Goal: Transaction & Acquisition: Subscribe to service/newsletter

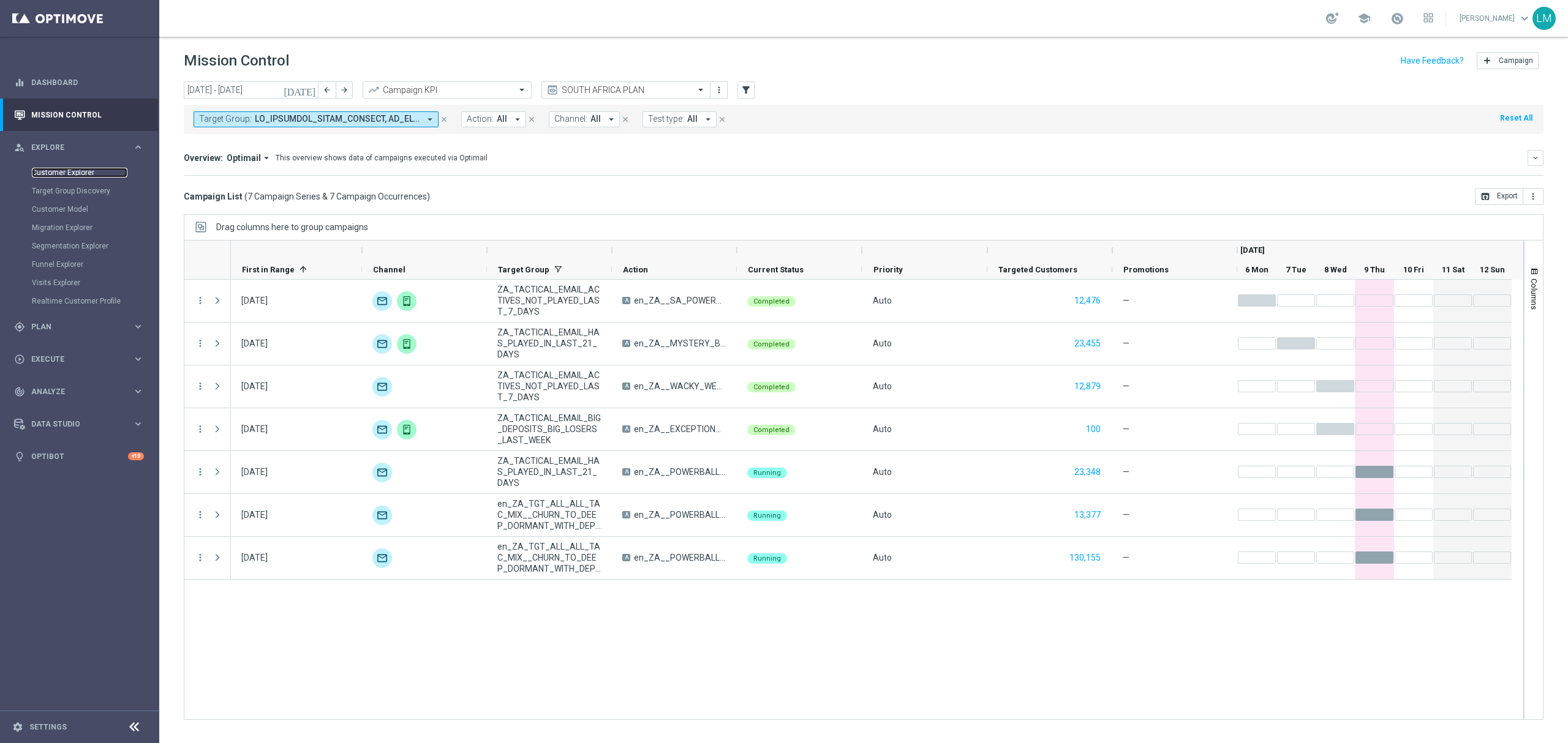
click at [85, 170] on link "Customer Explorer" at bounding box center [79, 172] width 95 height 10
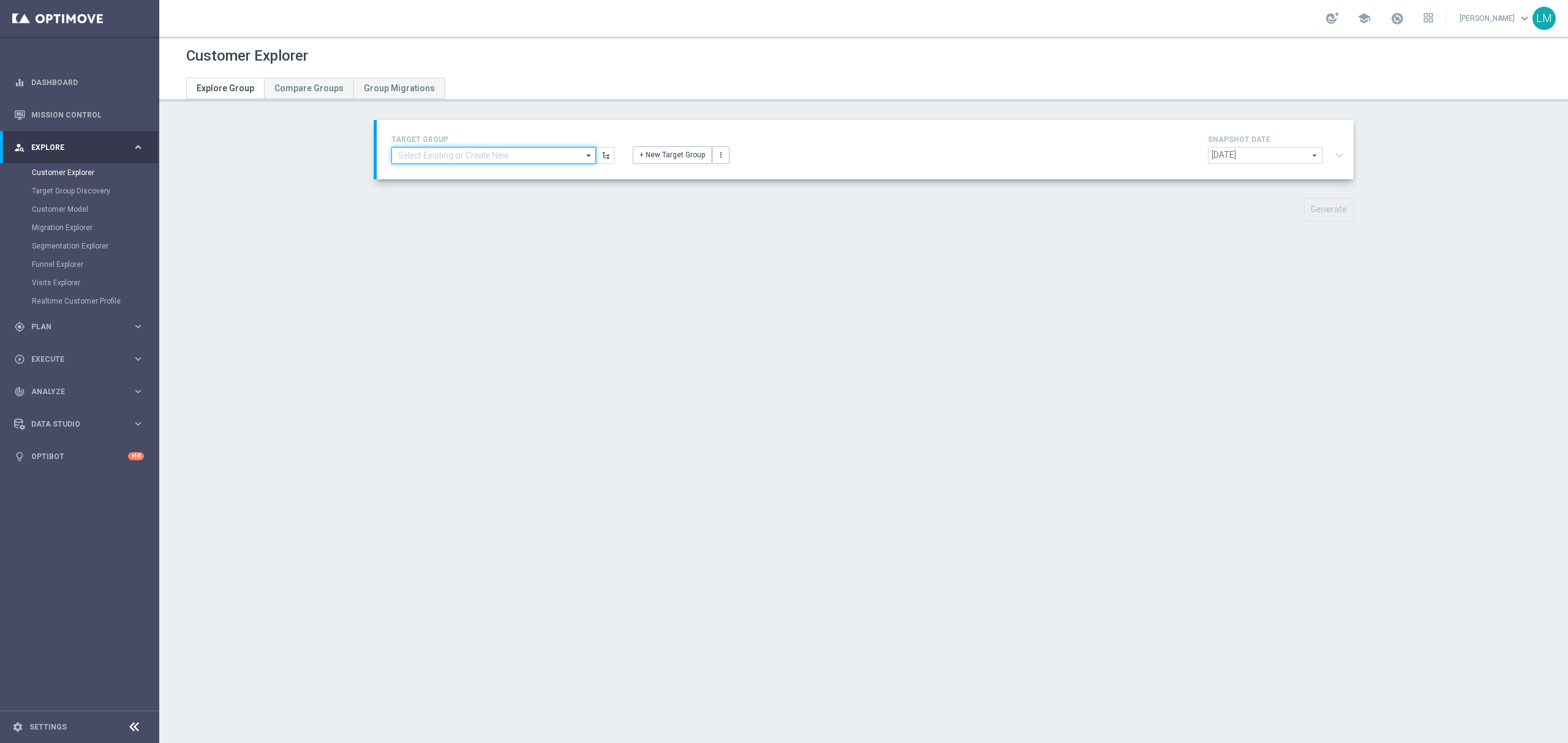
click at [515, 147] on input at bounding box center [493, 156] width 205 height 17
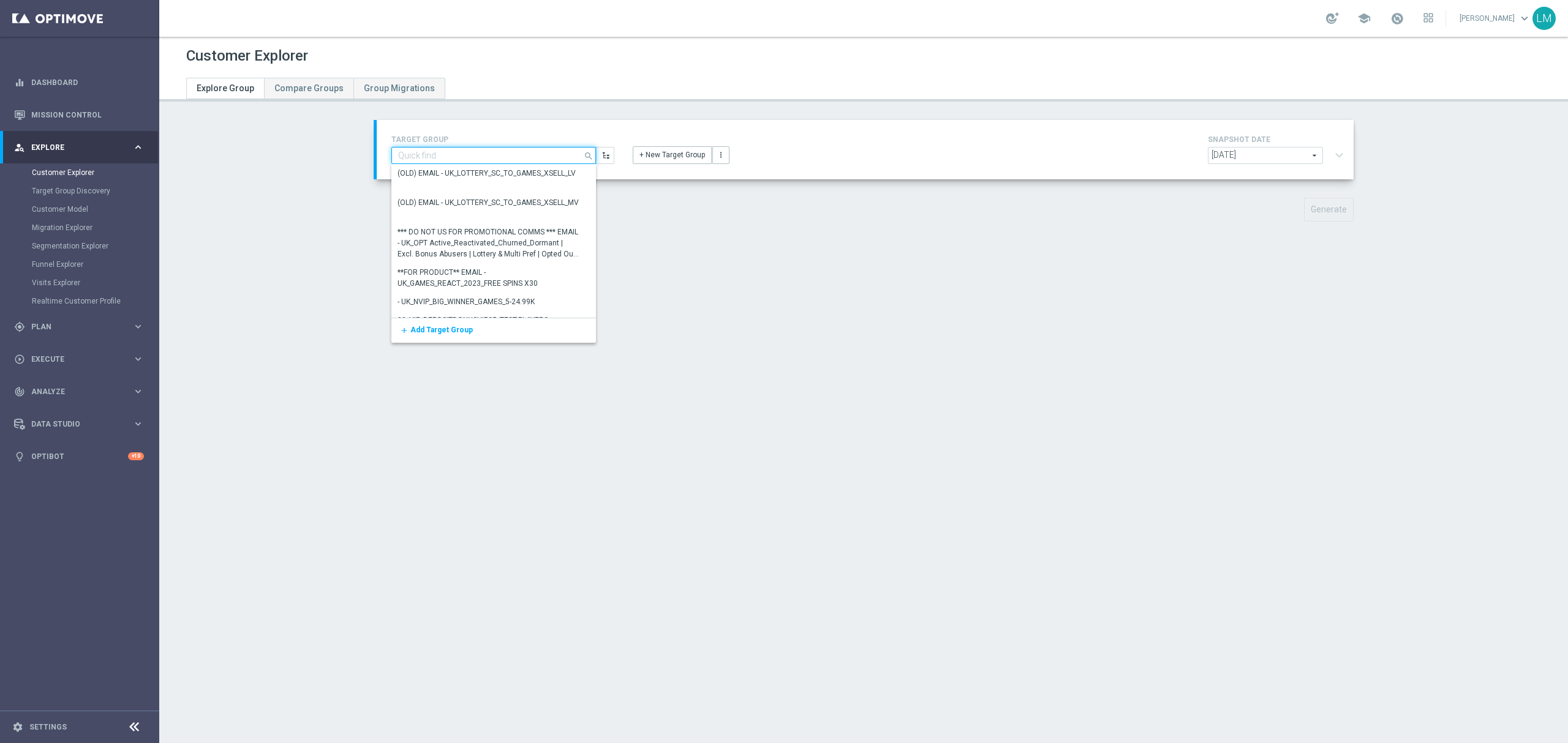
paste input "en_ZA_TGT_ALL_ALL_TAC_MIX__NOT_PLAYED_EL_GORDO_THIS_YEAR_BUT_HV_PREVIOUS_YEARS"
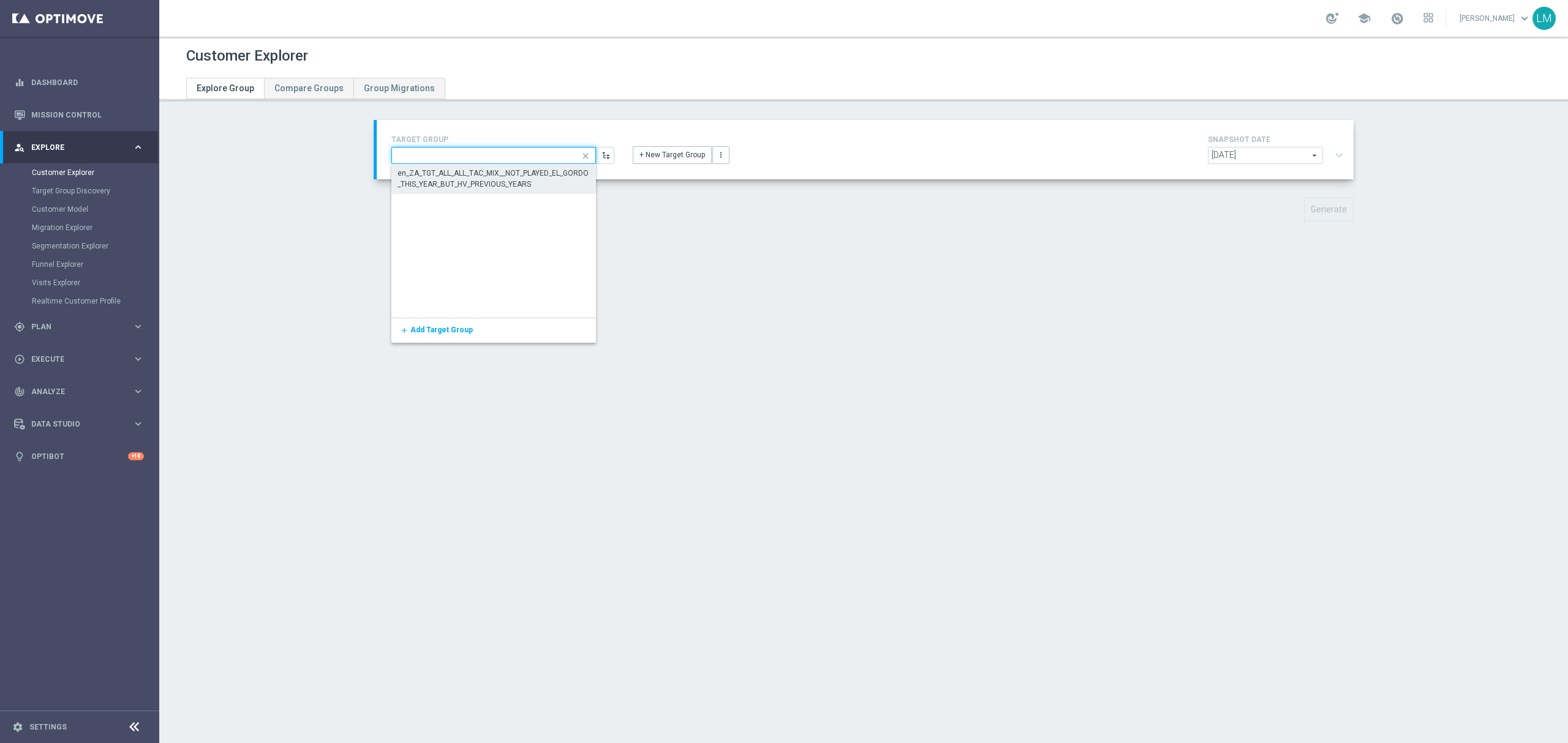
type input "en_ZA_TGT_ALL_ALL_TAC_MIX__NOT_PLAYED_EL_GORDO_THIS_YEAR_BUT_HV_PREVIOUS_YEARS"
click at [451, 175] on div "en_ZA_TGT_ALL_ALL_TAC_MIX__NOT_PLAYED_EL_GORDO_THIS_YEAR_BUT_HV_PREVIOUS_YEARS" at bounding box center [494, 179] width 192 height 22
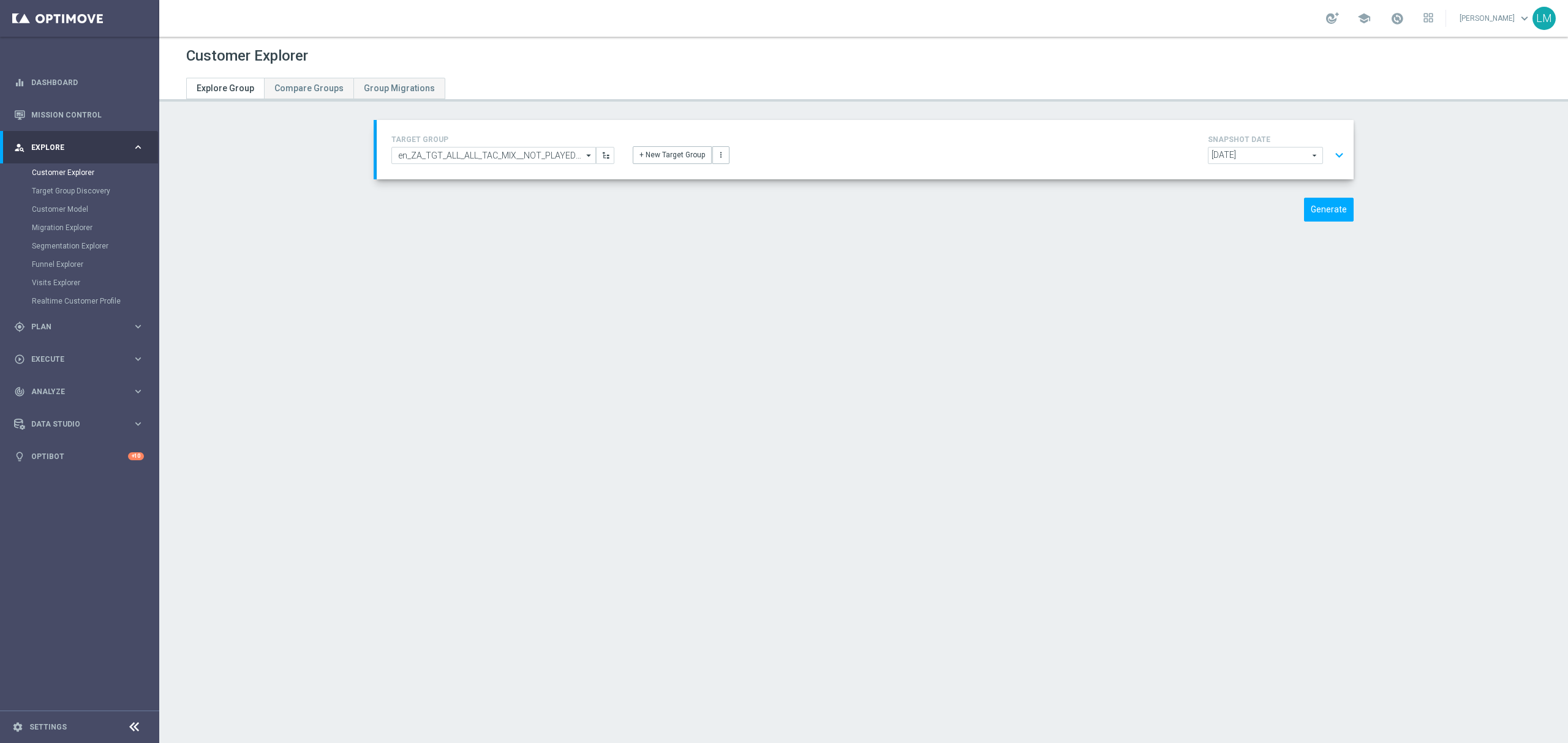
click at [1330, 156] on button "expand_more" at bounding box center [1339, 156] width 17 height 23
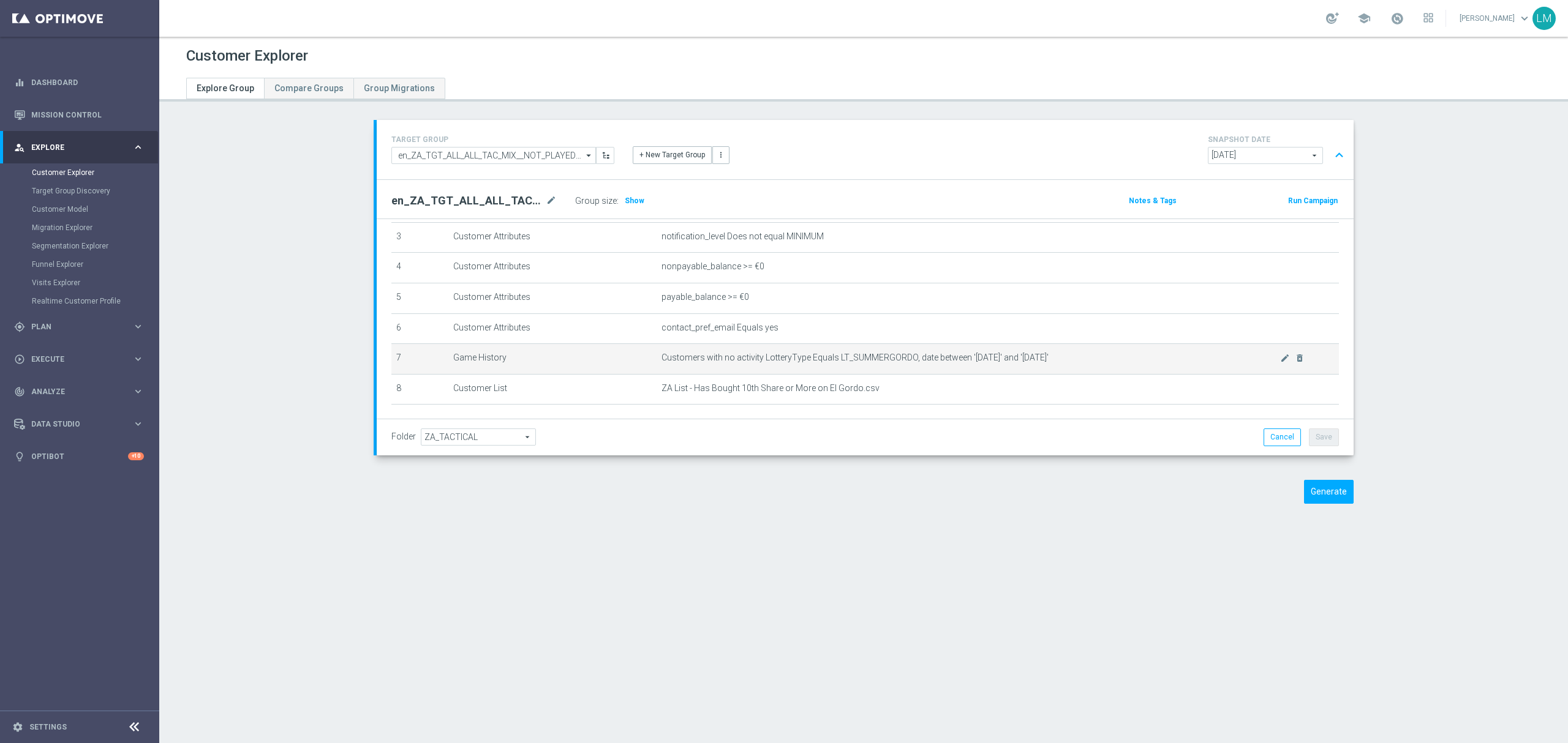
scroll to position [180, 0]
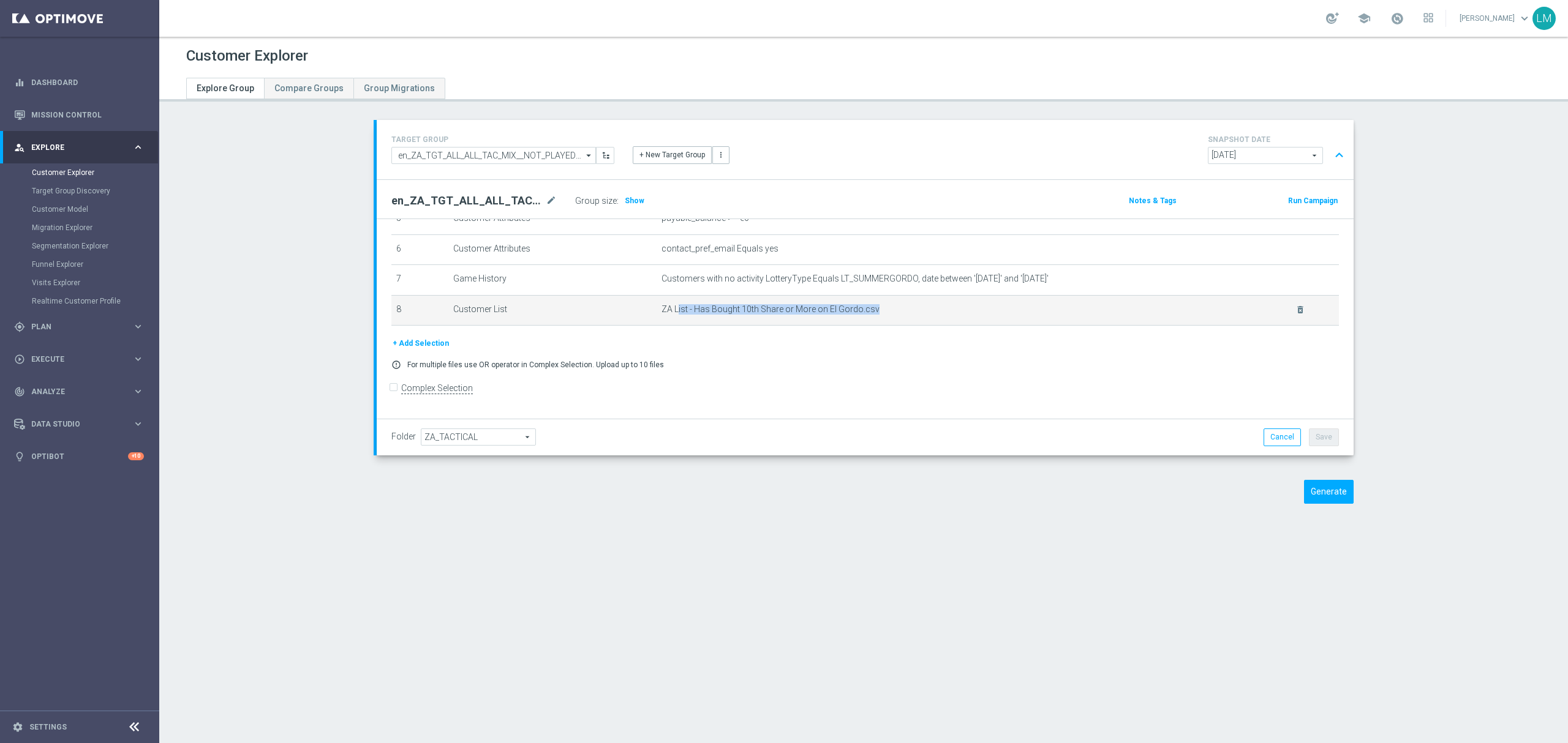
drag, startPoint x: 667, startPoint y: 316, endPoint x: 892, endPoint y: 326, distance: 225.2
click at [892, 326] on td "ZA List - Has Bought 10th Share or More on El Gordo.csv delete_forever" at bounding box center [998, 310] width 682 height 31
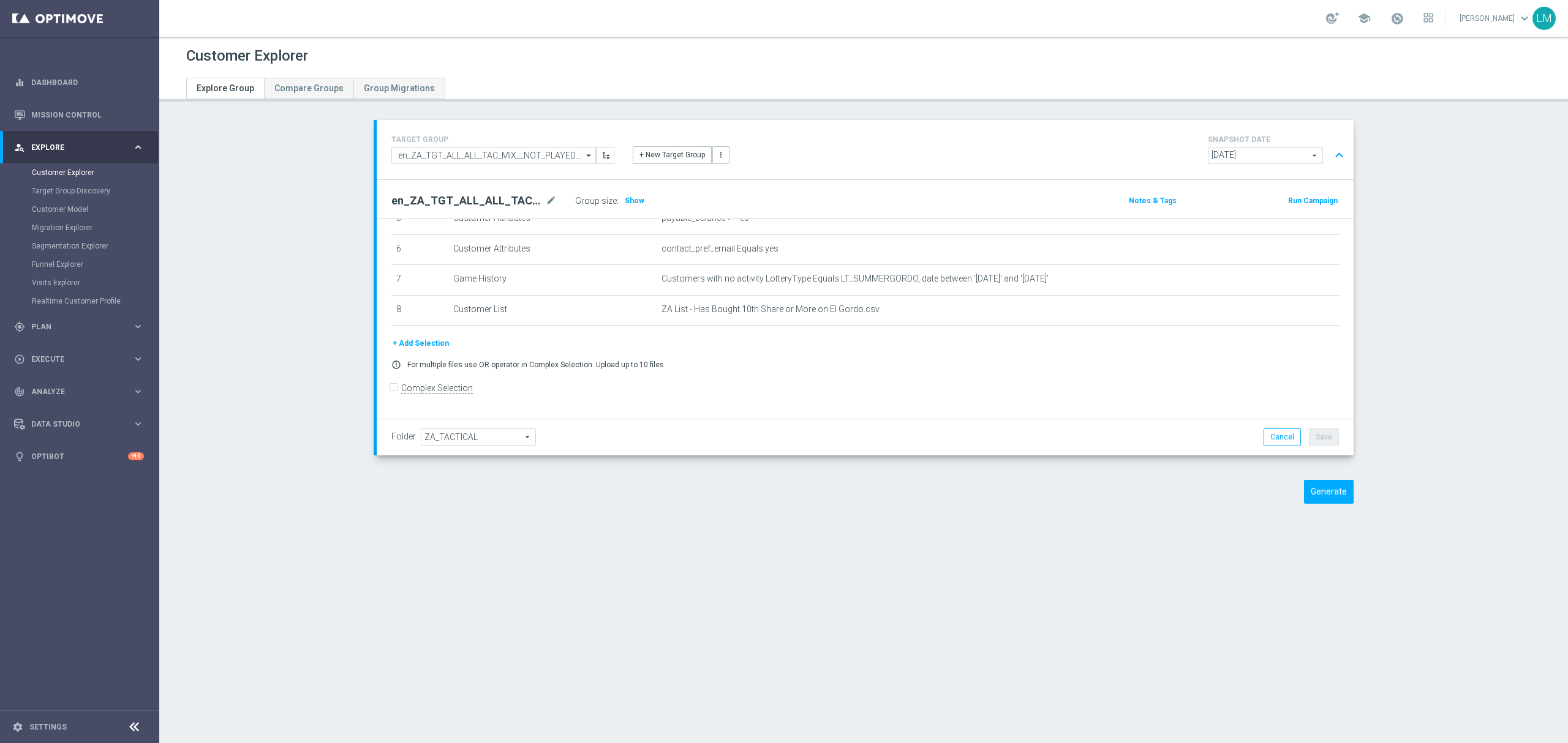
click at [869, 350] on div "+ Add Selection" at bounding box center [866, 343] width 966 height 13
click at [1280, 284] on icon "mode_edit" at bounding box center [1285, 279] width 10 height 10
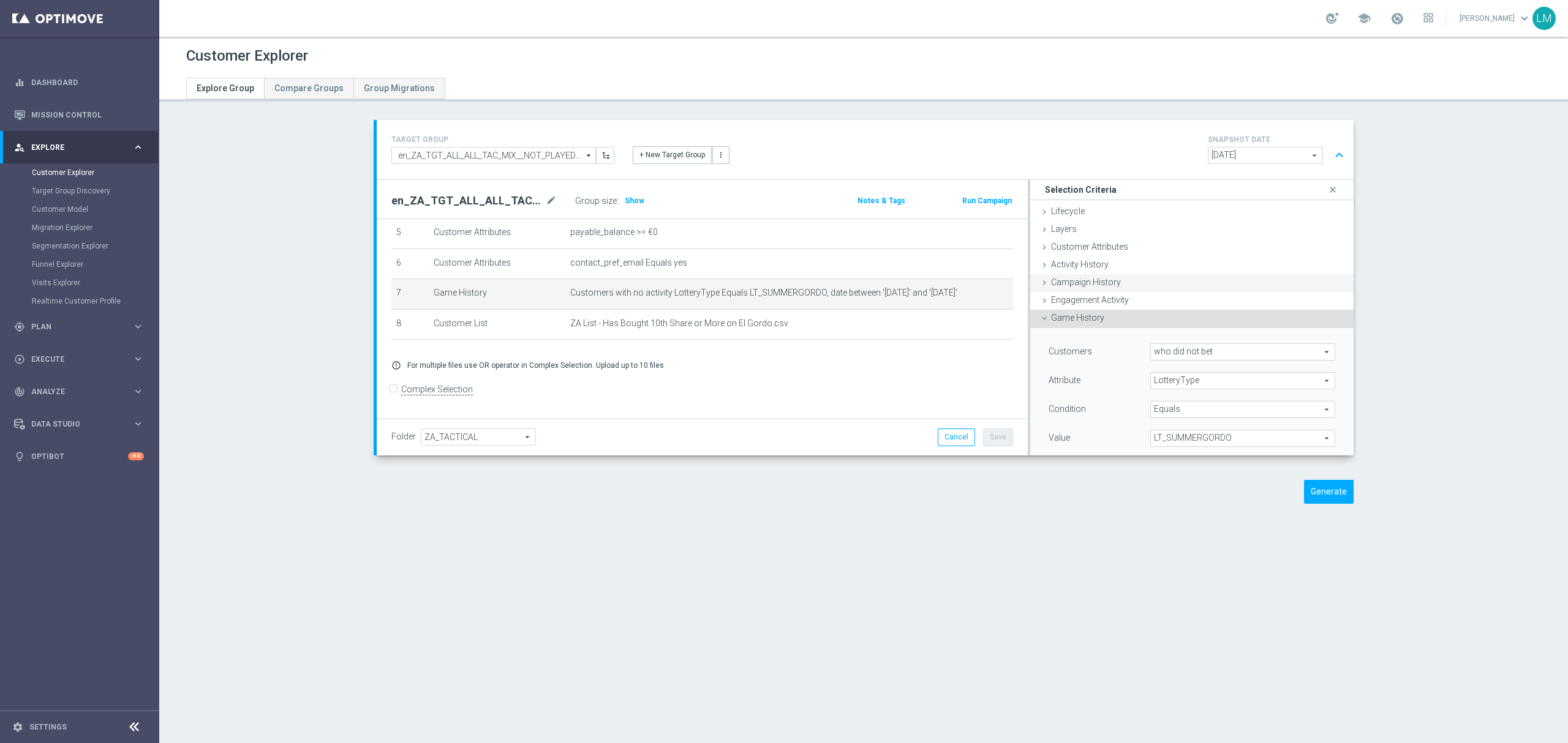
scroll to position [81, 0]
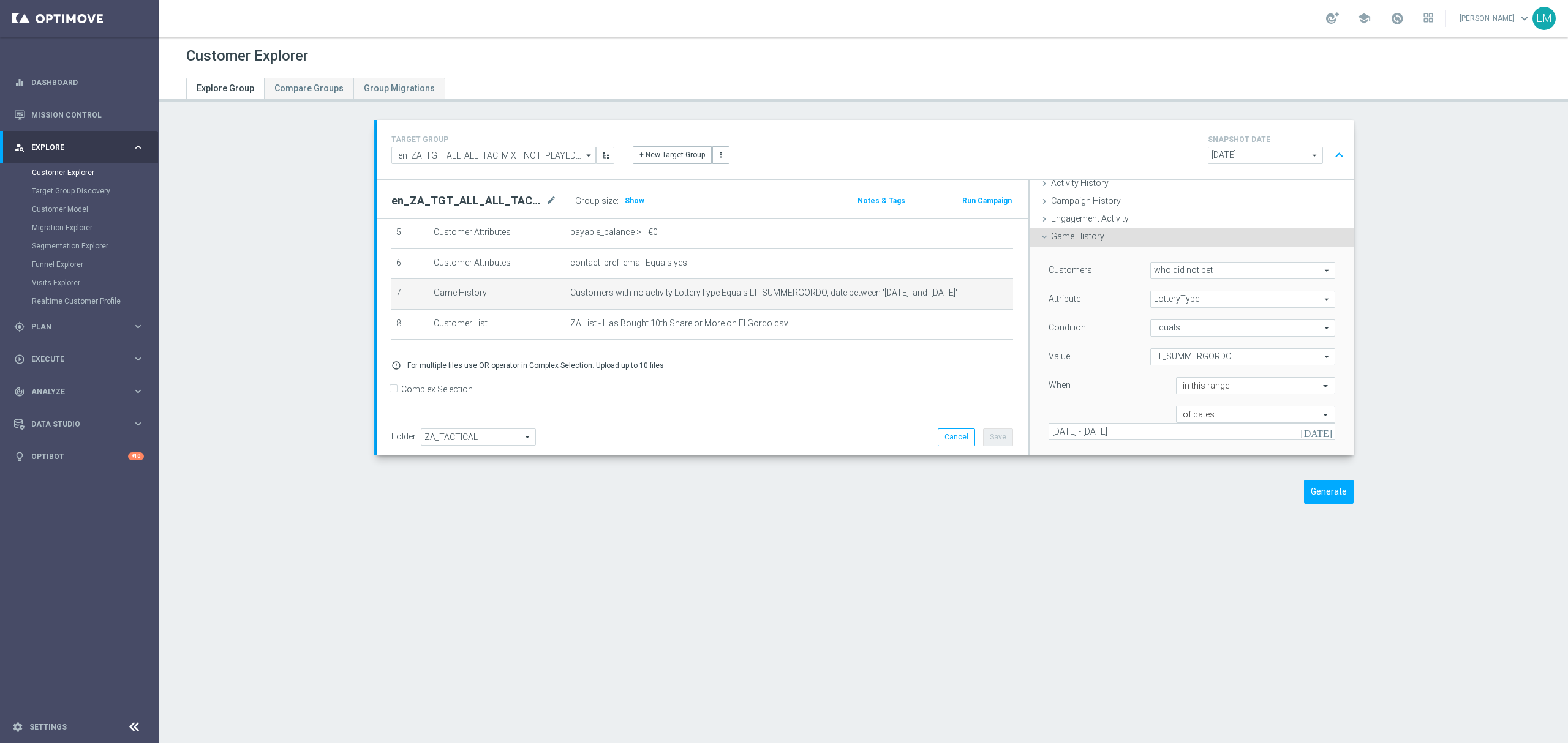
click at [1172, 353] on span "LT_SUMMERGORDO" at bounding box center [1243, 357] width 184 height 16
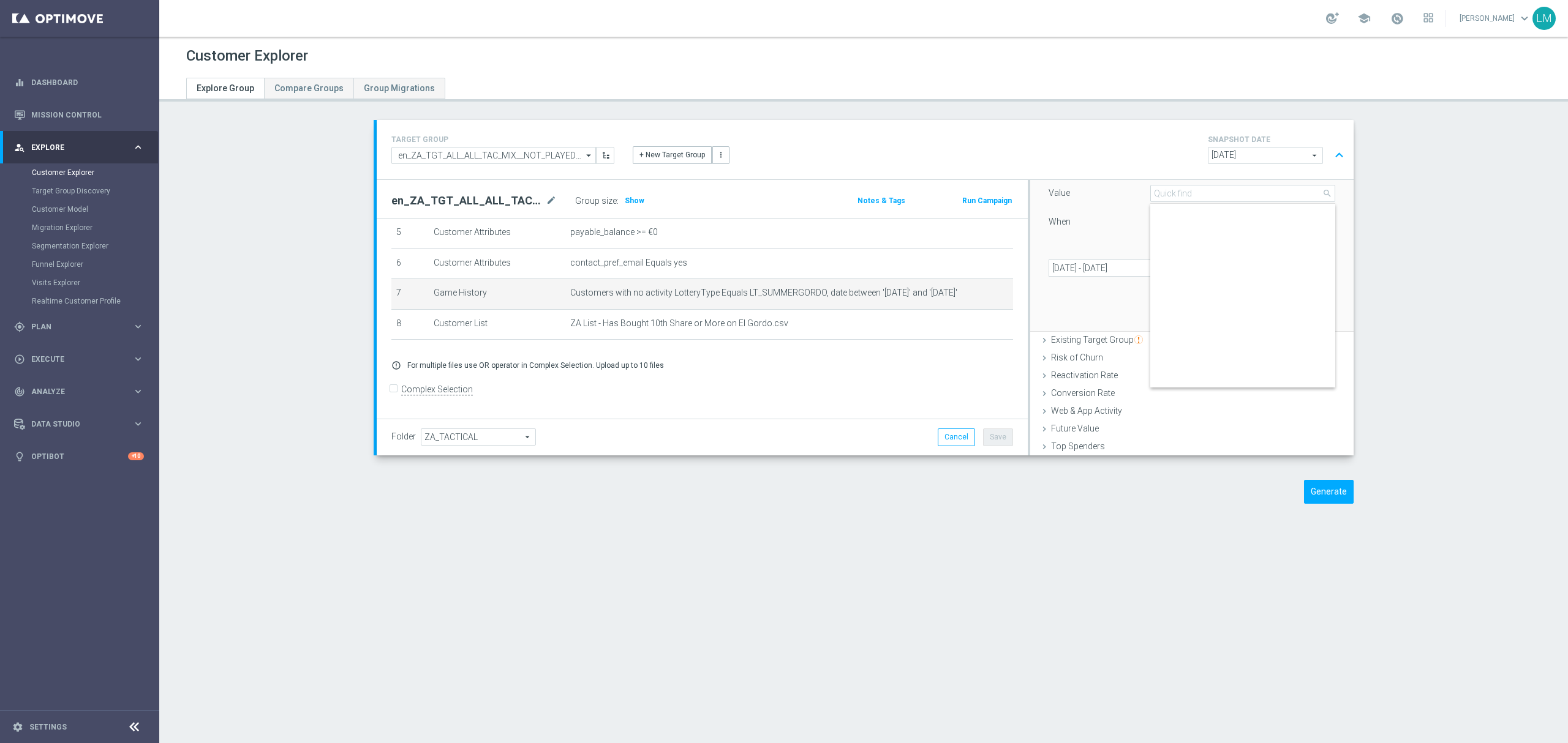
scroll to position [144, 0]
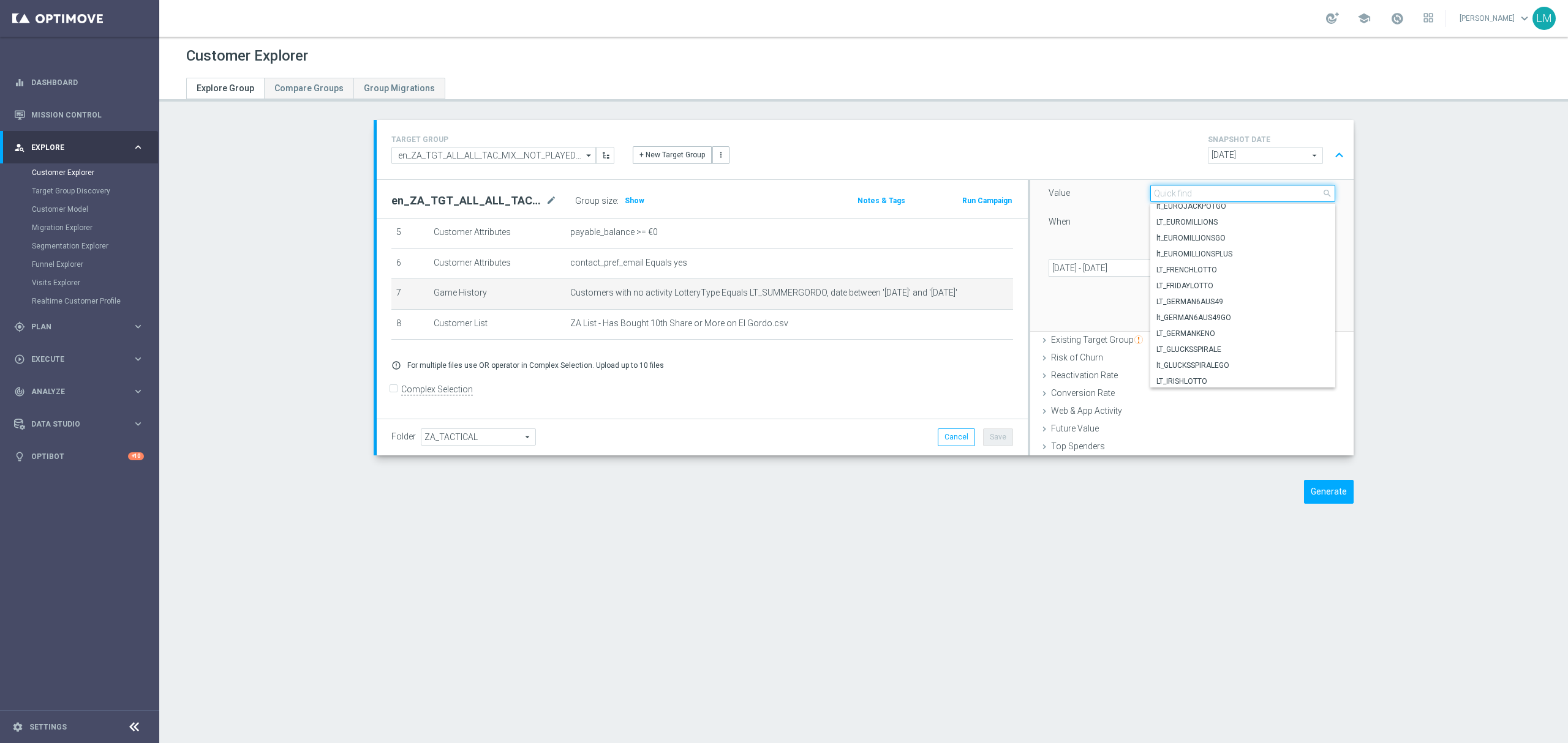
click at [1182, 191] on input "search" at bounding box center [1243, 194] width 185 height 17
type input "elg"
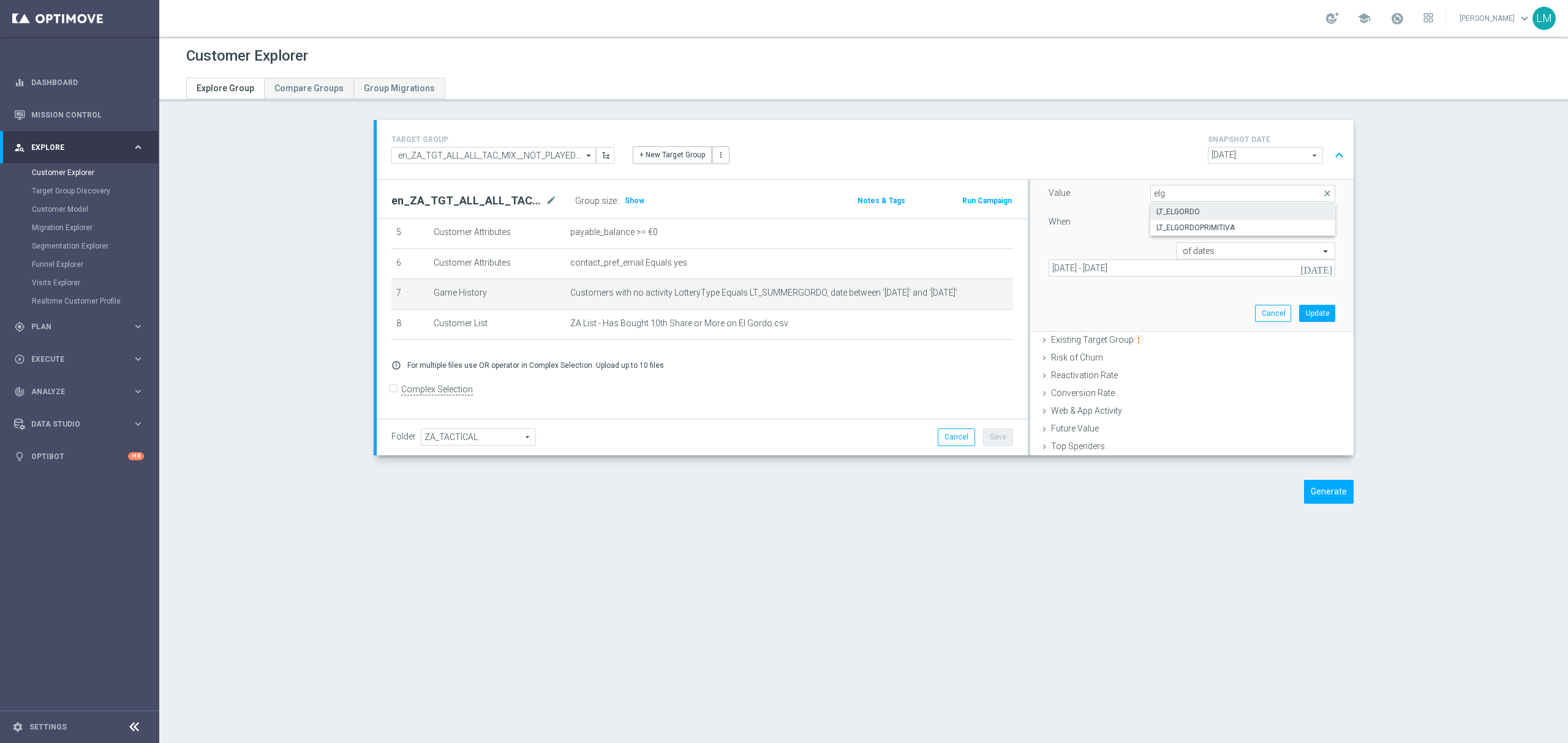
click at [1199, 214] on span "LT_ELGORDO" at bounding box center [1243, 212] width 172 height 10
type input "LT_ELGORDO"
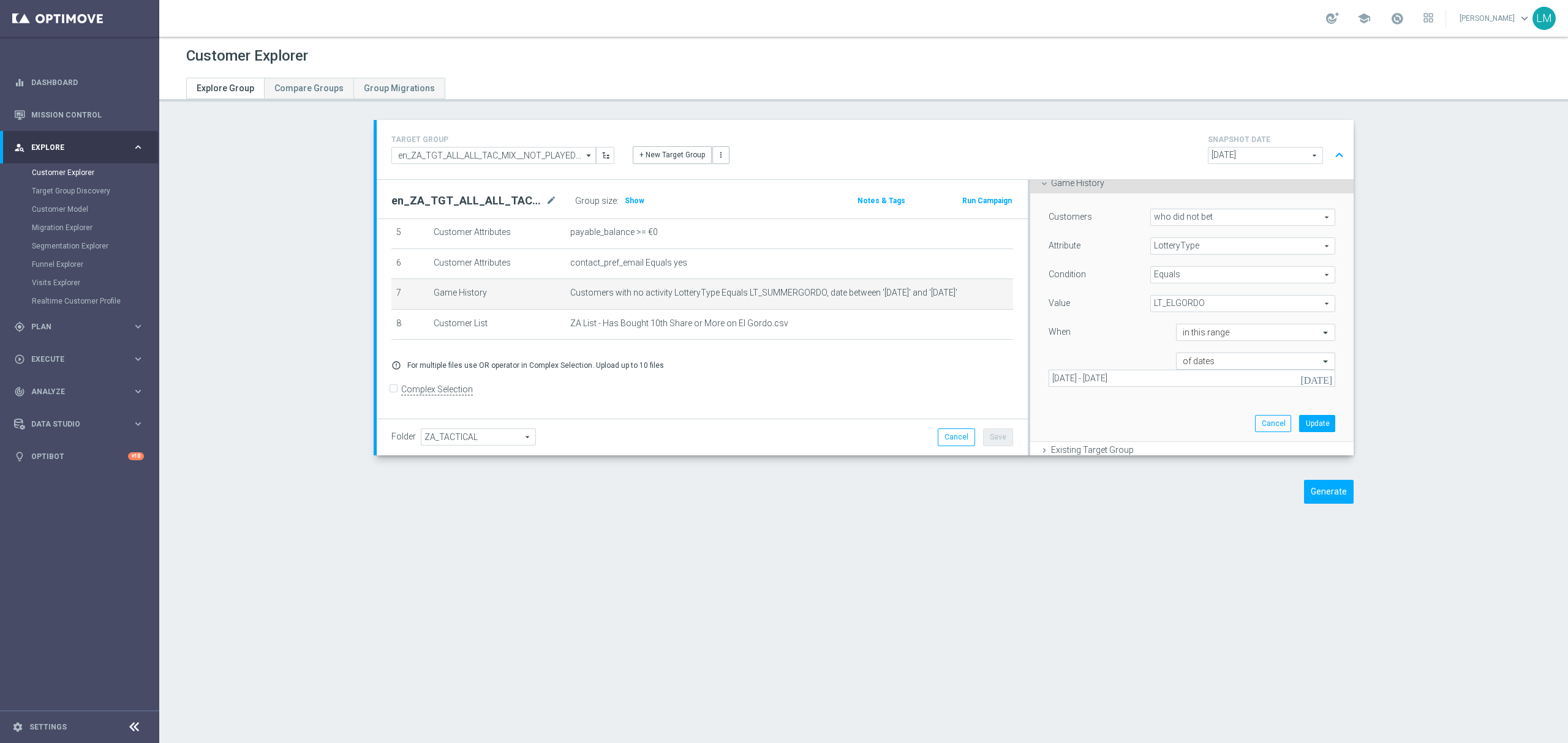
scroll to position [163, 0]
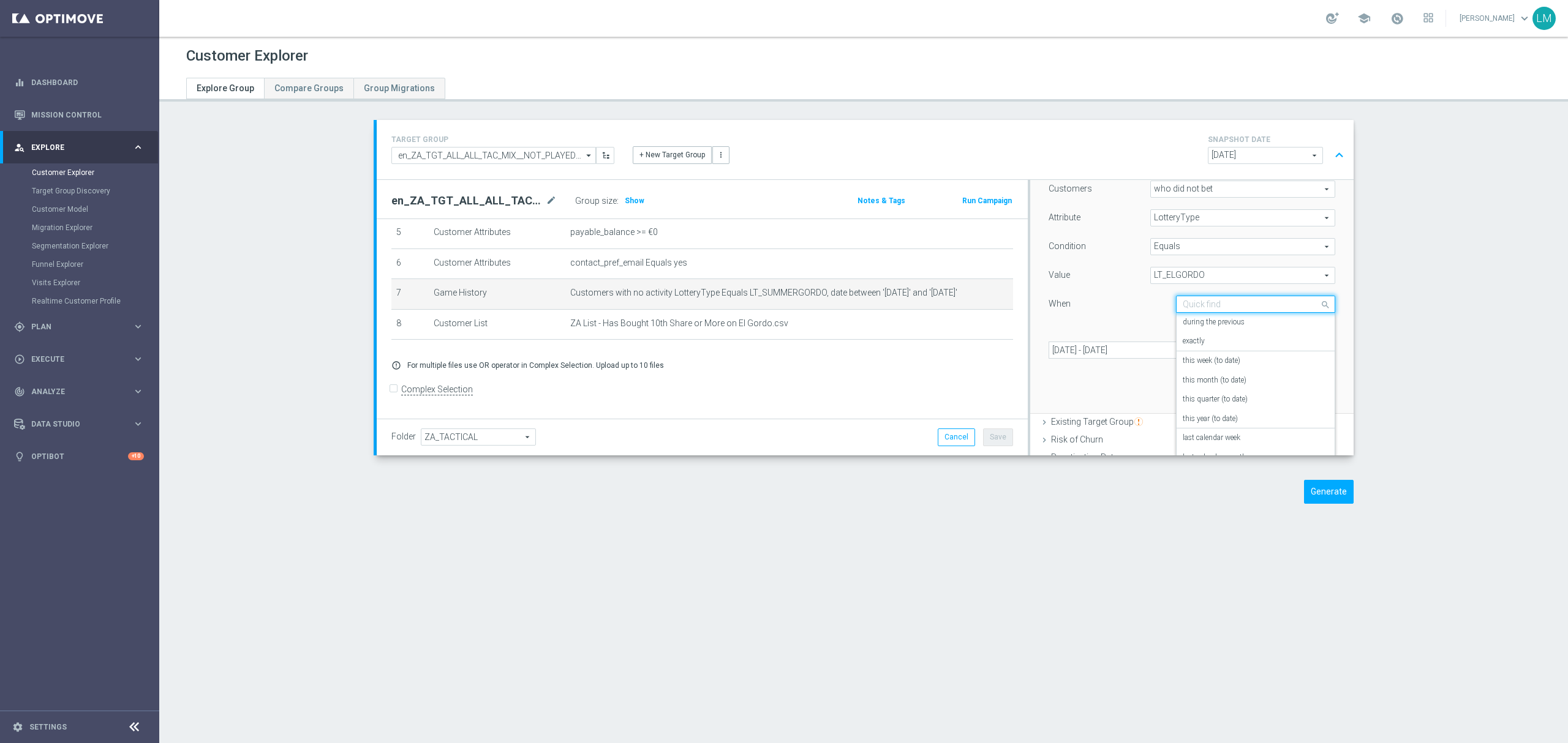
click at [1241, 306] on input "text" at bounding box center [1243, 304] width 121 height 11
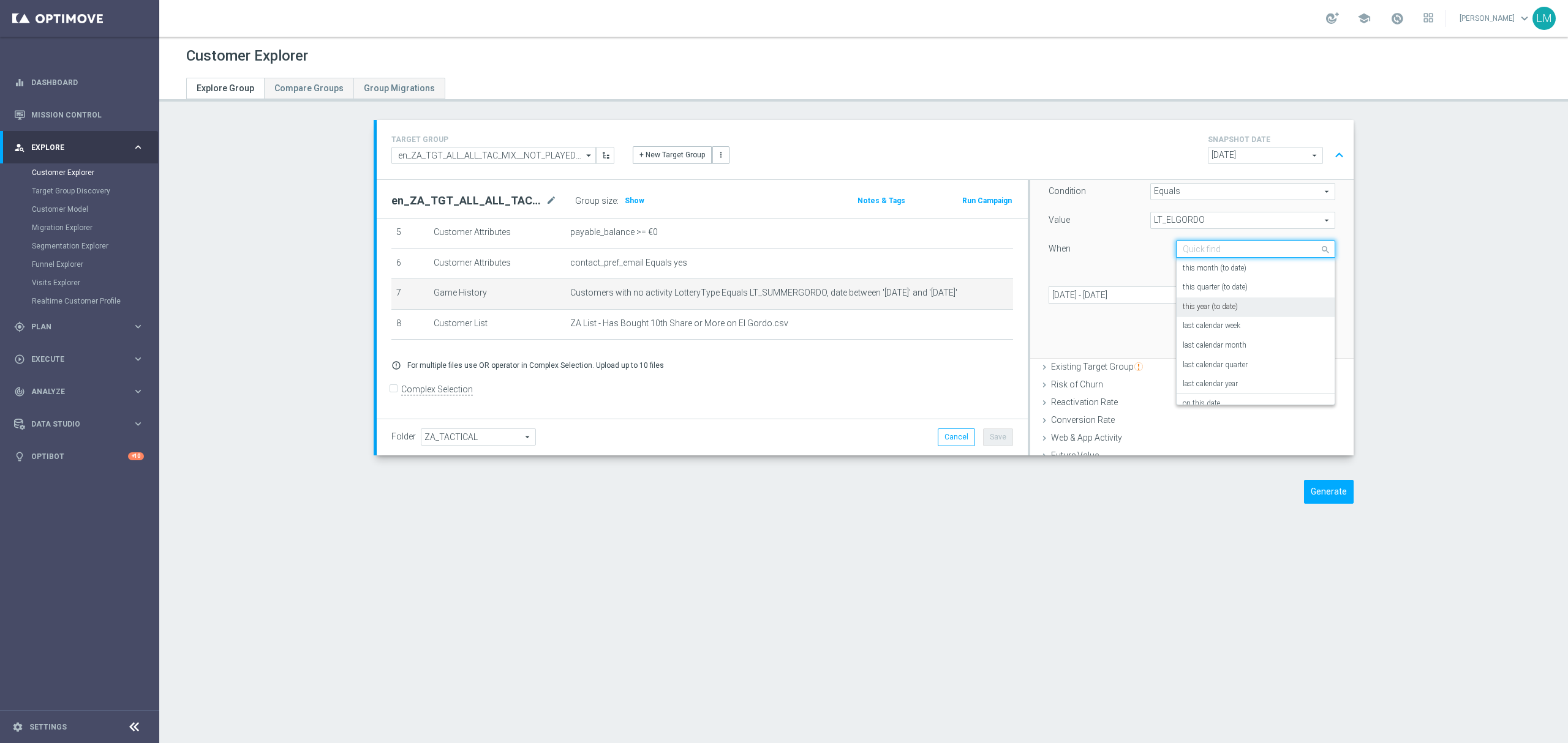
scroll to position [81, 0]
click at [1116, 319] on div "Customers who did not bet who did not bet arrow_drop_down search Attribute Lott…" at bounding box center [1192, 234] width 305 height 248
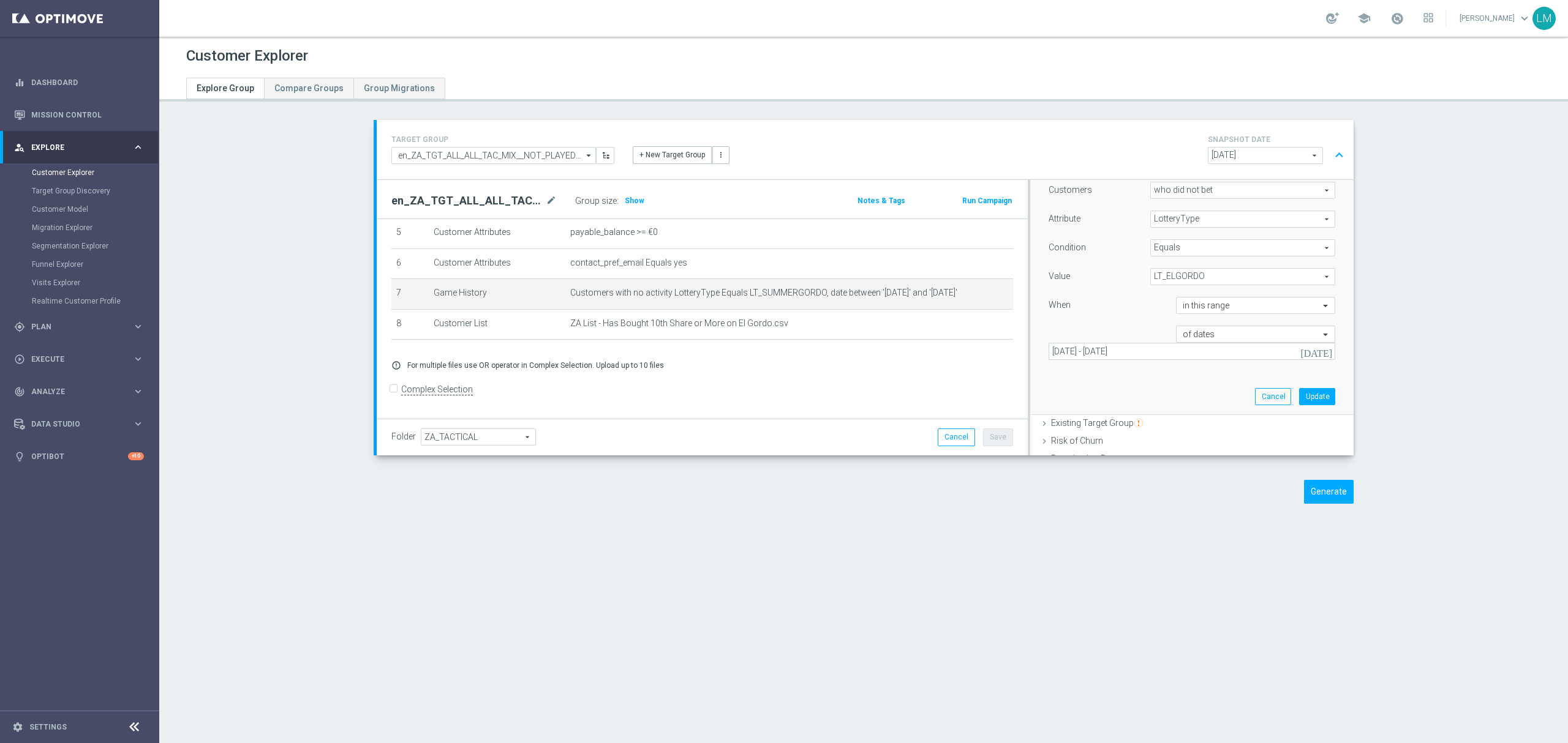
scroll to position [136, 0]
click at [1233, 355] on input "text" at bounding box center [1243, 361] width 121 height 11
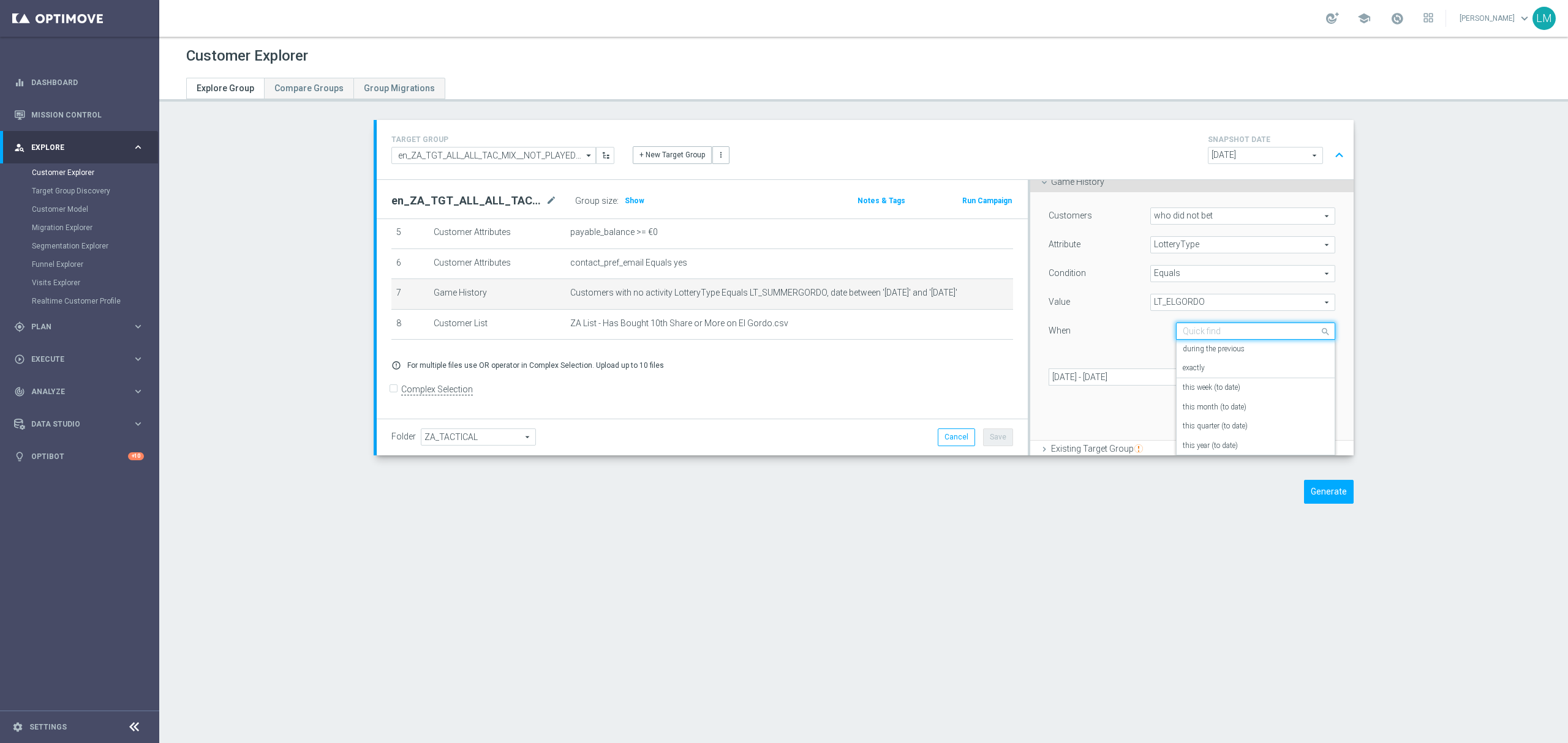
click at [1219, 331] on input "text" at bounding box center [1243, 332] width 121 height 11
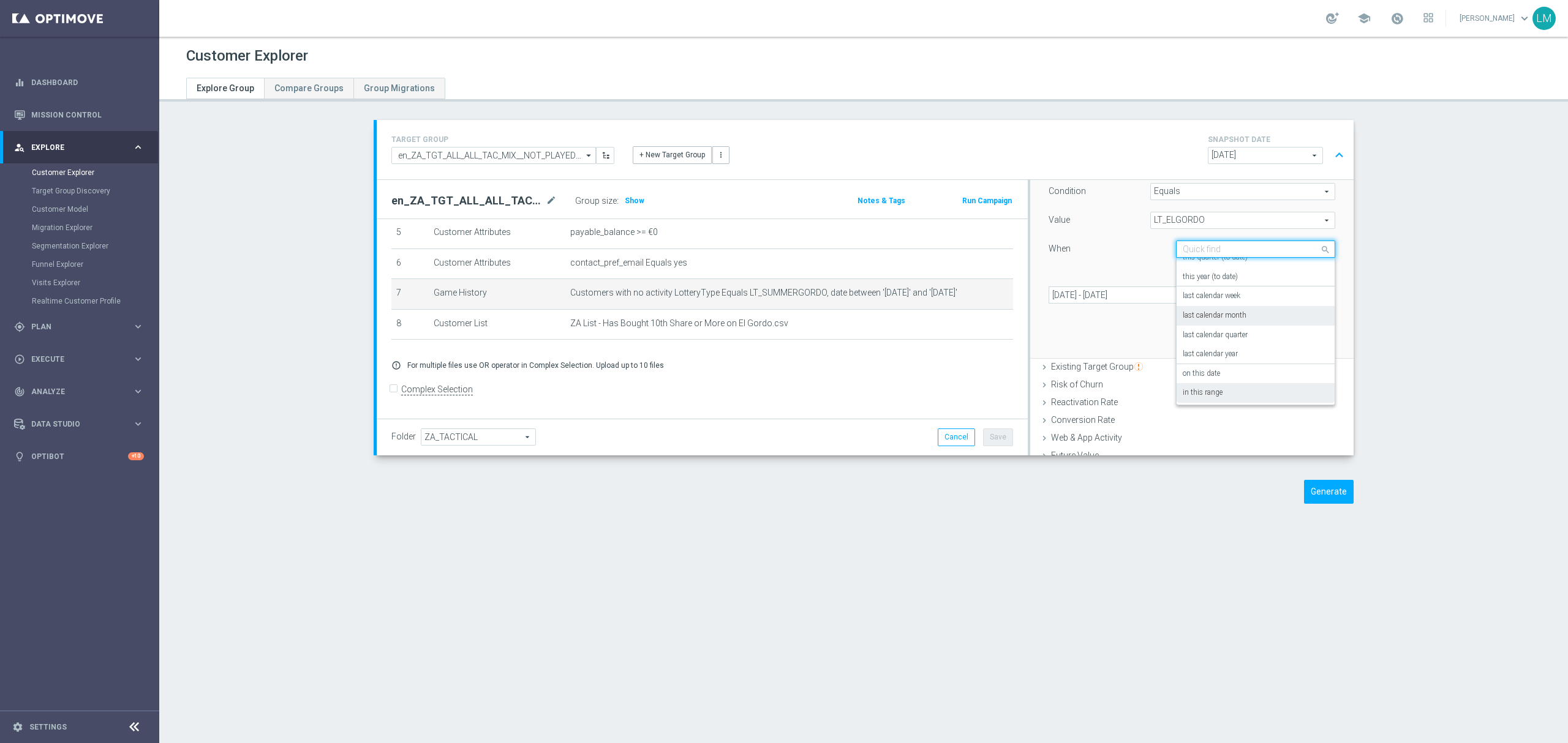
scroll to position [88, 0]
click at [1233, 378] on div "on this date" at bounding box center [1255, 372] width 146 height 19
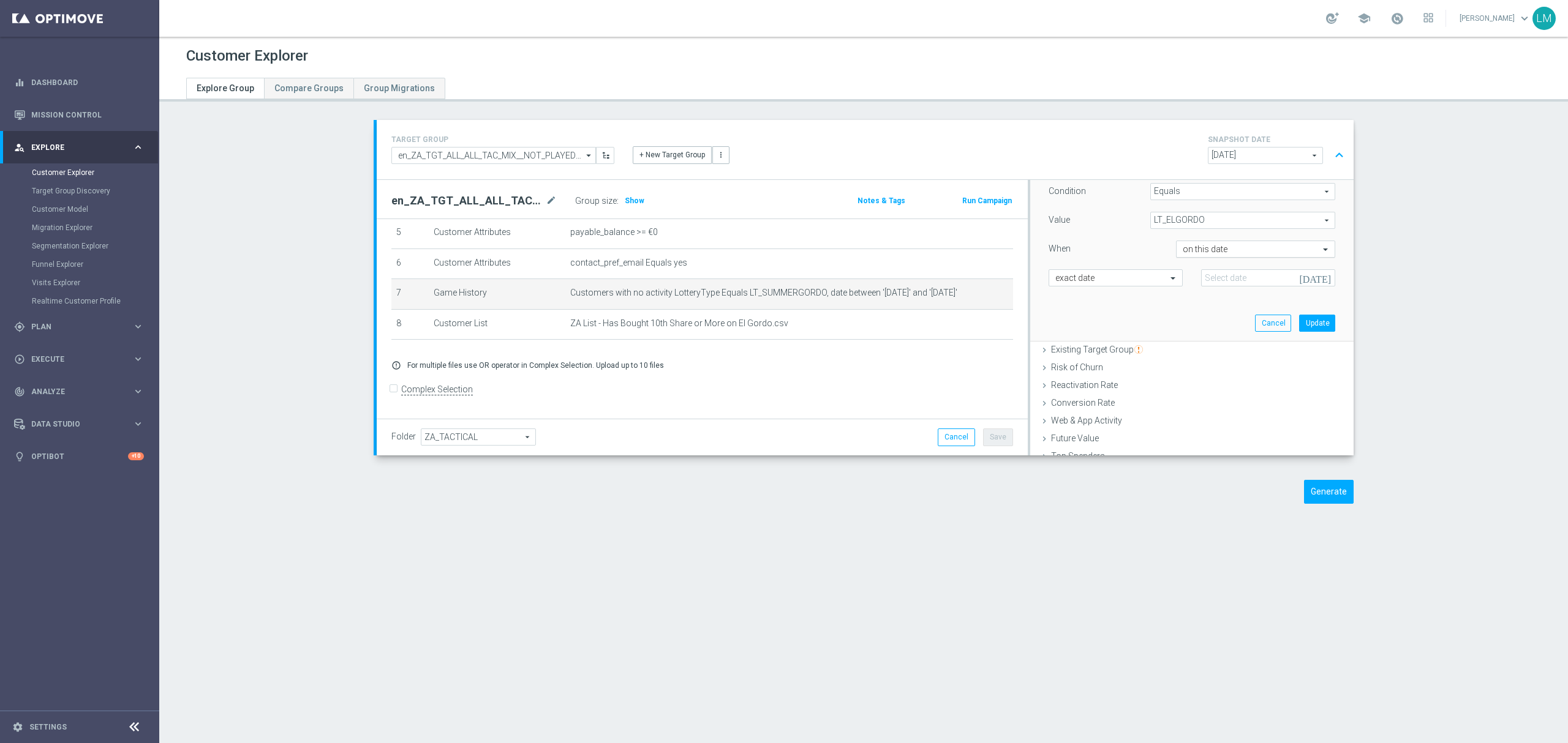
click at [1225, 255] on input "text" at bounding box center [1243, 249] width 121 height 11
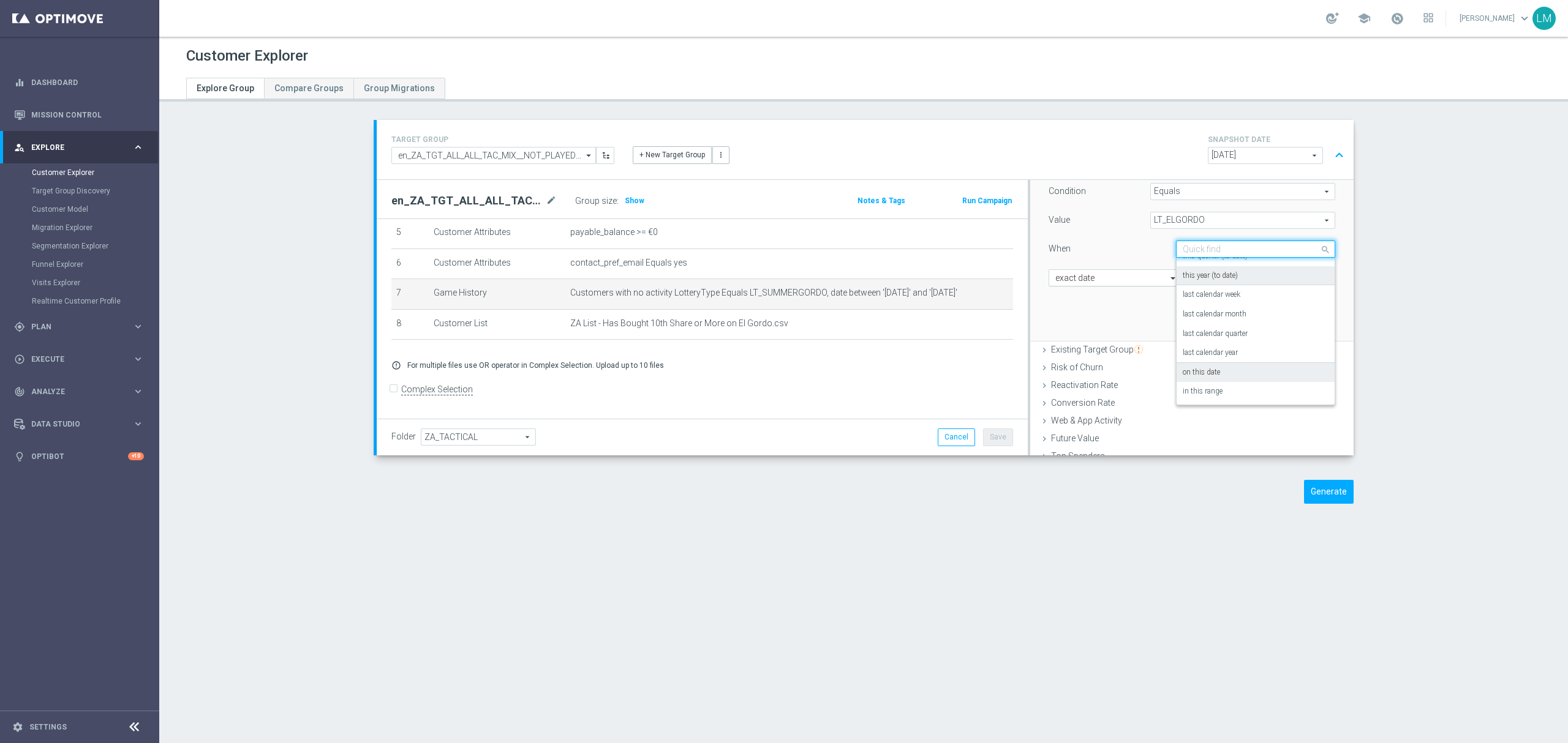
click at [1125, 272] on div "exact date" at bounding box center [1116, 278] width 134 height 17
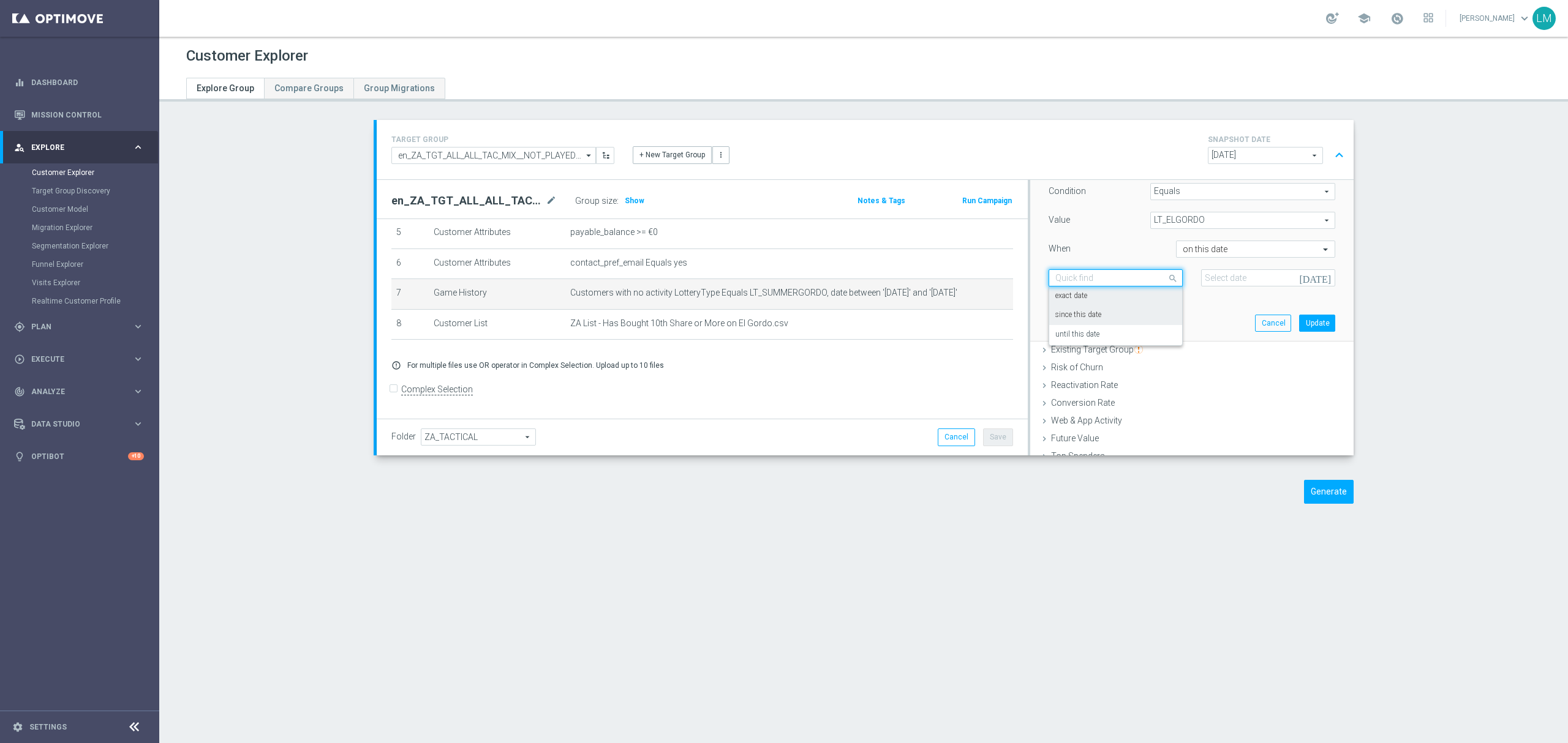
click at [1077, 323] on div "since this date" at bounding box center [1116, 315] width 121 height 19
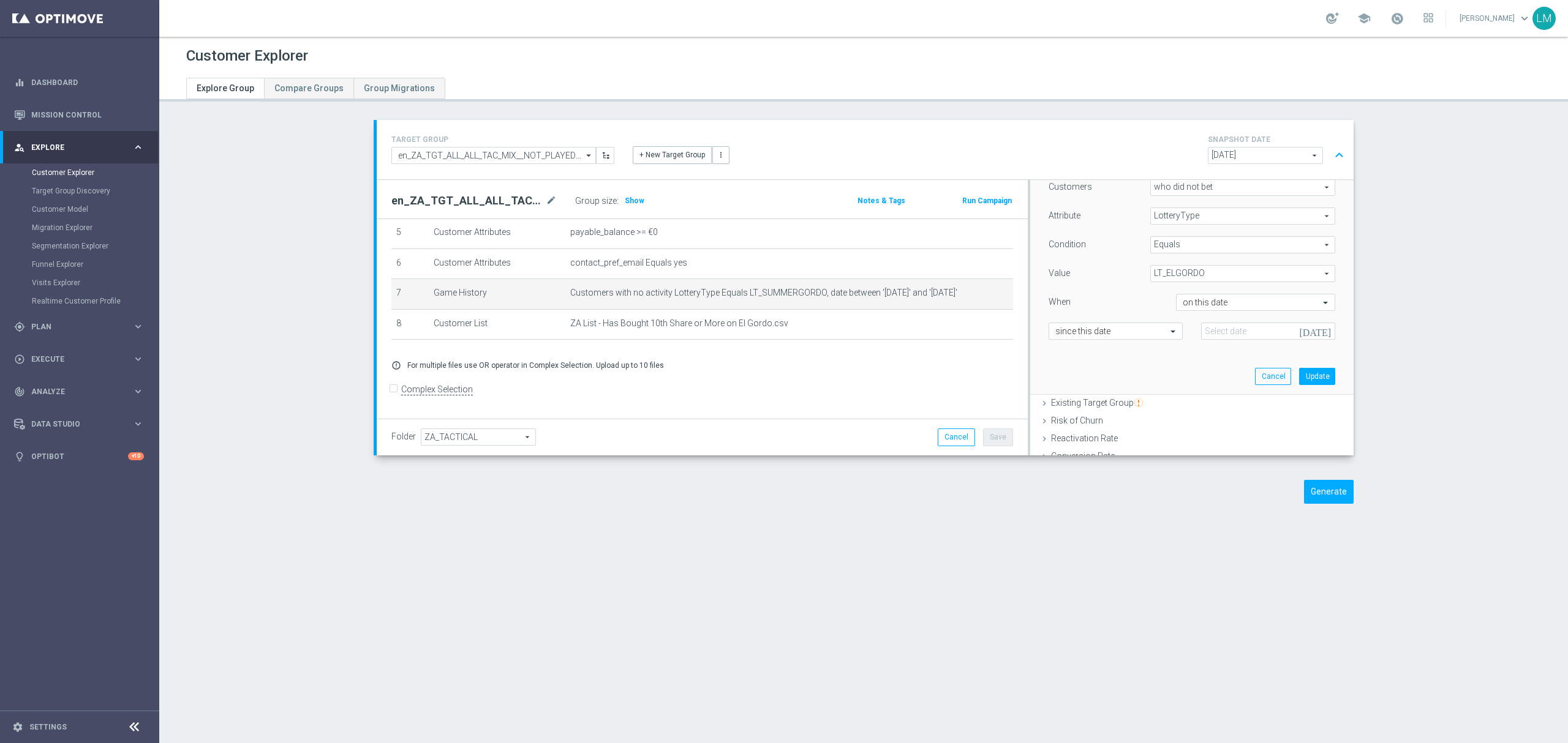
scroll to position [136, 0]
click at [1200, 334] on input "text" at bounding box center [1243, 332] width 121 height 11
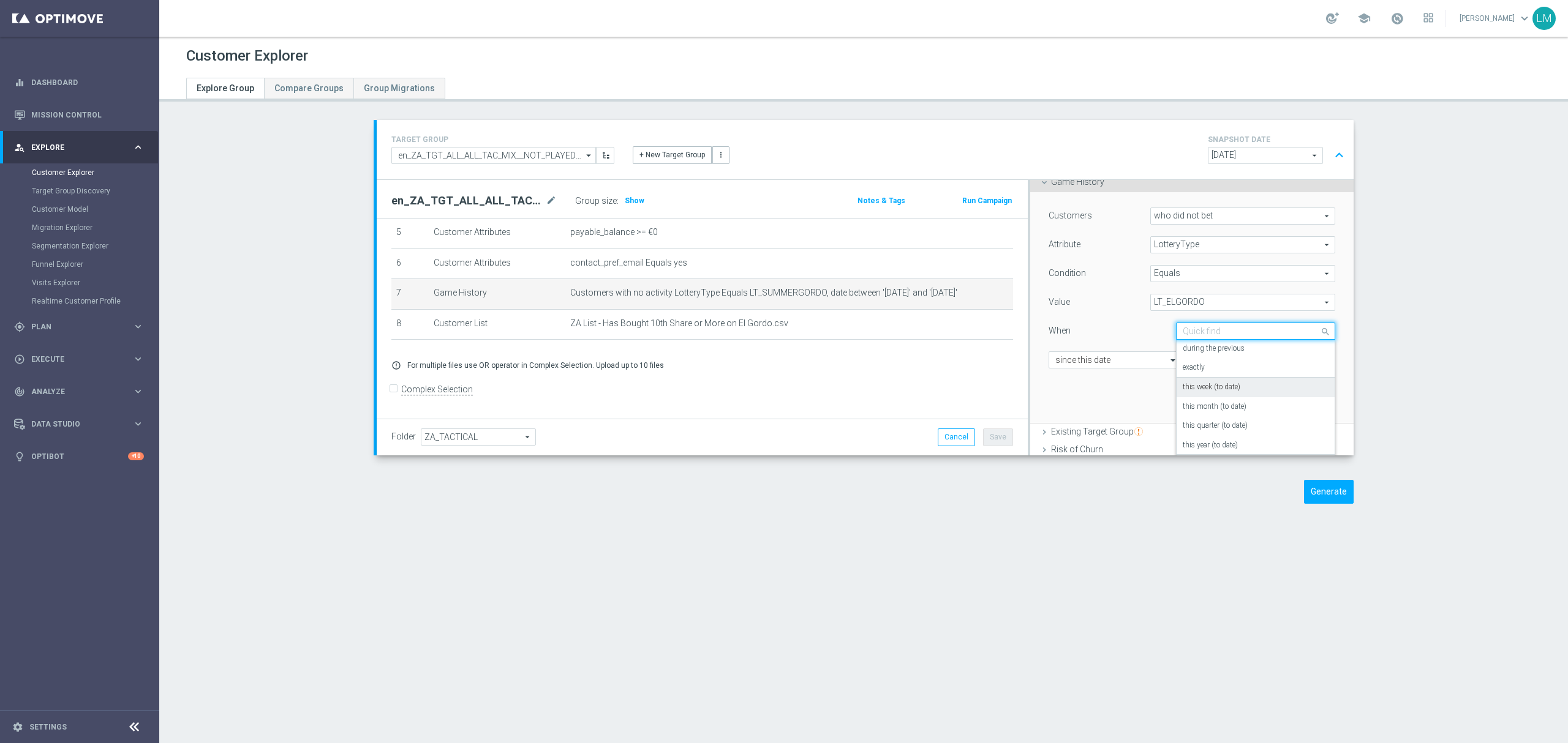
scroll to position [0, 0]
click at [1221, 356] on div "during the previous" at bounding box center [1255, 349] width 146 height 19
click at [1233, 320] on div "Customers who did not bet who did not bet arrow_drop_down search Attribute Lott…" at bounding box center [1192, 293] width 286 height 171
click at [1228, 331] on input "text" at bounding box center [1243, 332] width 121 height 11
click at [1210, 363] on div "exactly" at bounding box center [1255, 368] width 146 height 19
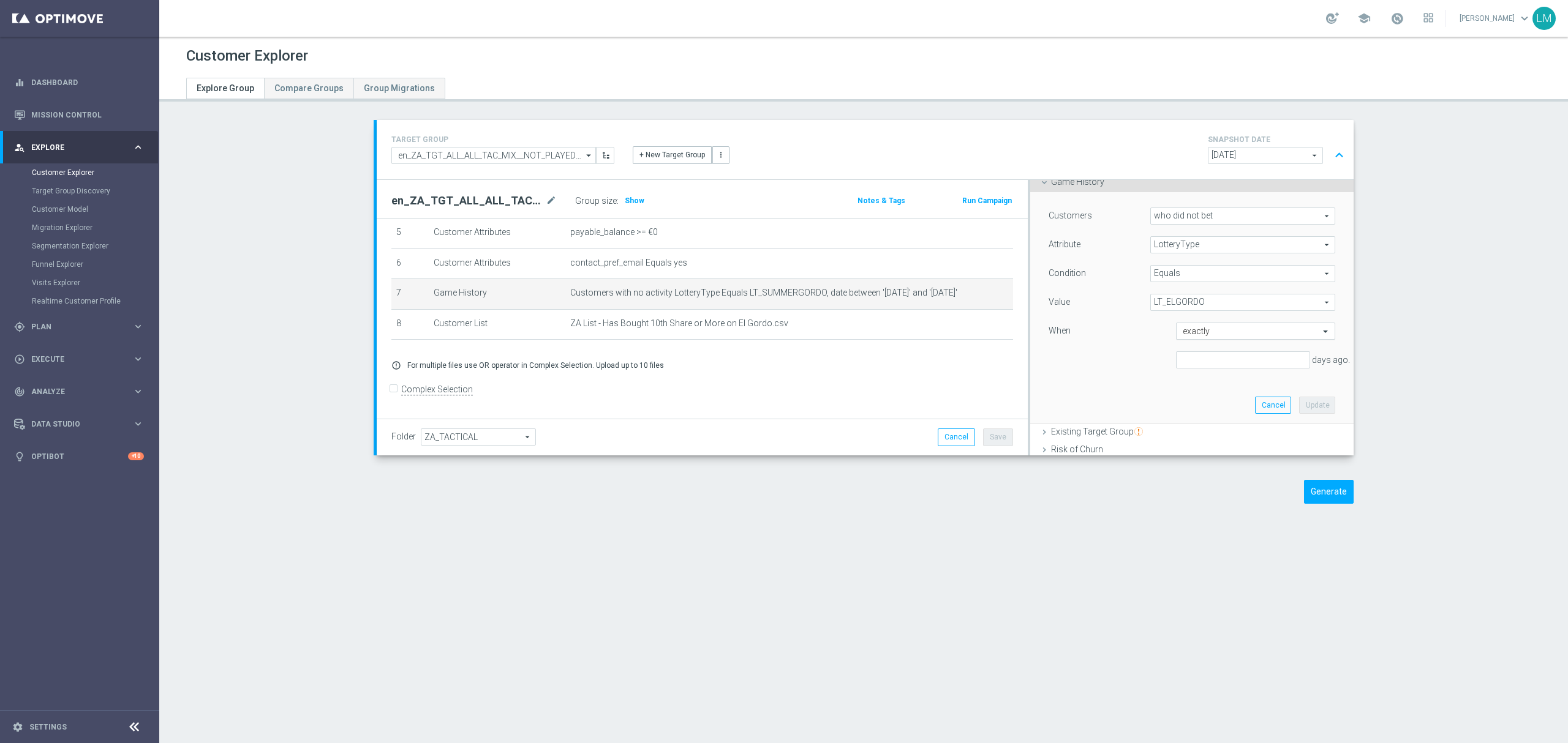
click at [1206, 327] on input "text" at bounding box center [1243, 332] width 121 height 11
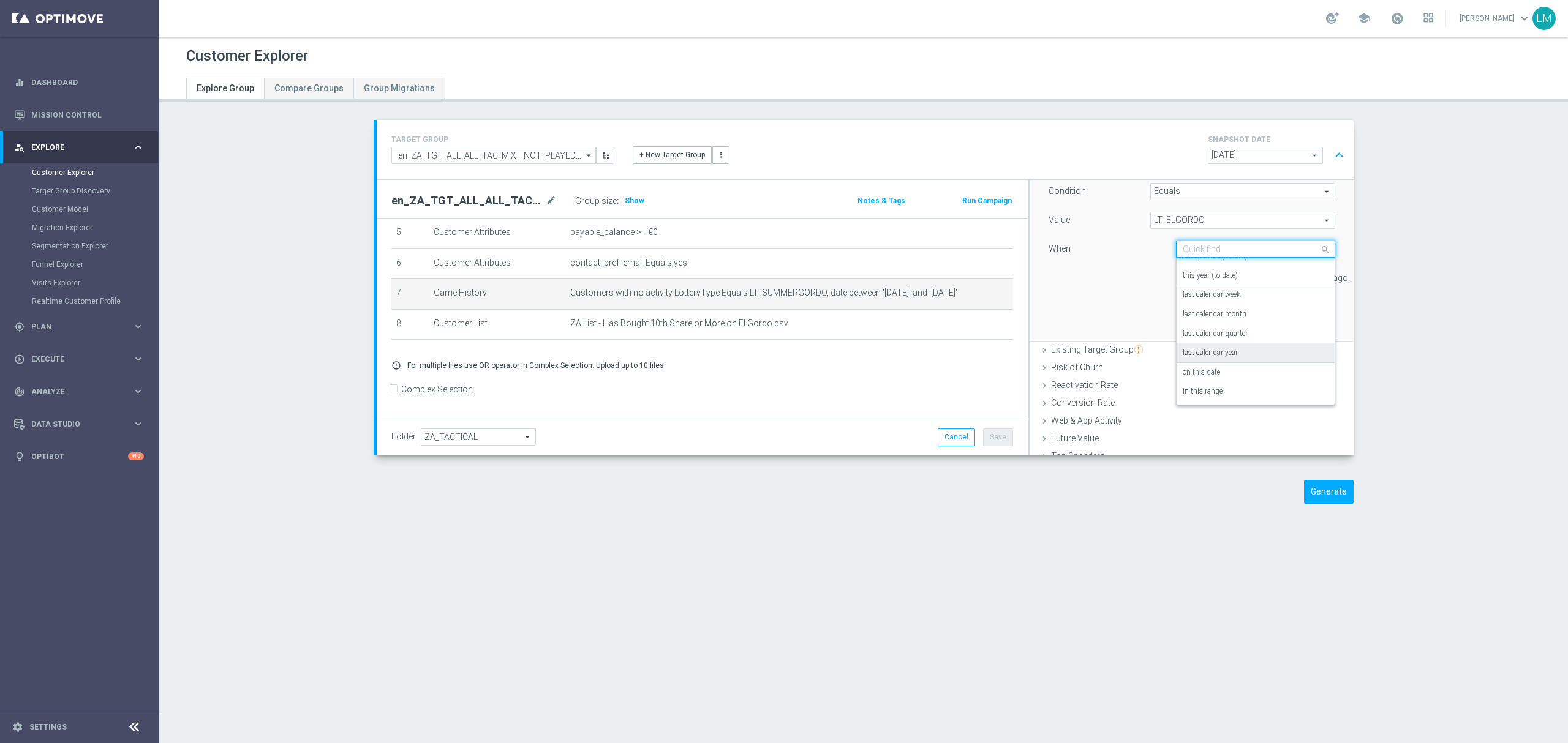
click at [1092, 309] on div "Customers who did not bet who did not bet arrow_drop_down search Attribute Lott…" at bounding box center [1192, 225] width 305 height 231
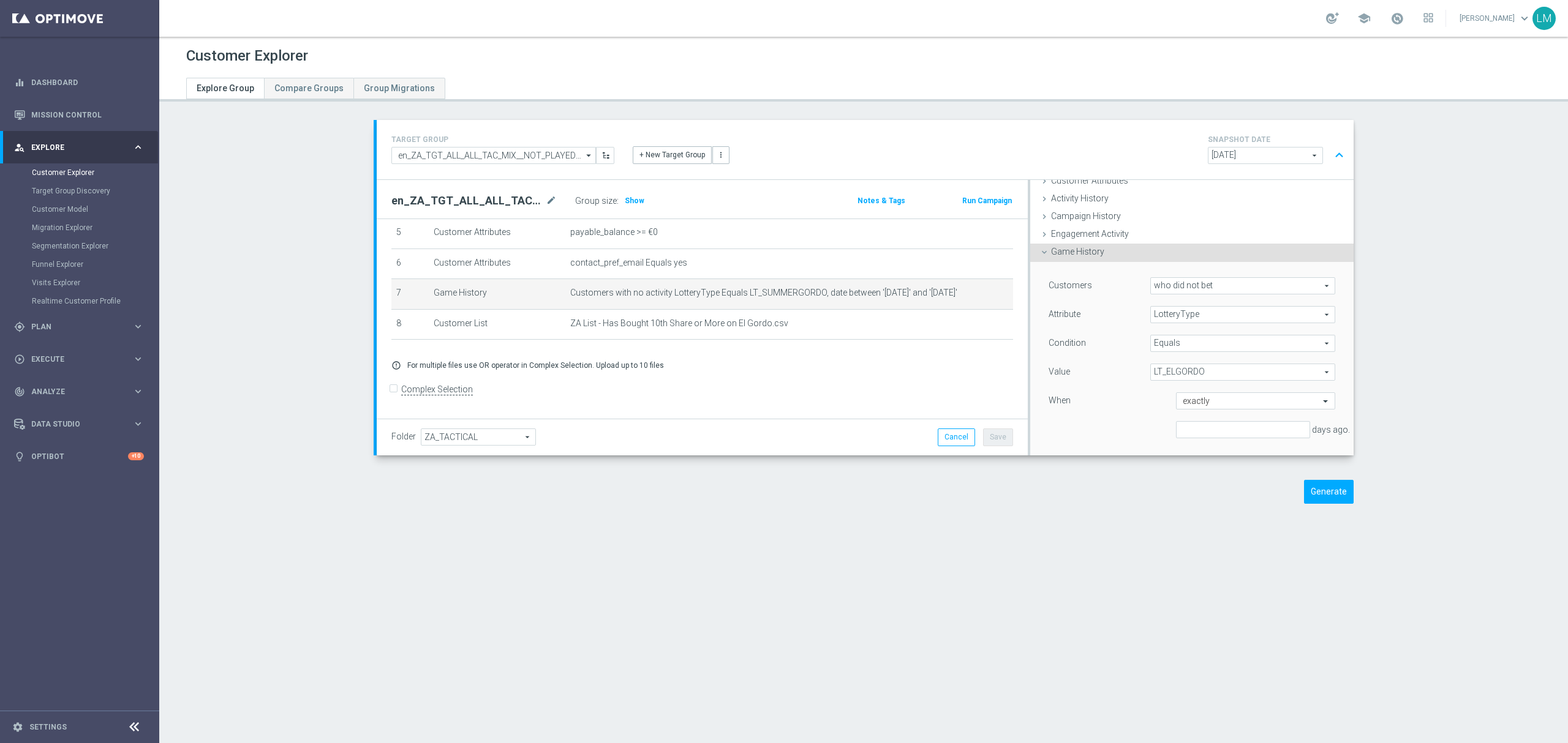
scroll to position [54, 0]
click at [949, 442] on button "Cancel" at bounding box center [957, 437] width 38 height 17
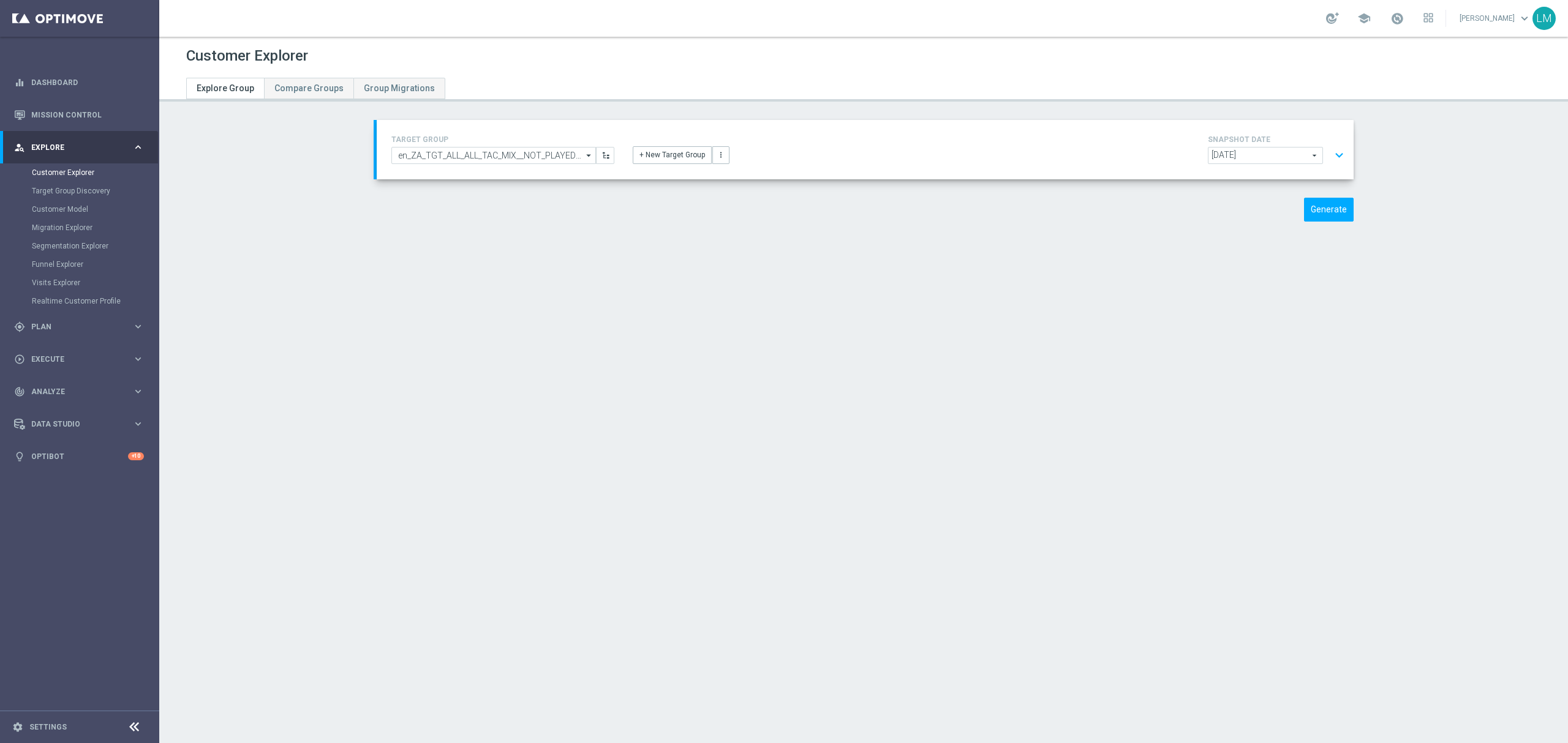
click at [1330, 151] on button "expand_more" at bounding box center [1339, 156] width 17 height 23
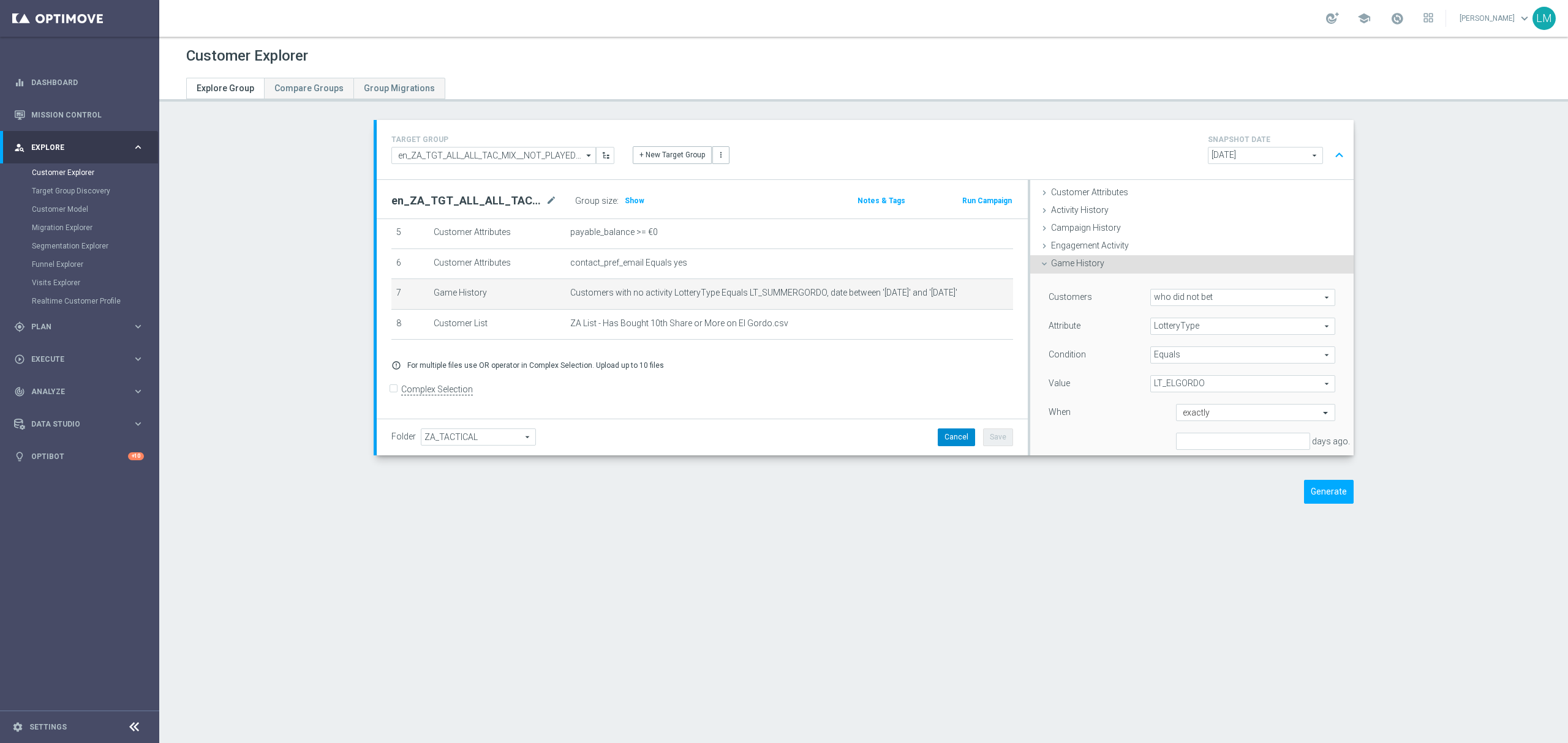
click at [954, 433] on button "Cancel" at bounding box center [957, 437] width 38 height 17
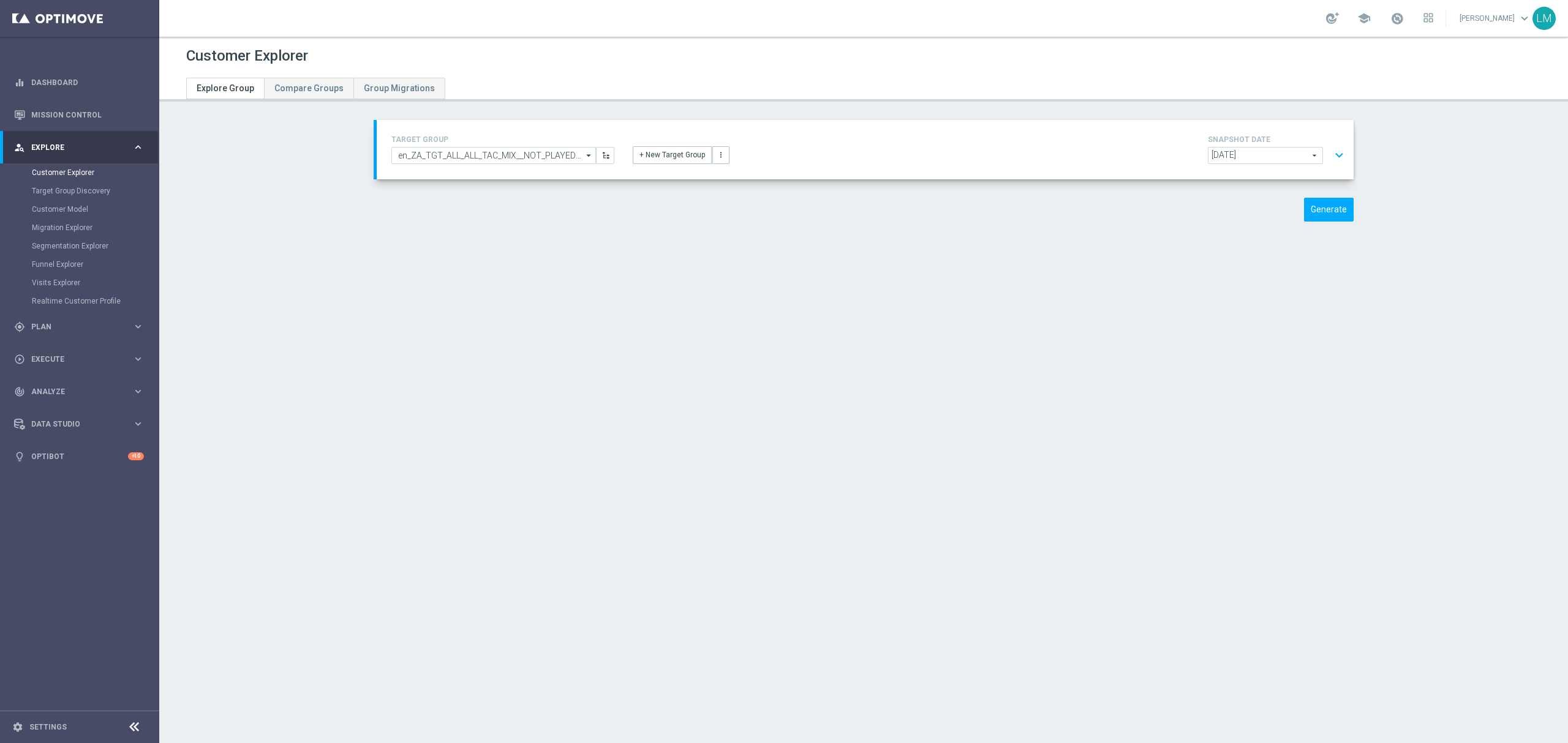
click at [1336, 150] on button "expand_more" at bounding box center [1339, 156] width 17 height 23
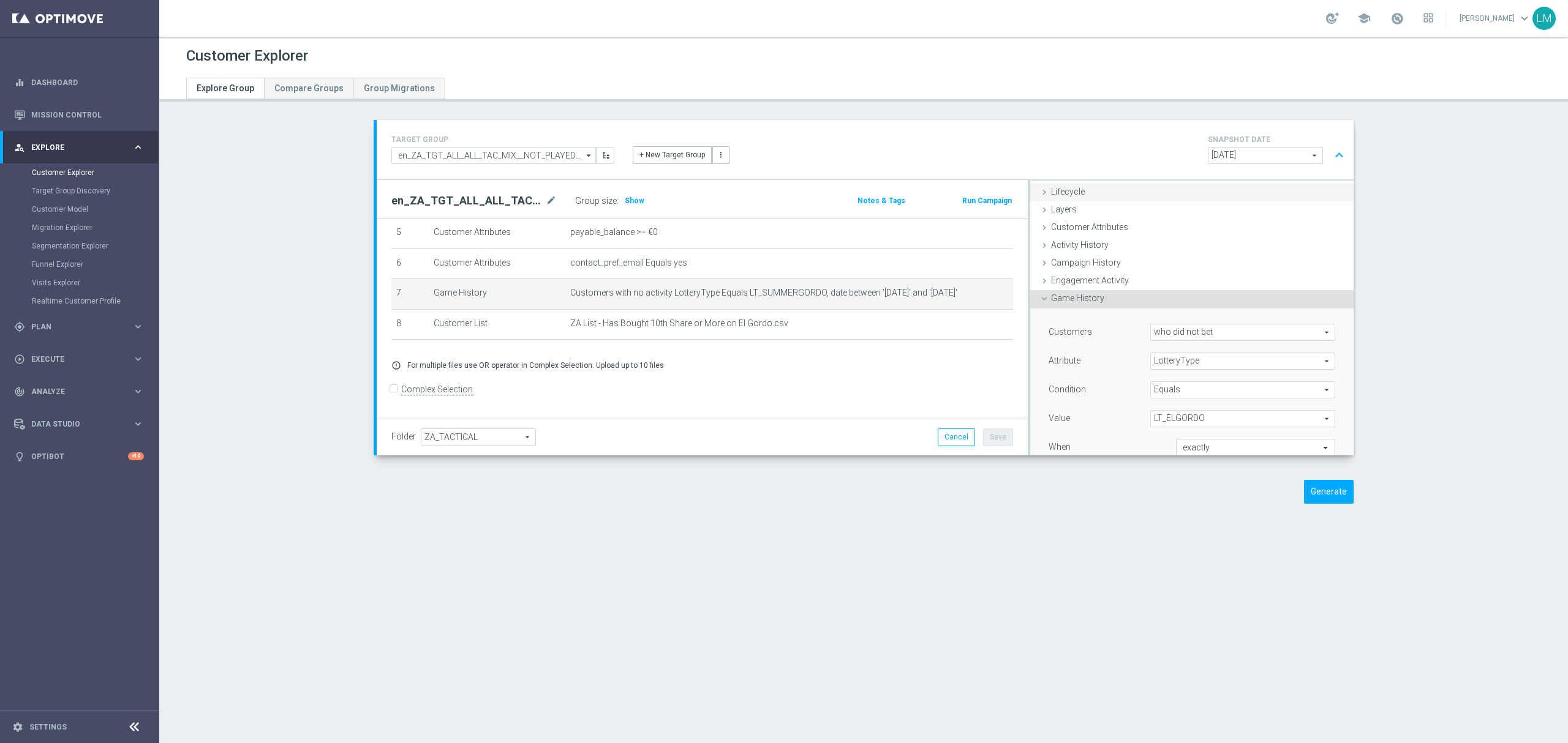
scroll to position [0, 0]
click at [1327, 191] on icon "close" at bounding box center [1333, 190] width 12 height 17
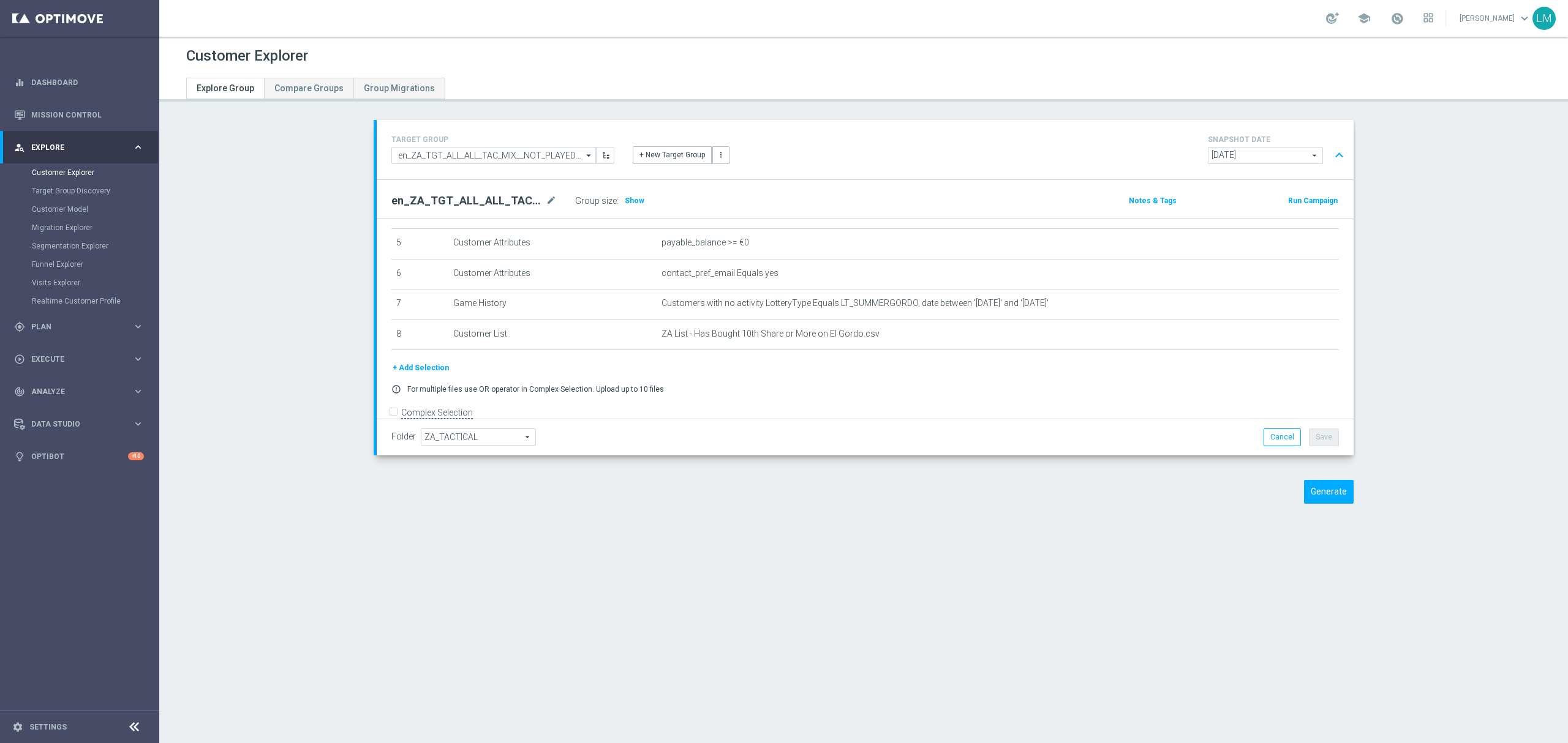
scroll to position [180, 0]
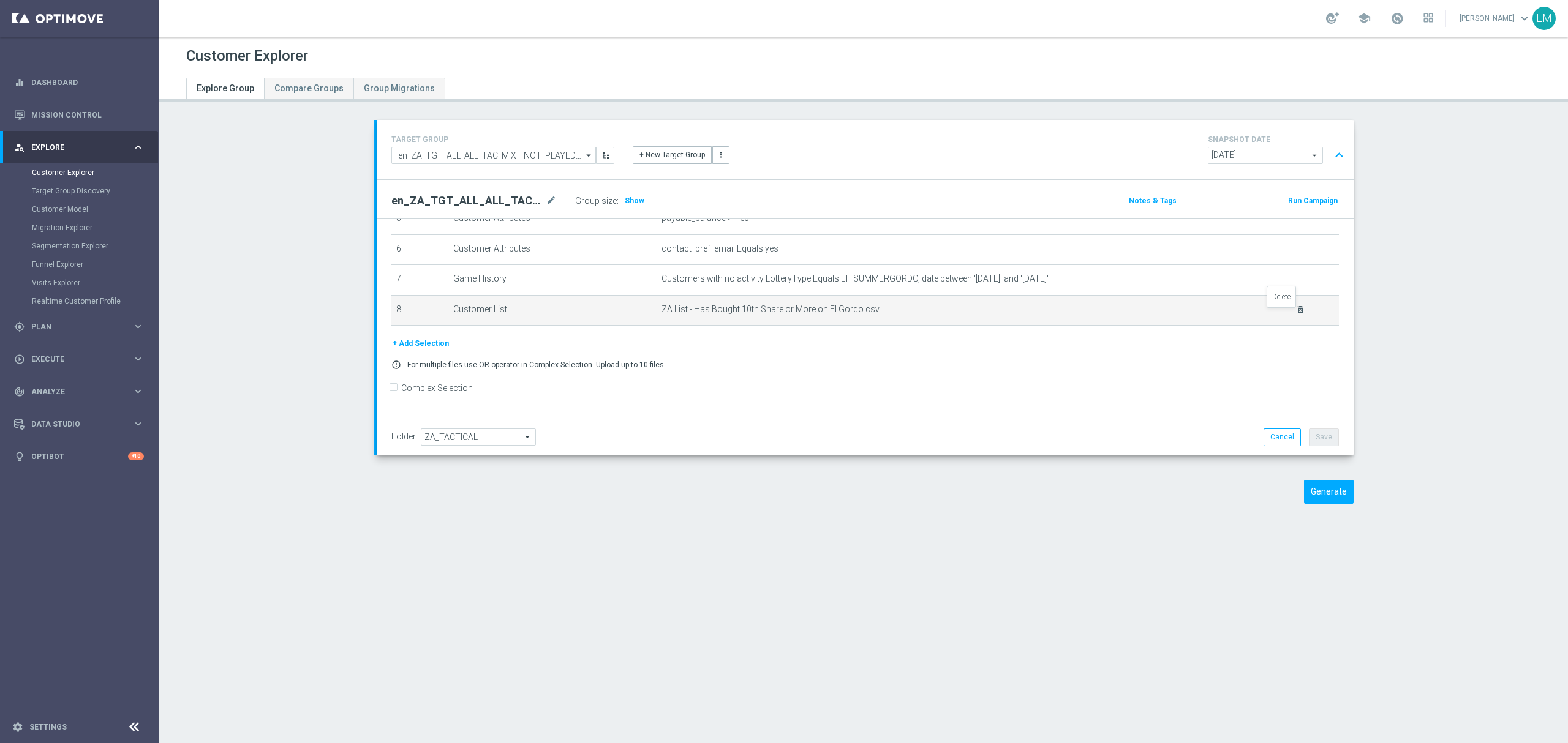
click at [1296, 315] on icon "delete_forever" at bounding box center [1300, 310] width 10 height 10
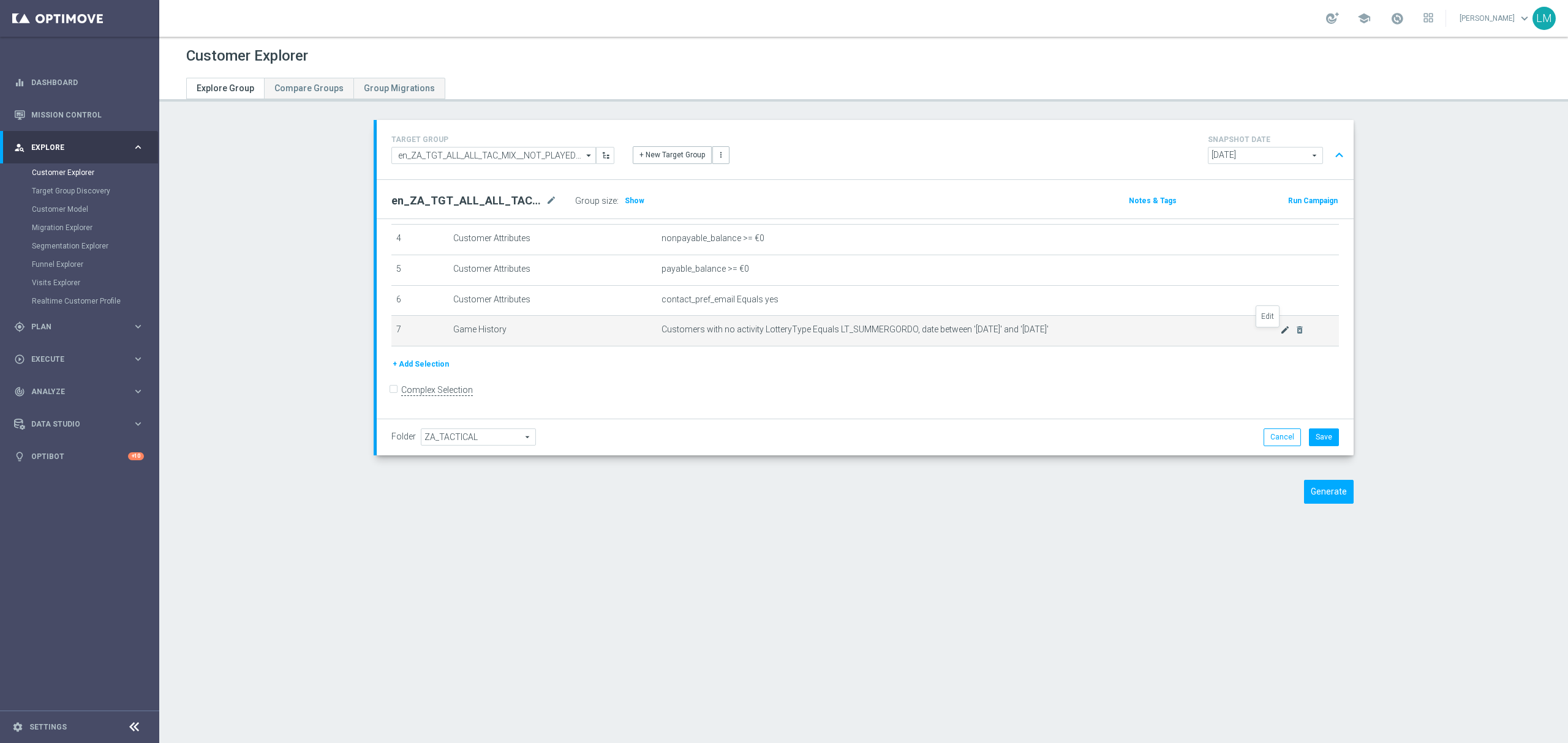
click at [1280, 331] on icon "mode_edit" at bounding box center [1285, 330] width 10 height 10
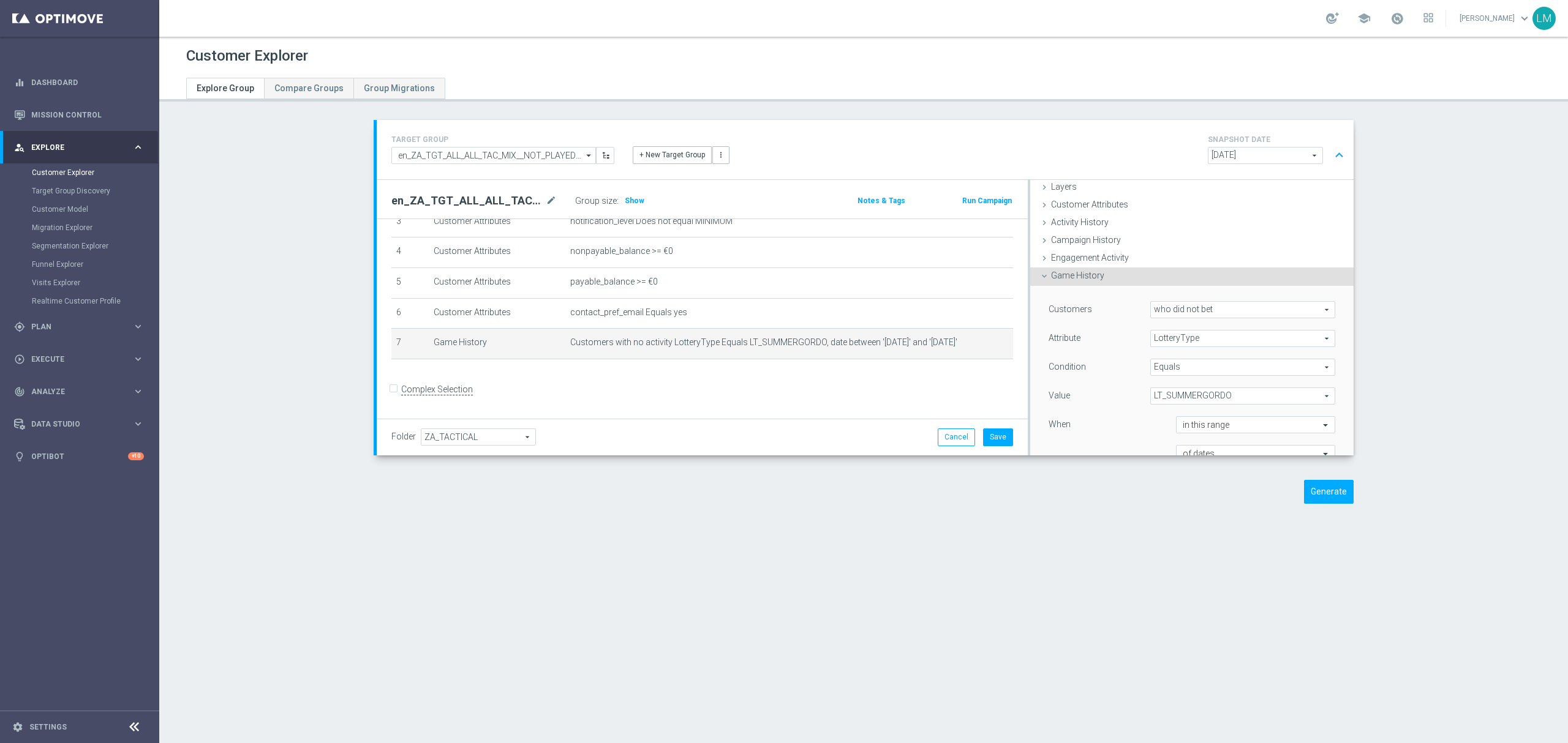
scroll to position [81, 0]
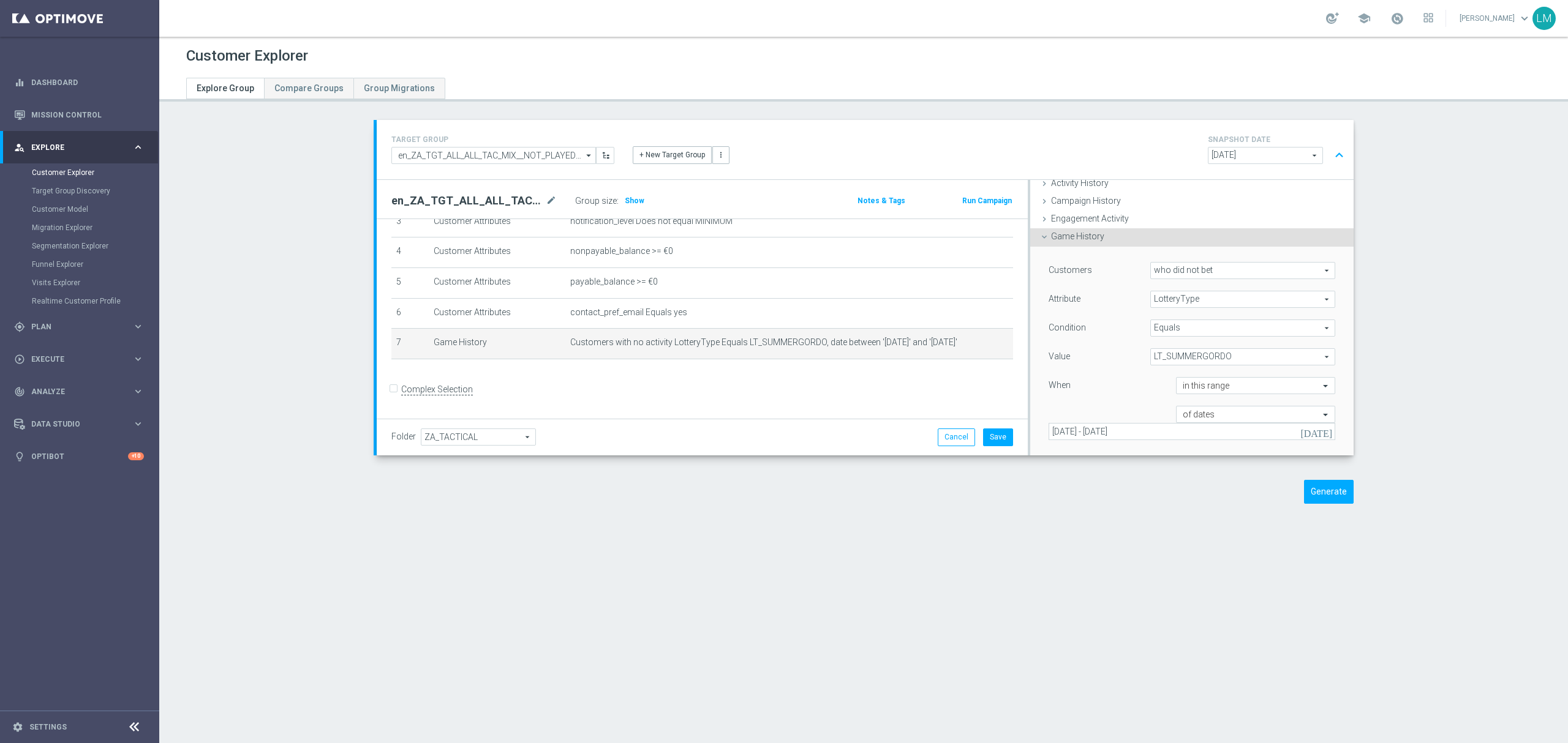
click at [1186, 354] on span "LT_SUMMERGORDO" at bounding box center [1243, 357] width 184 height 16
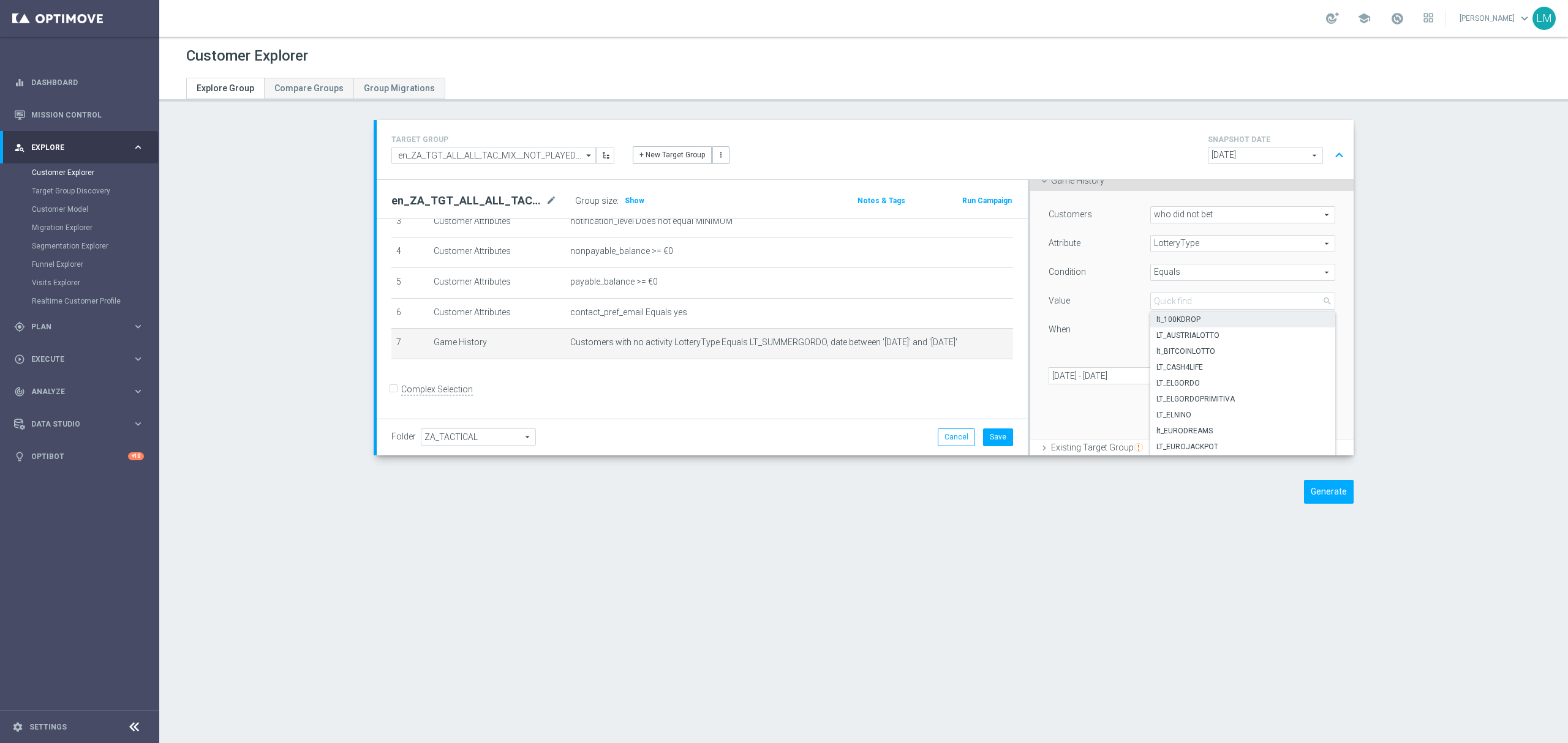
scroll to position [163, 0]
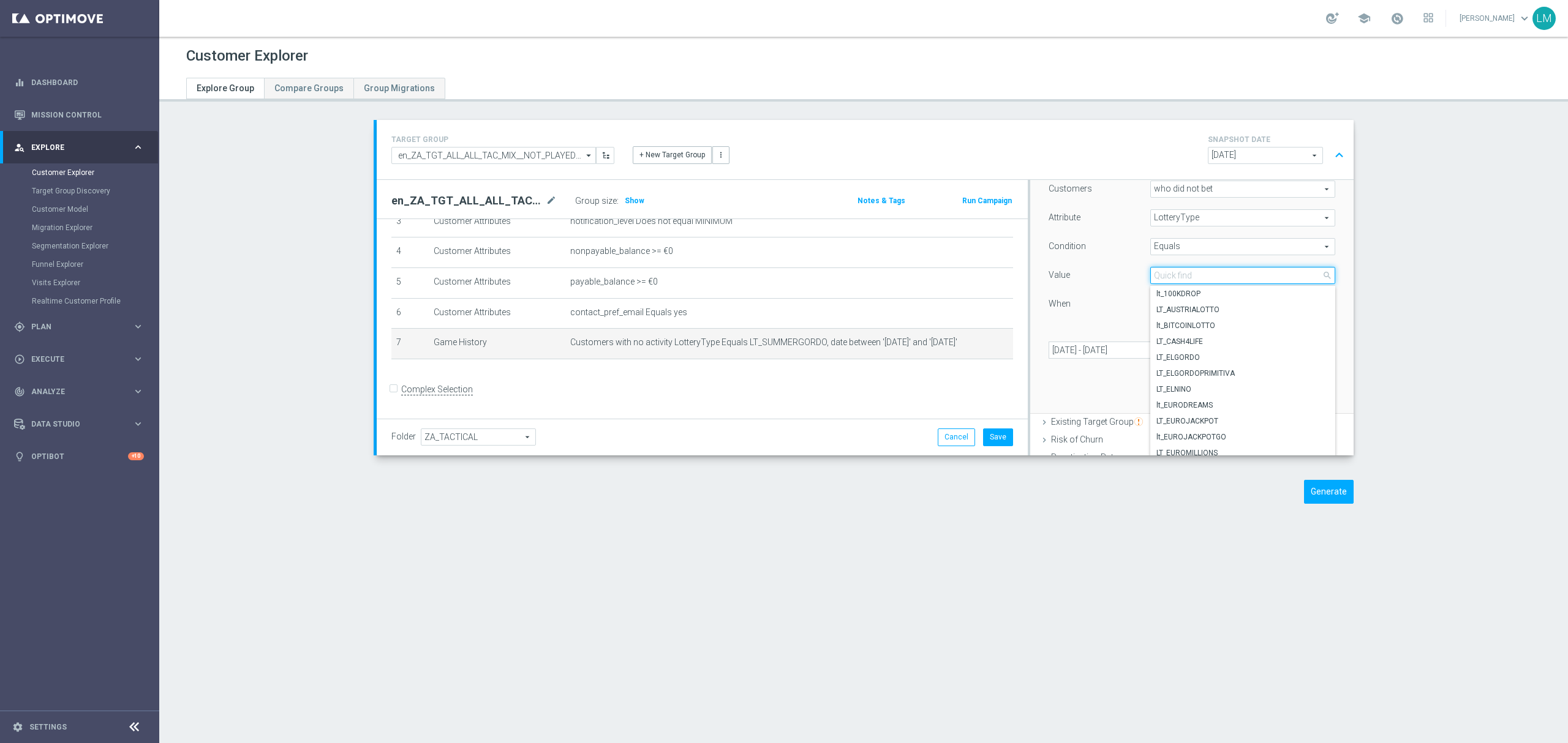
click at [1178, 275] on input "search" at bounding box center [1243, 276] width 185 height 17
type input "gordo"
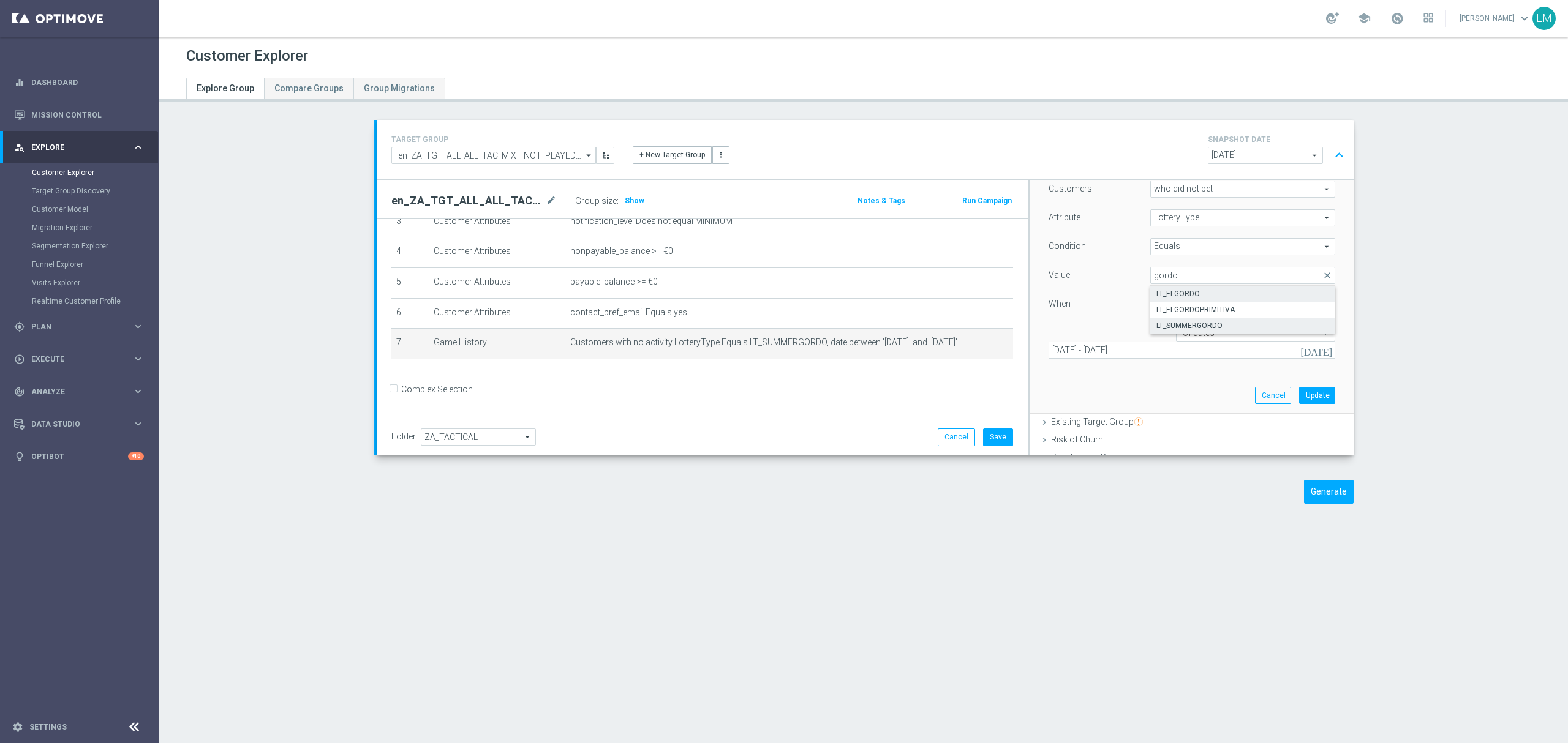
click at [1165, 290] on span "LT_ELGORDO" at bounding box center [1243, 294] width 172 height 10
type input "LT_ELGORDO"
click at [1167, 306] on div "in this range" at bounding box center [1255, 304] width 178 height 17
click at [1191, 310] on input "text" at bounding box center [1243, 304] width 121 height 11
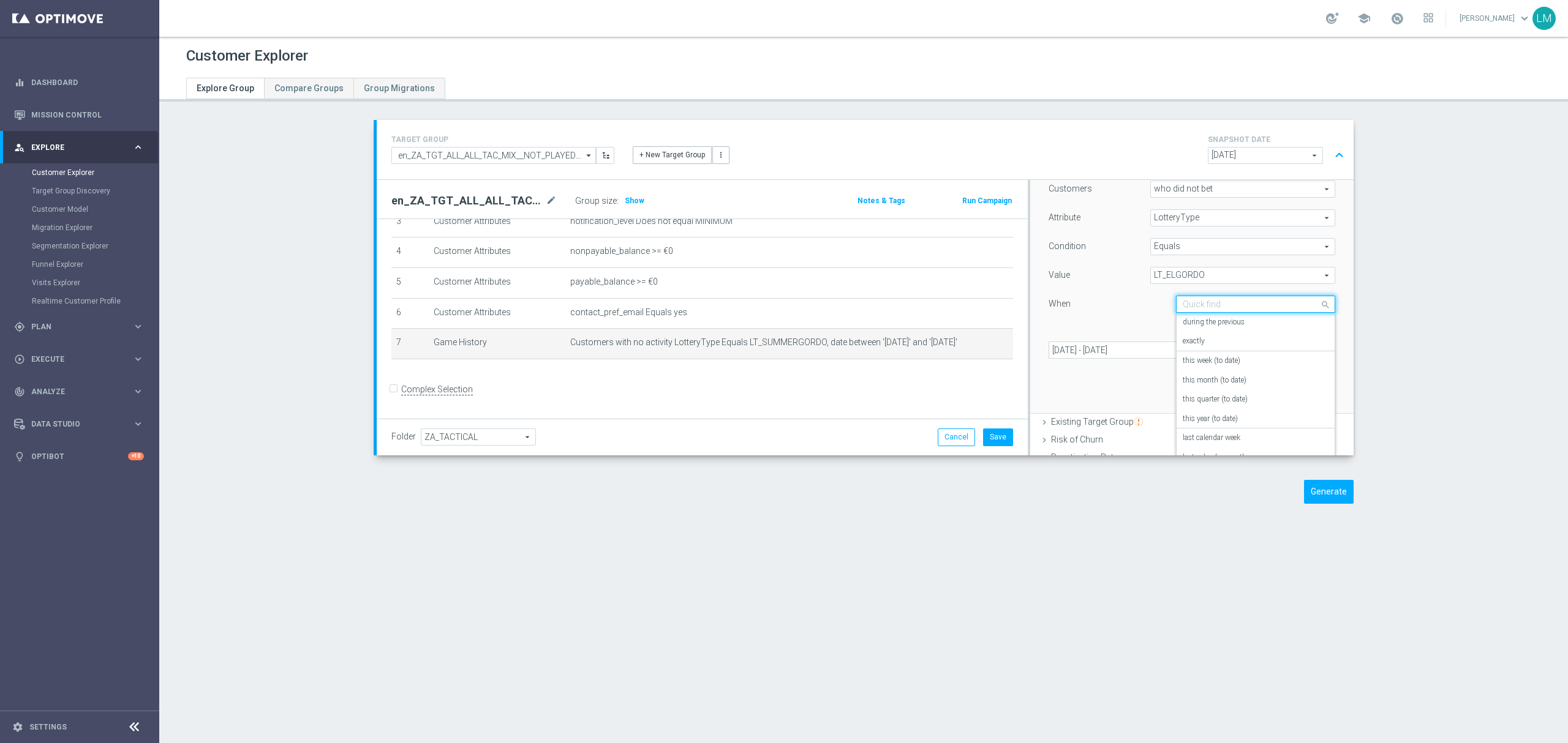
scroll to position [88, 0]
click at [1142, 317] on div "Customers who did not bet who did not bet arrow_drop_down search Attribute Lott…" at bounding box center [1192, 274] width 286 height 188
click at [1183, 331] on input "text" at bounding box center [1243, 333] width 121 height 11
click at [1196, 347] on label "of dates" at bounding box center [1195, 351] width 25 height 10
click at [1212, 306] on input "text" at bounding box center [1243, 304] width 121 height 11
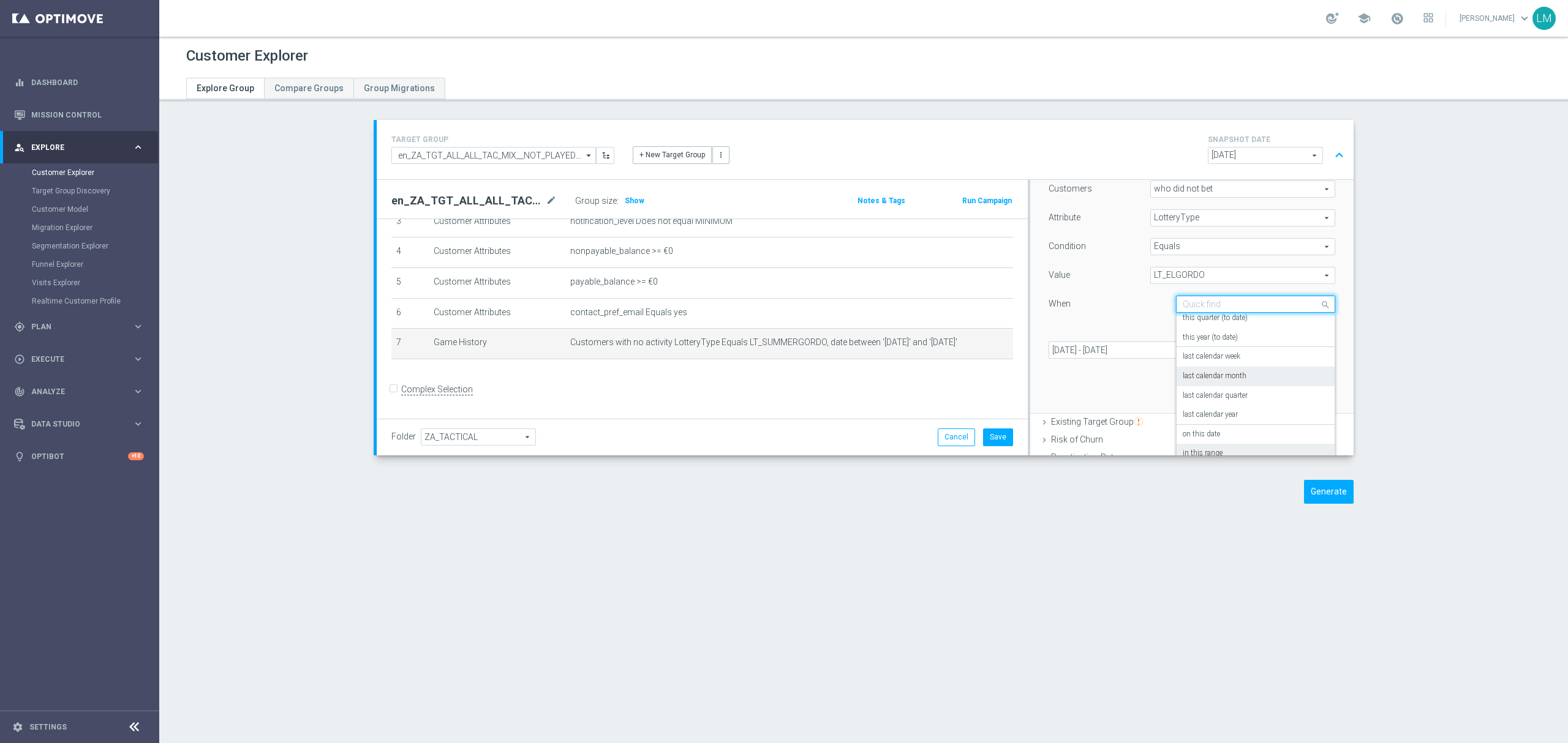
scroll to position [0, 0]
click at [1243, 348] on div "exactly" at bounding box center [1255, 341] width 146 height 19
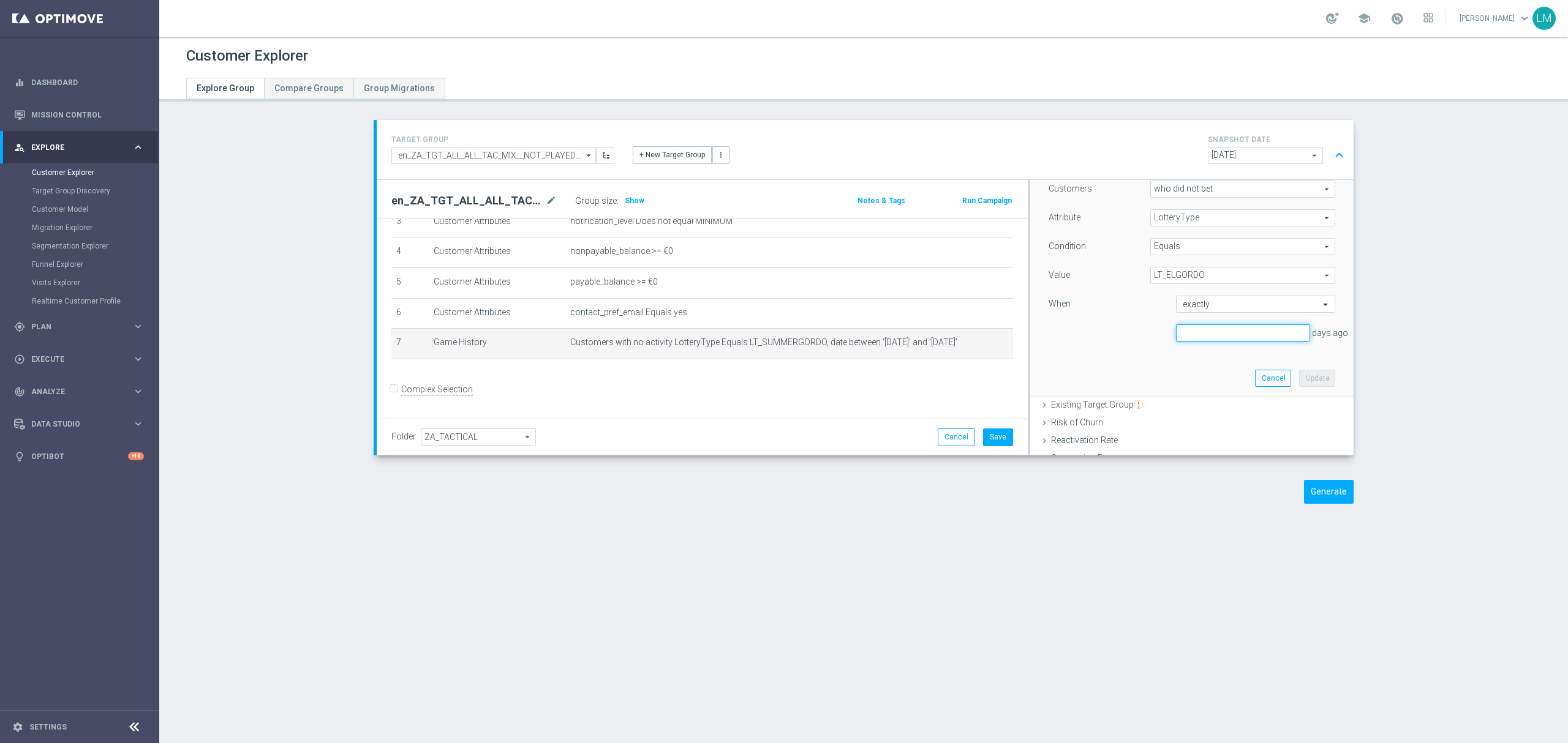
click at [1239, 333] on input "number" at bounding box center [1243, 333] width 134 height 17
click at [1238, 306] on input "text" at bounding box center [1243, 304] width 121 height 11
click at [1099, 350] on div "Customers who did not bet who did not bet arrow_drop_down search Attribute Lott…" at bounding box center [1192, 266] width 286 height 171
click at [1200, 304] on input "text" at bounding box center [1243, 304] width 121 height 11
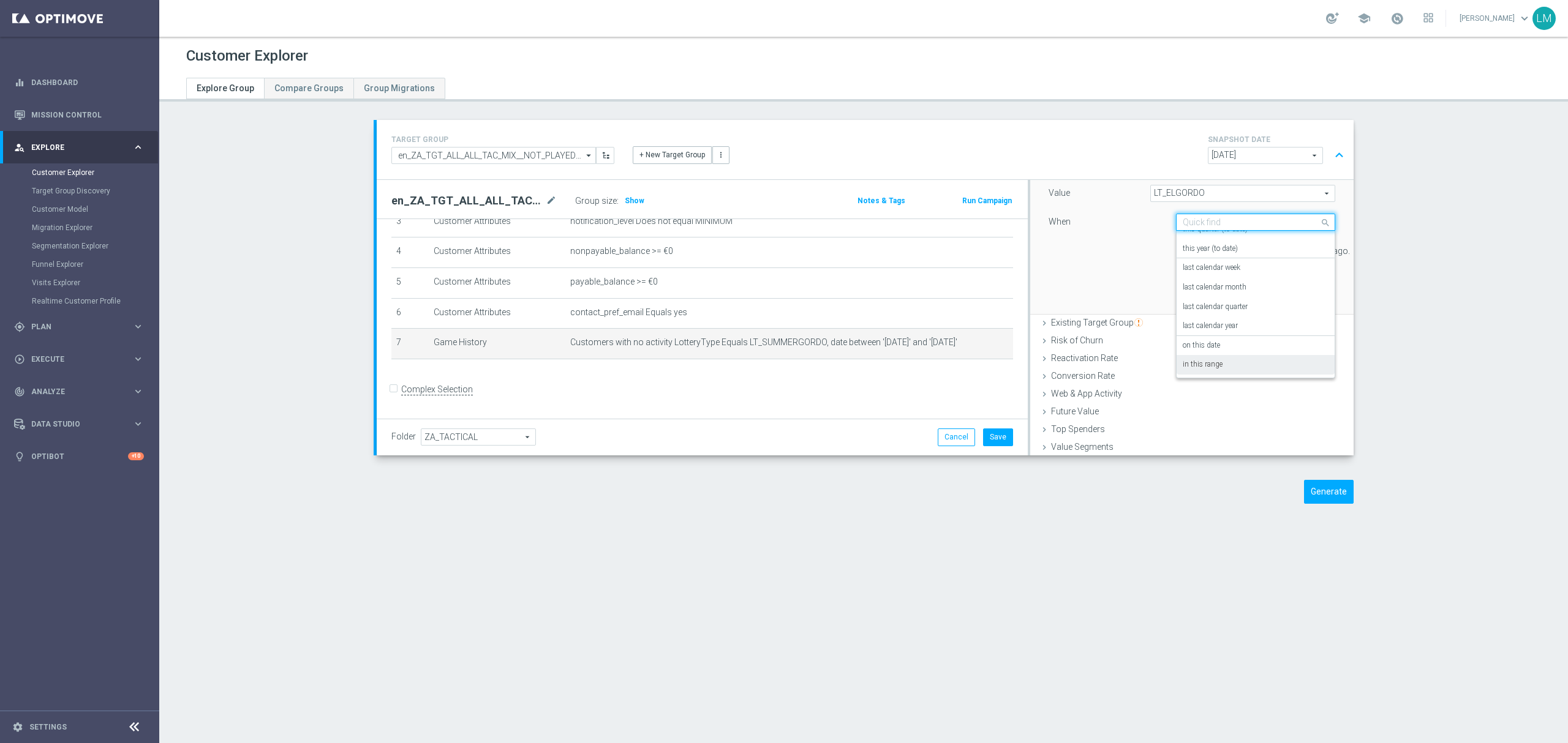
click at [1212, 363] on div "in this range" at bounding box center [1255, 365] width 146 height 19
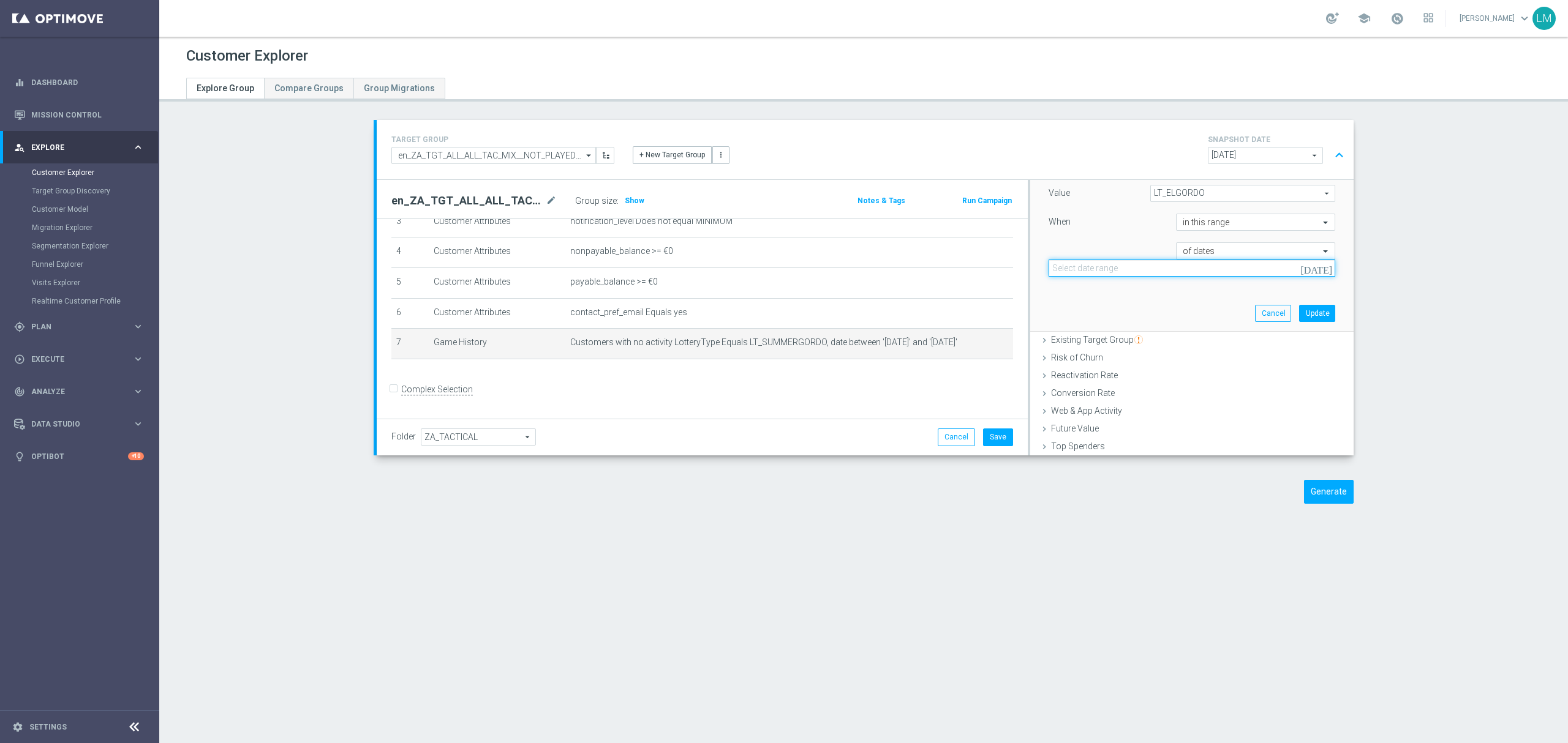
click at [1278, 260] on input at bounding box center [1192, 268] width 286 height 17
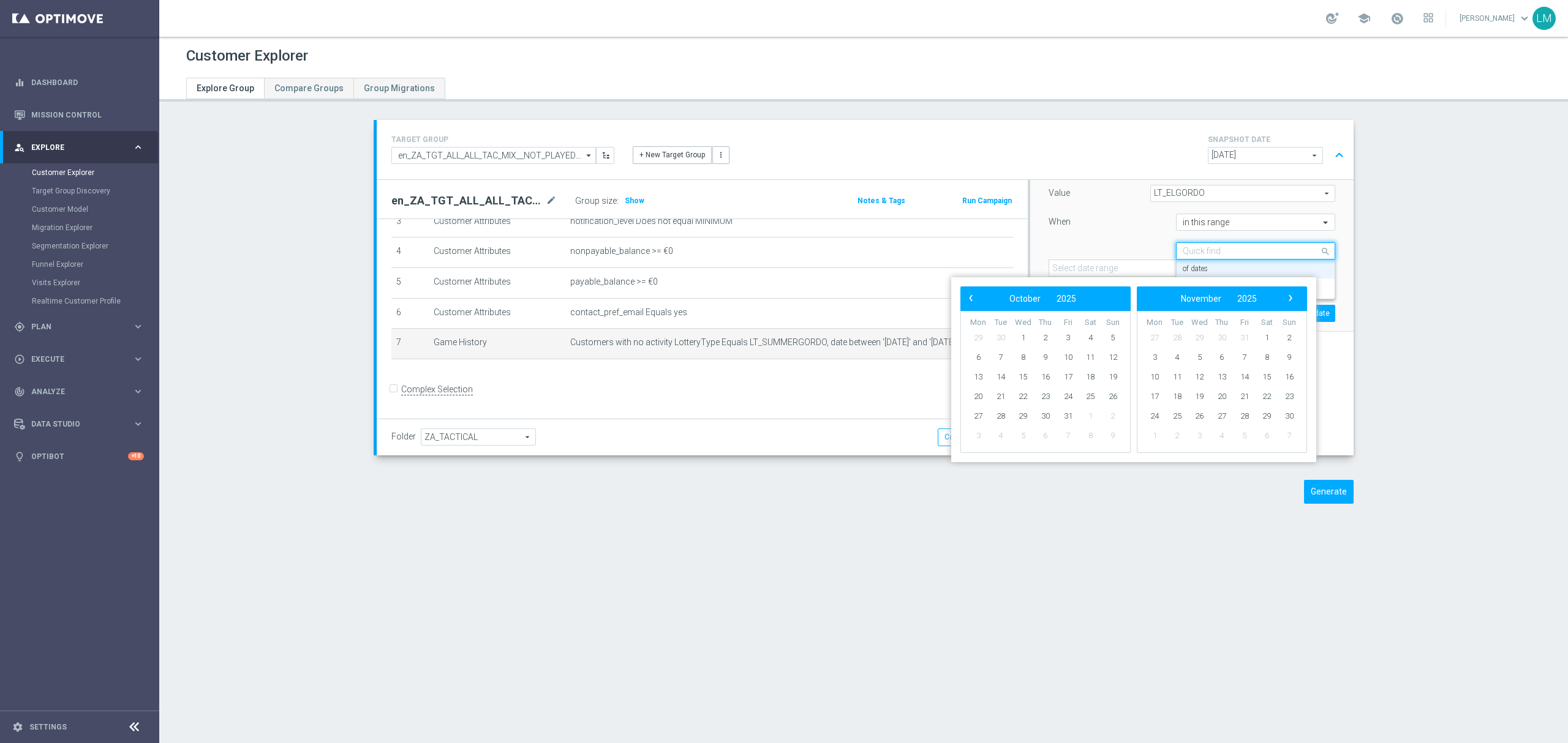
click at [1279, 255] on input "text" at bounding box center [1243, 251] width 121 height 11
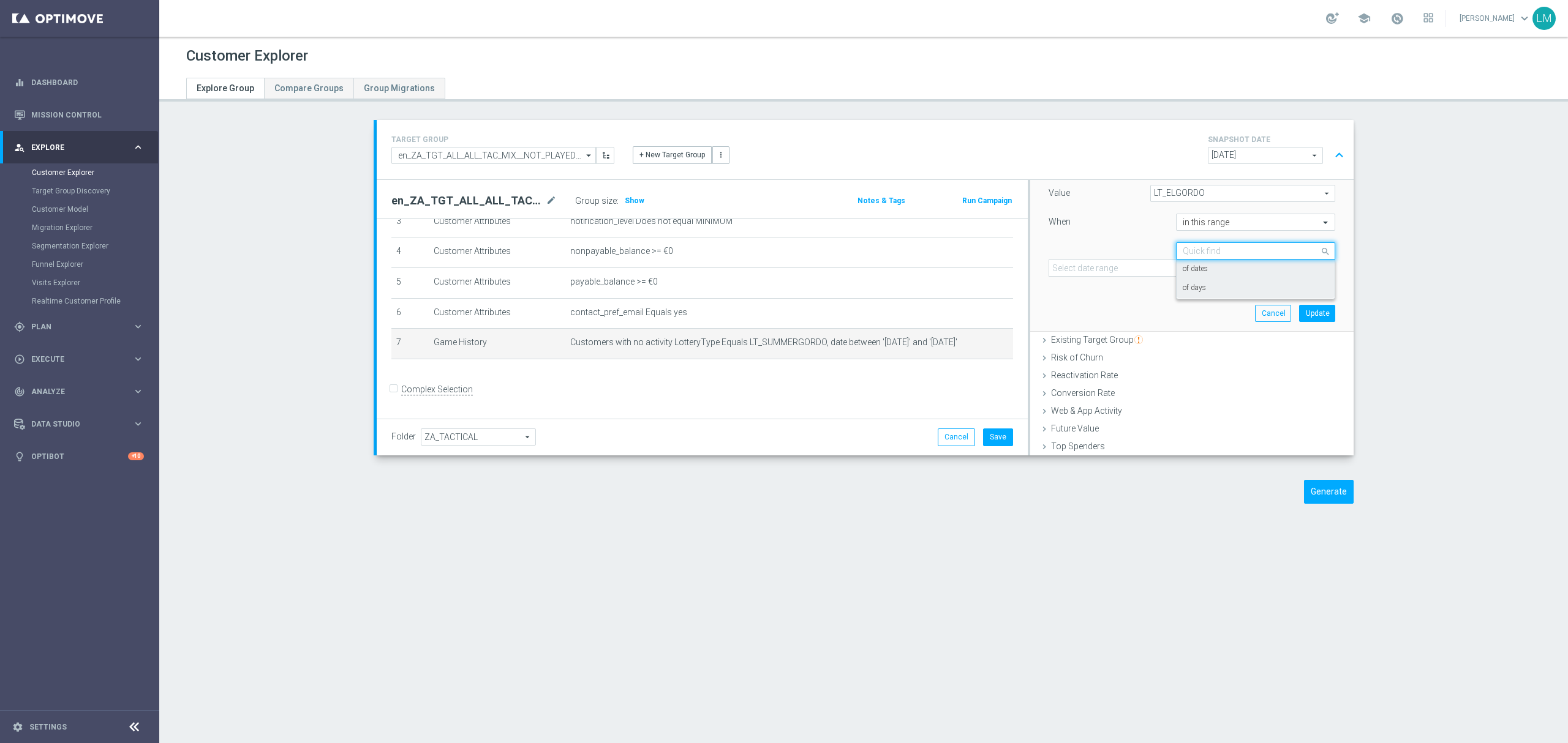
click at [1183, 292] on label "of days" at bounding box center [1194, 288] width 23 height 10
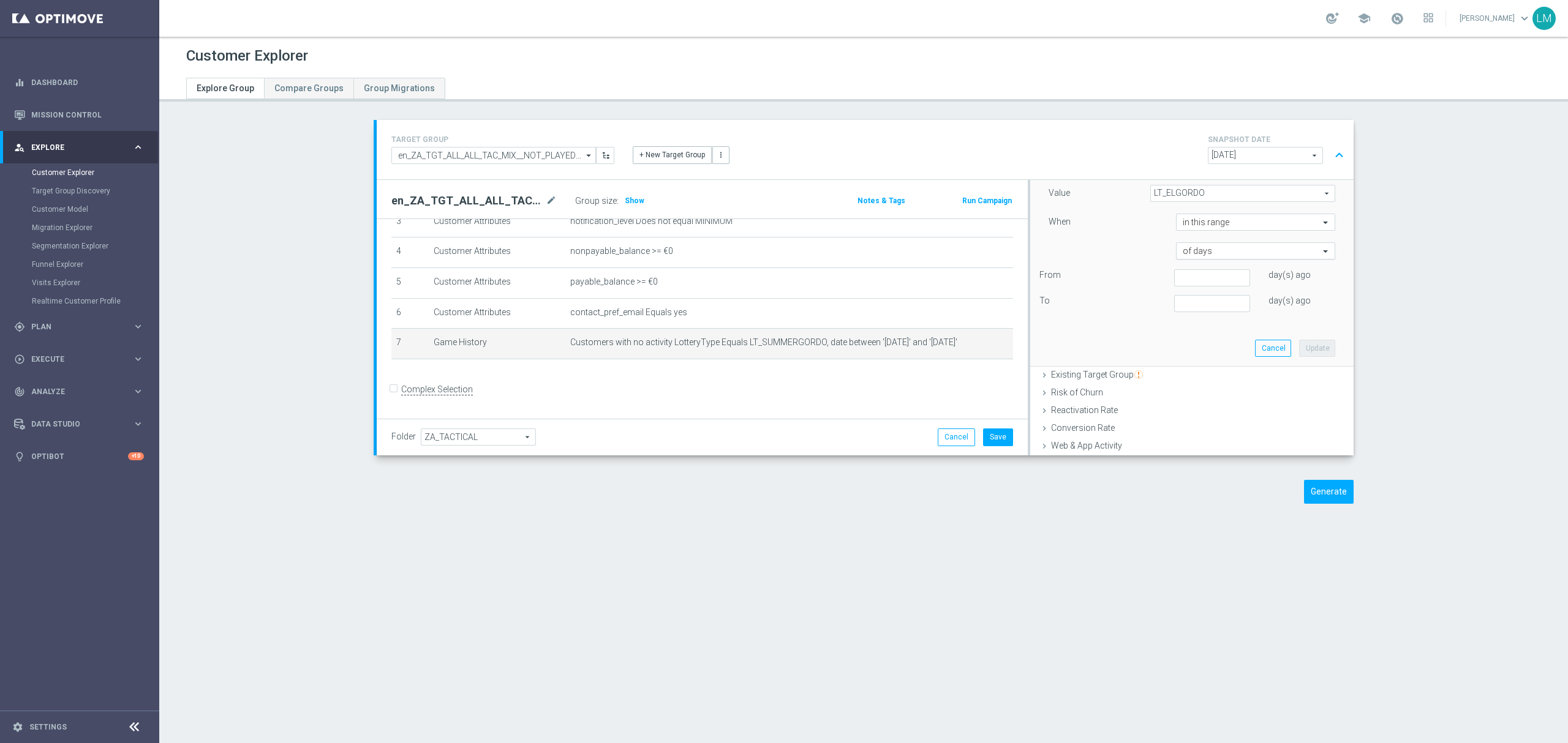
click at [1208, 253] on input "text" at bounding box center [1243, 251] width 121 height 11
click at [1214, 223] on input "text" at bounding box center [1243, 223] width 121 height 11
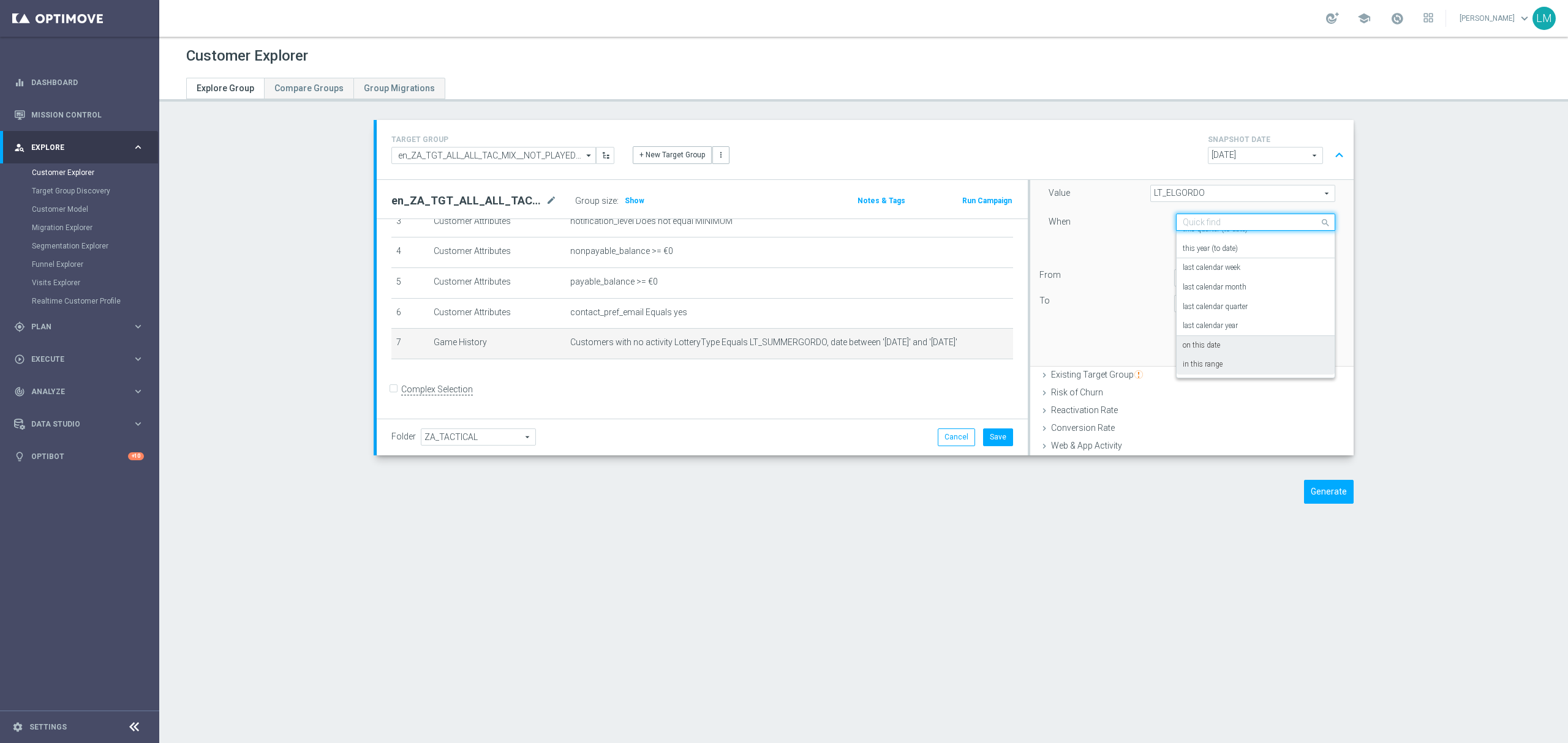
click at [1230, 344] on div "on this date" at bounding box center [1255, 345] width 146 height 19
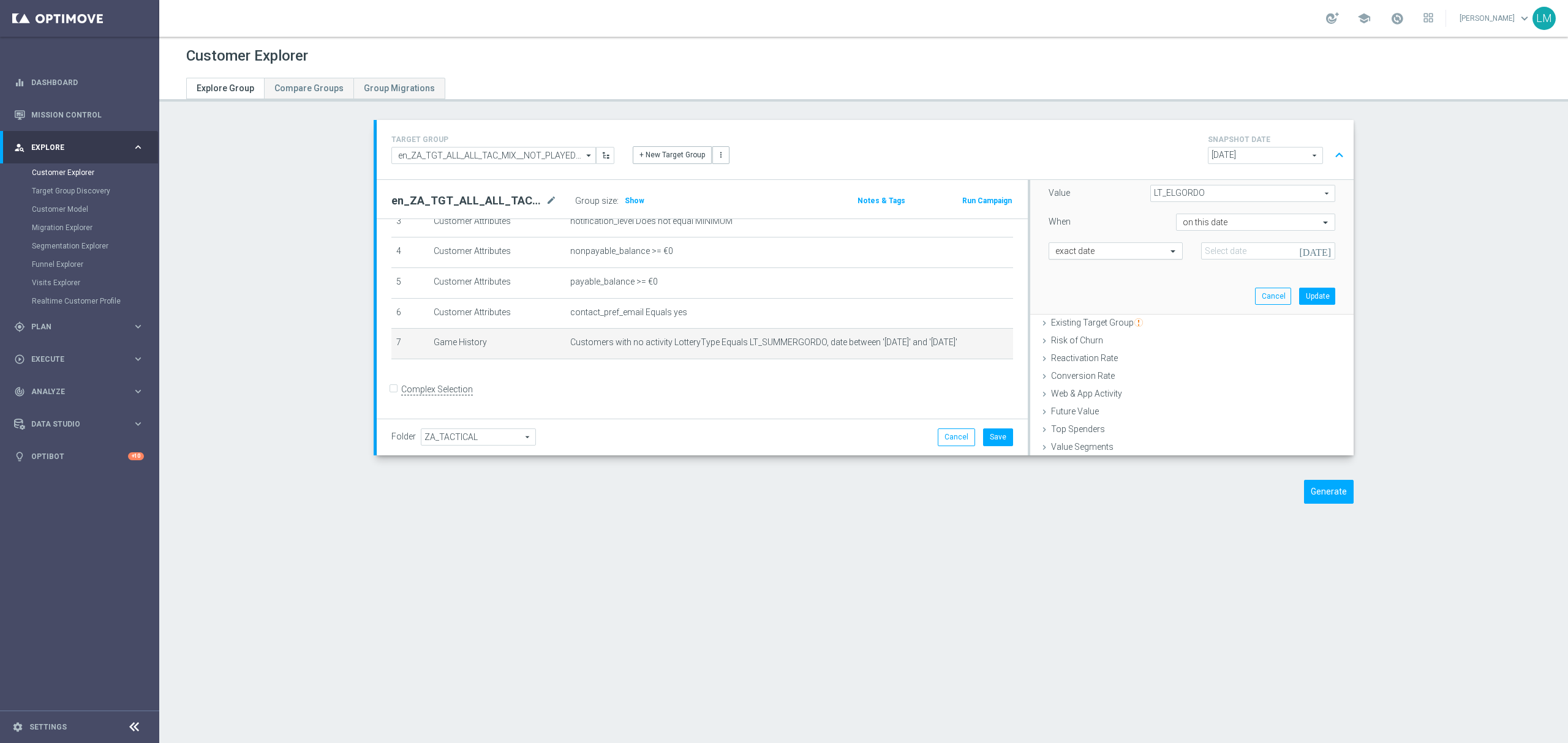
click at [1135, 257] on input "text" at bounding box center [1103, 251] width 96 height 11
click at [1123, 292] on div "since this date" at bounding box center [1116, 288] width 121 height 19
click at [1312, 249] on icon "[DATE]" at bounding box center [1318, 249] width 36 height 13
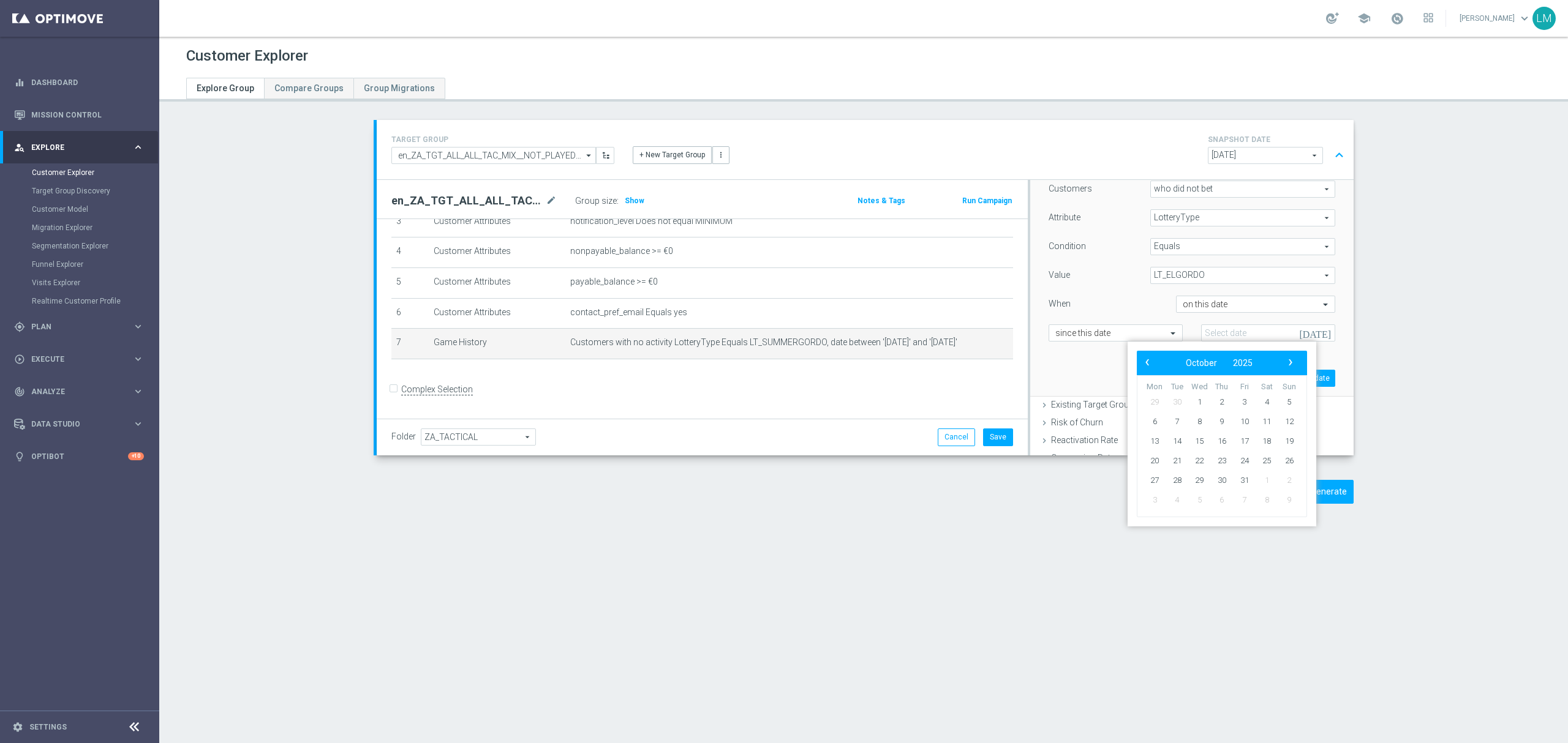
click at [1071, 372] on div "Customers who did not bet who did not bet arrow_drop_down search Attribute Lott…" at bounding box center [1192, 281] width 305 height 231
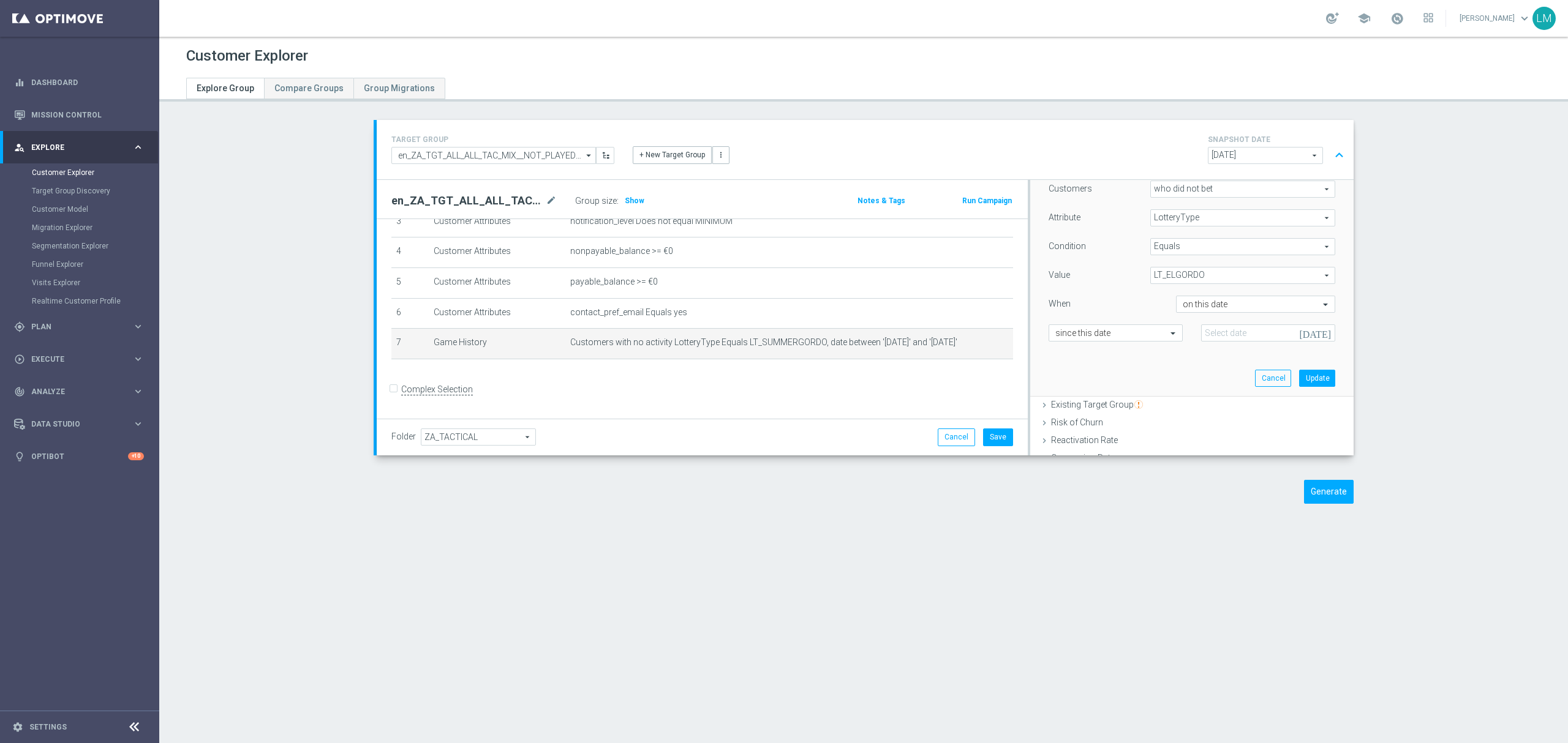
click at [1305, 337] on icon "[DATE]" at bounding box center [1318, 331] width 36 height 13
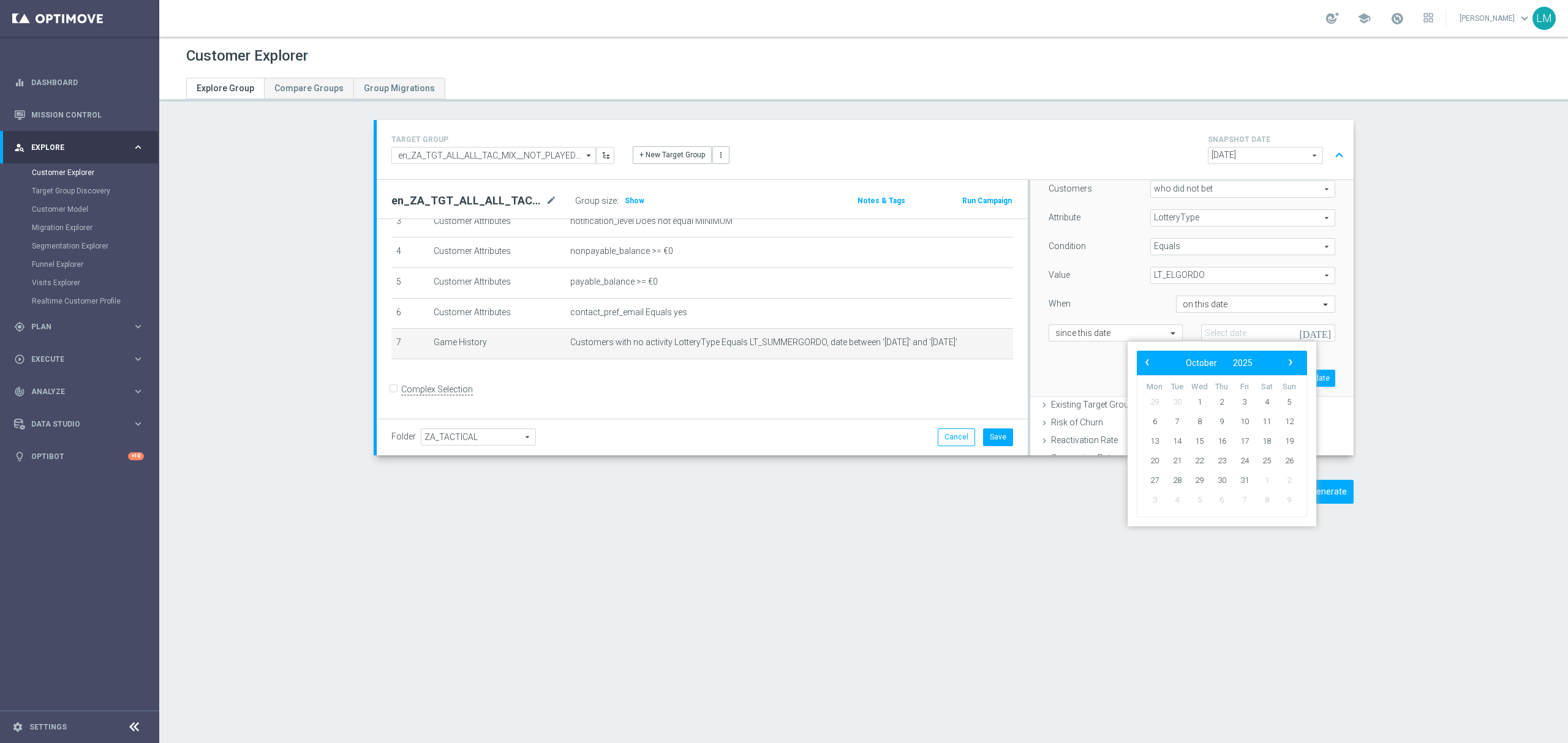
click at [1161, 313] on div "When on this date" at bounding box center [1192, 305] width 305 height 19
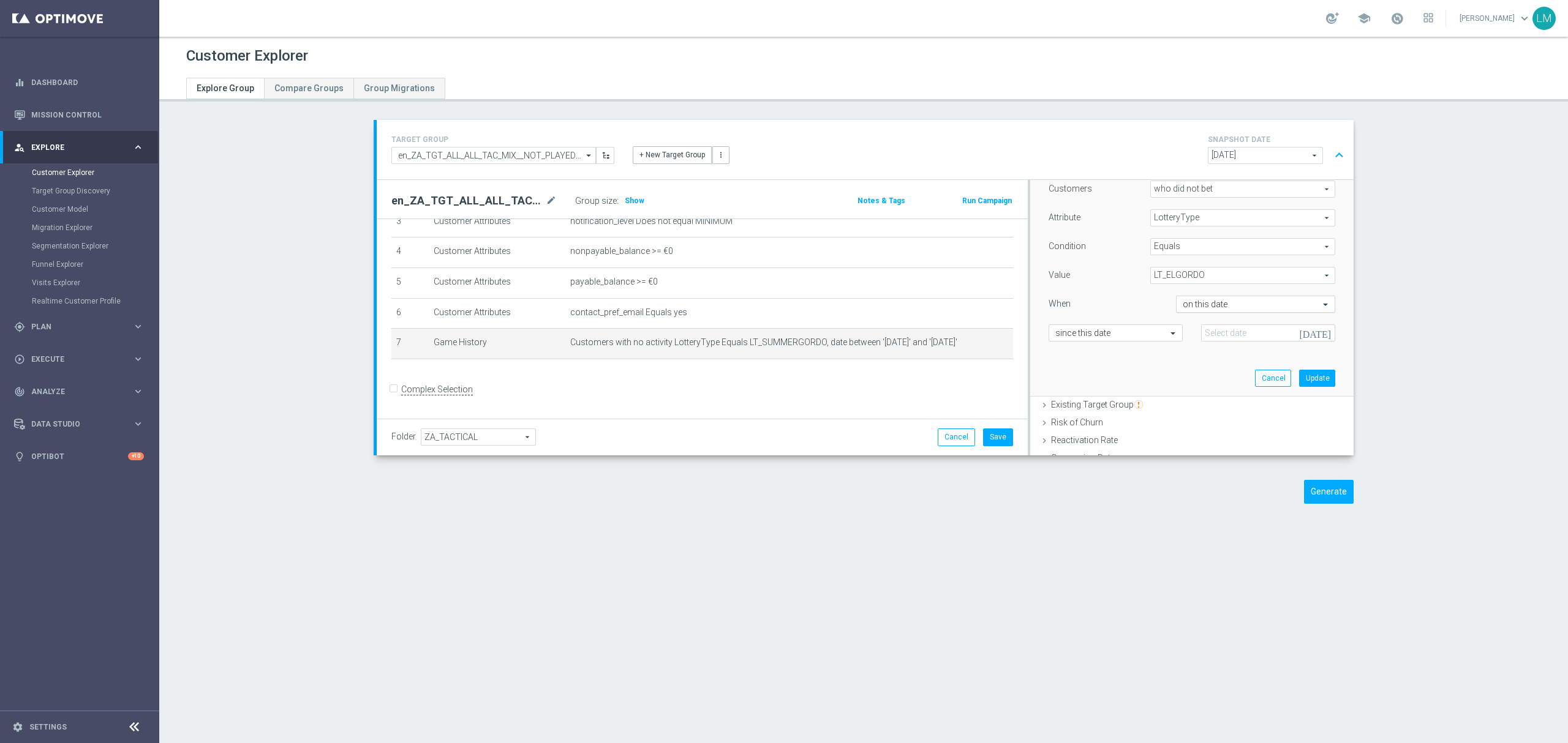
click at [1222, 310] on input "text" at bounding box center [1243, 304] width 121 height 11
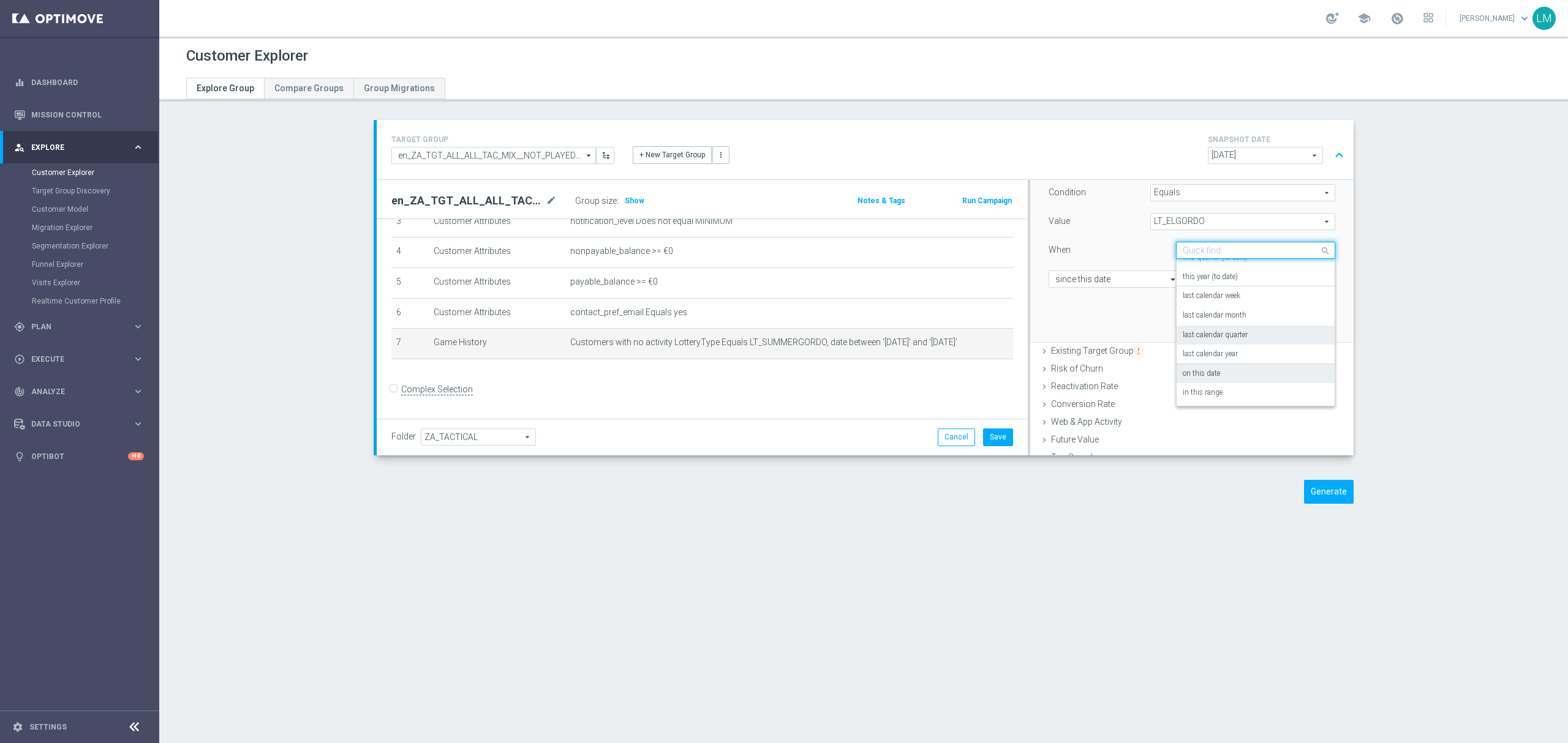
scroll to position [245, 0]
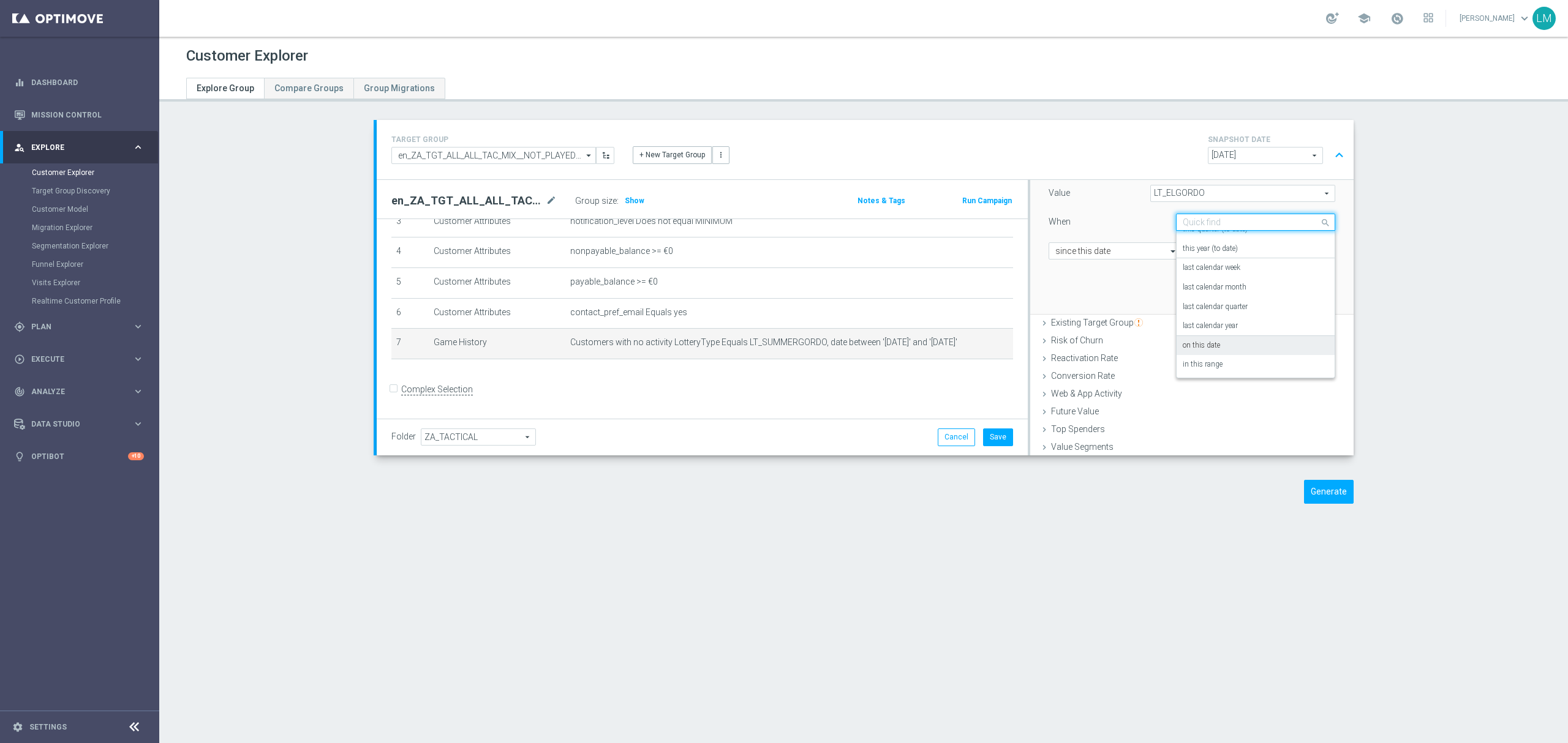
click at [1207, 349] on label "on this date" at bounding box center [1202, 346] width 38 height 10
click at [1116, 253] on input "text" at bounding box center [1103, 251] width 96 height 11
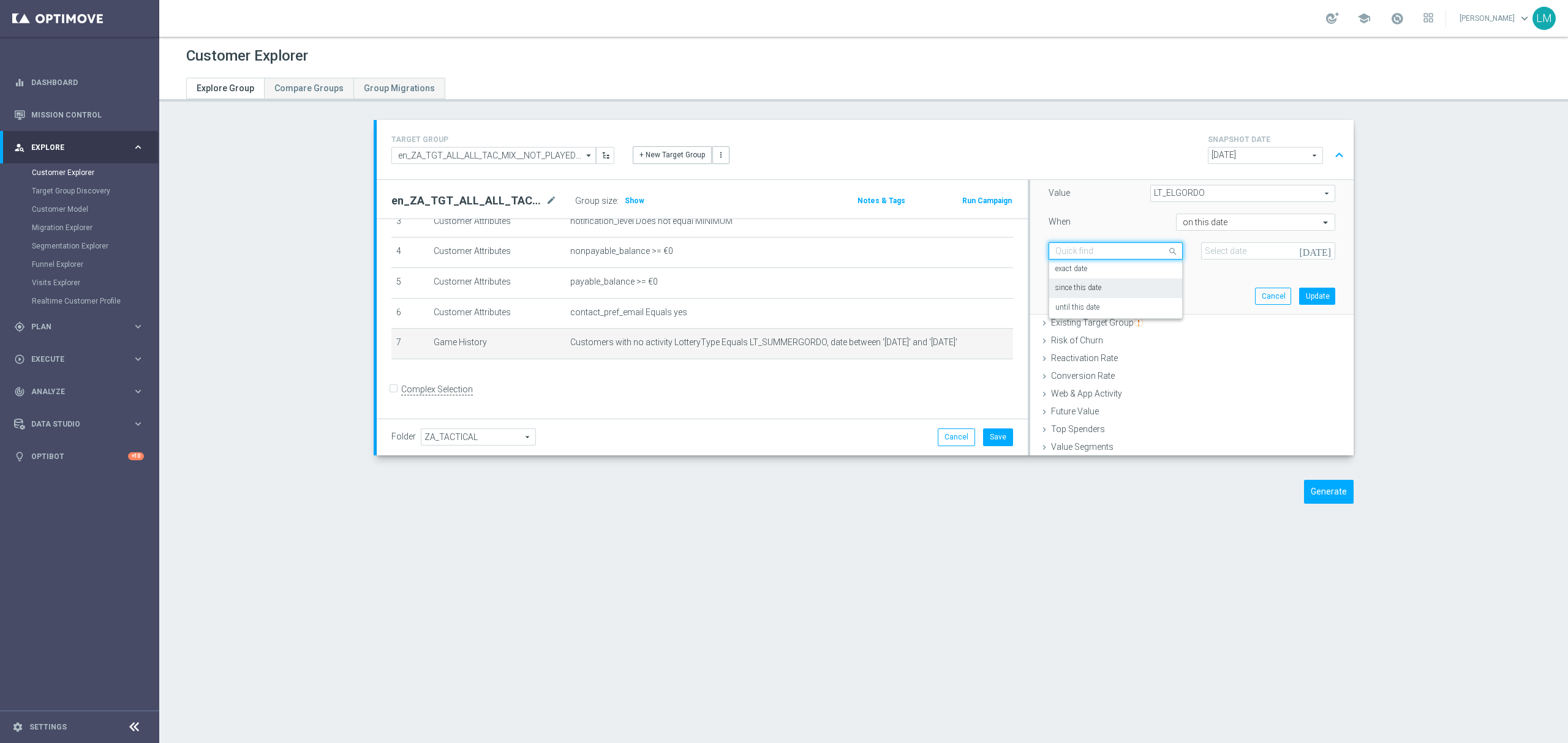
click at [1108, 288] on div "since this date" at bounding box center [1116, 288] width 121 height 19
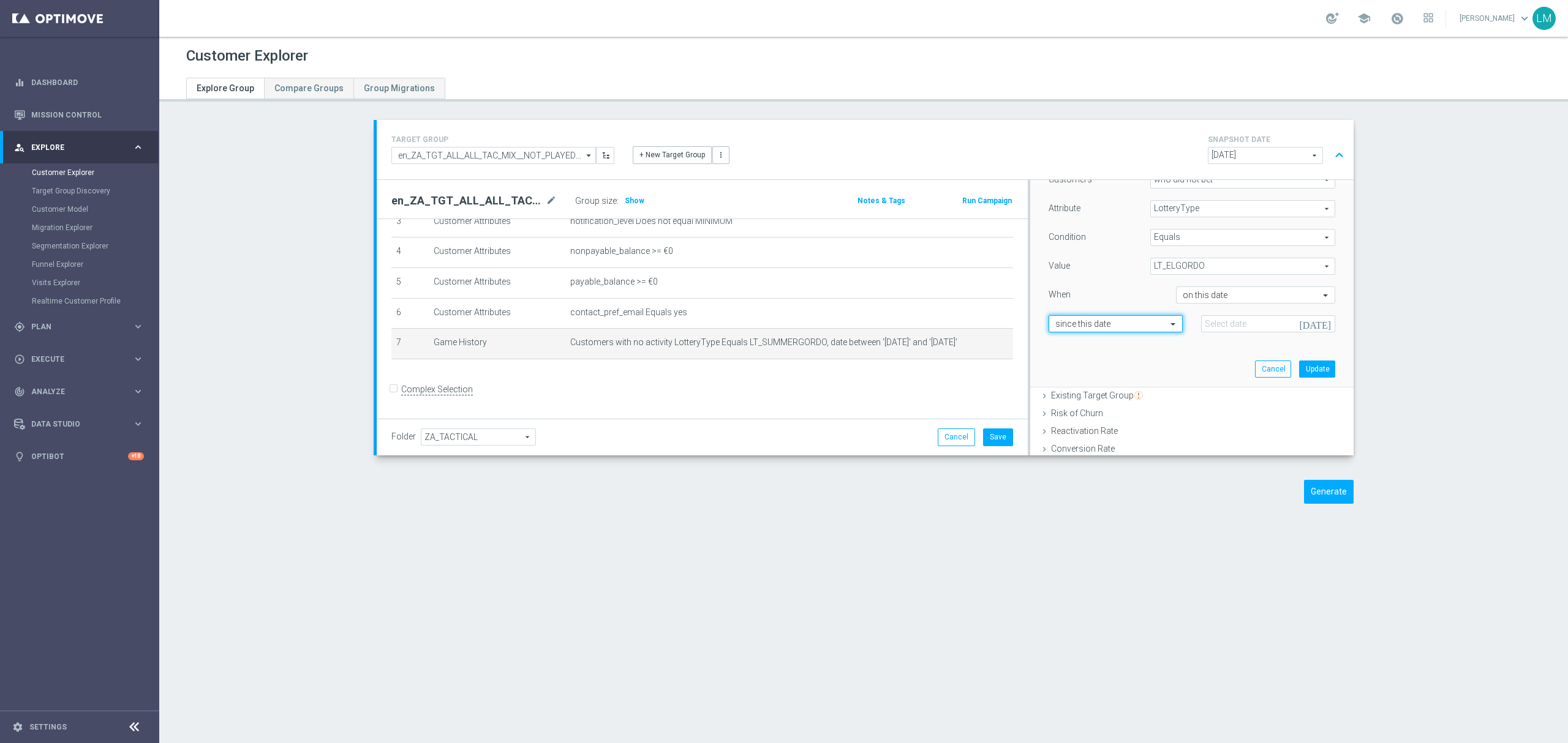
scroll to position [81, 0]
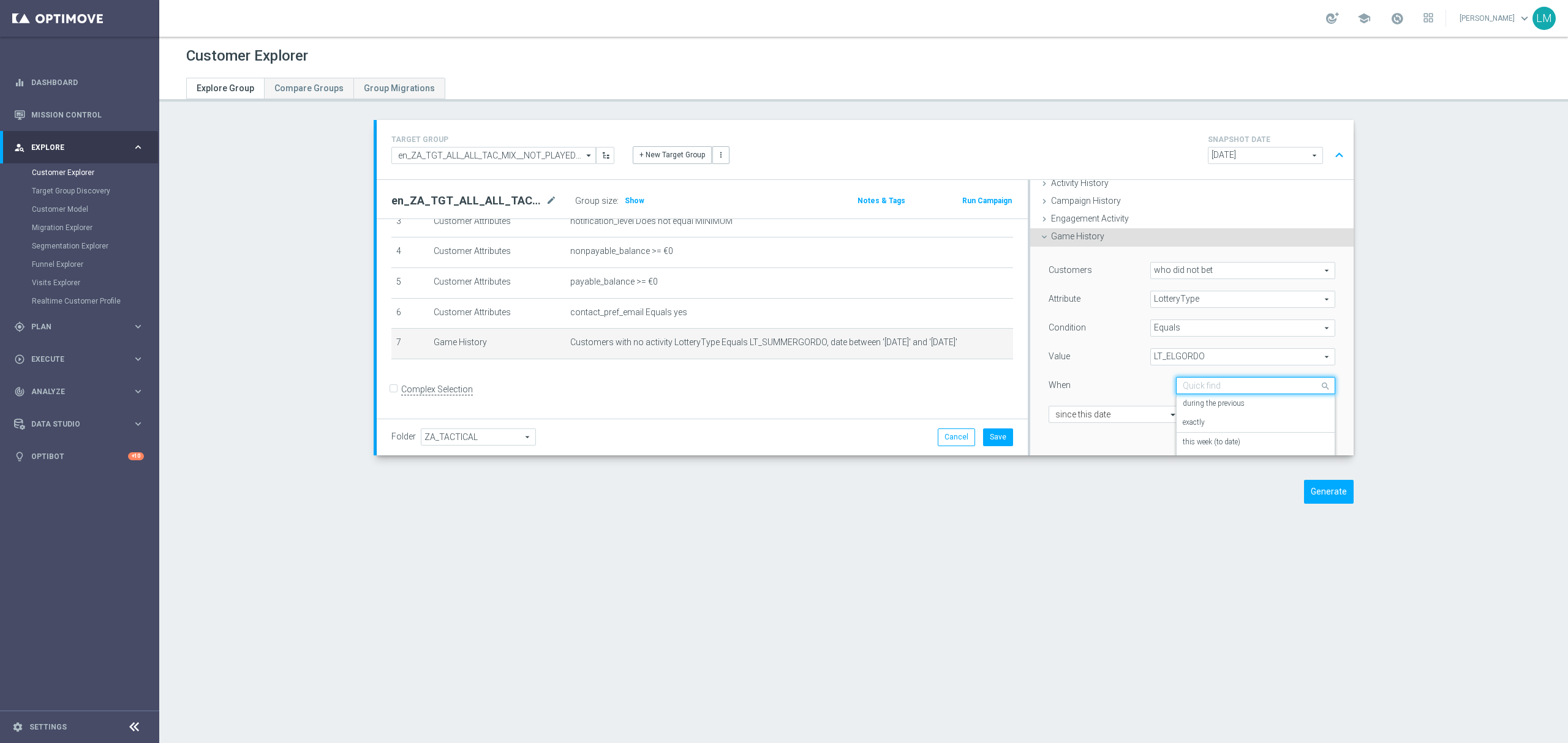
click at [1183, 390] on input "text" at bounding box center [1243, 386] width 121 height 11
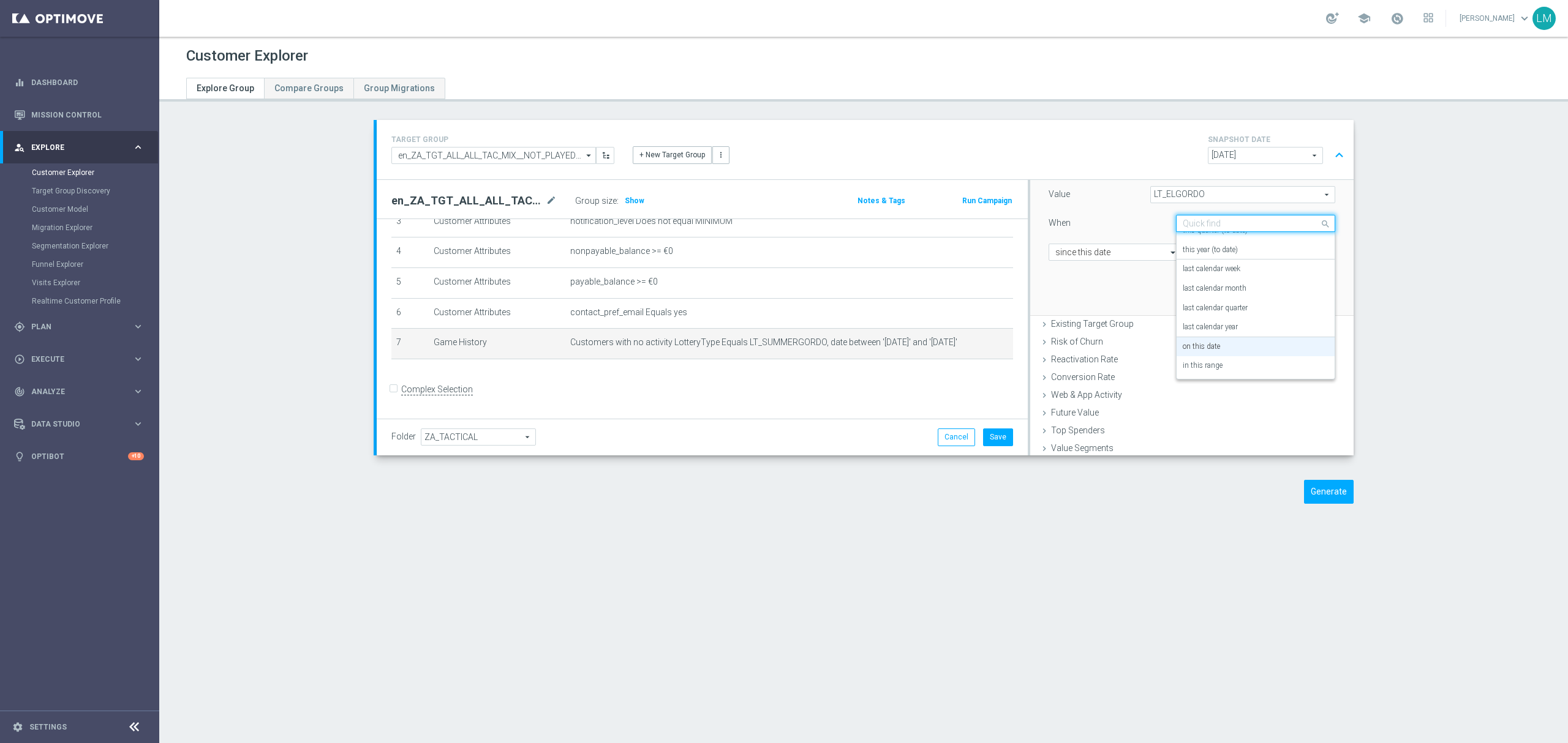
scroll to position [245, 0]
click at [1222, 369] on div "in this range" at bounding box center [1255, 365] width 146 height 19
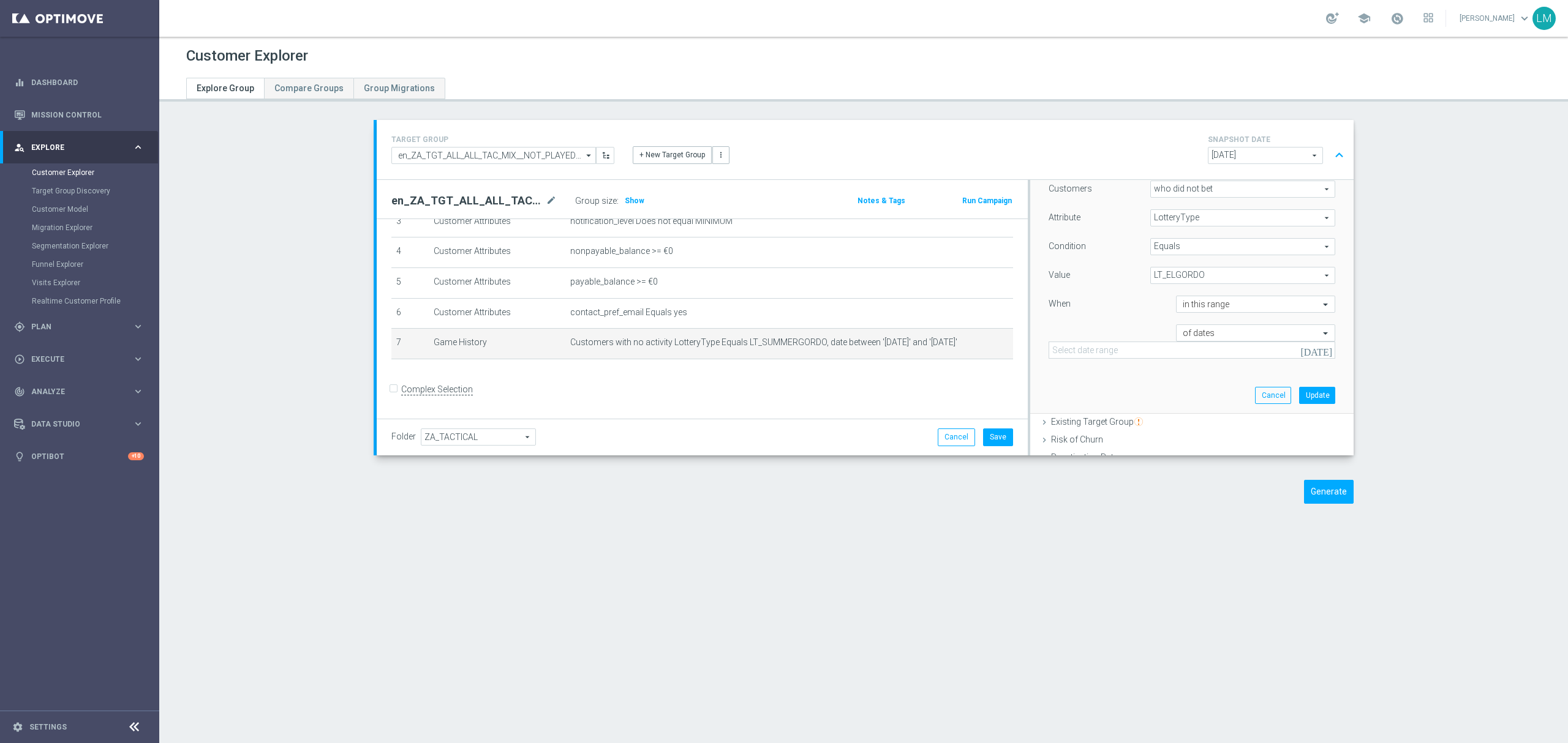
click at [1309, 350] on icon "[DATE]" at bounding box center [1316, 350] width 33 height 11
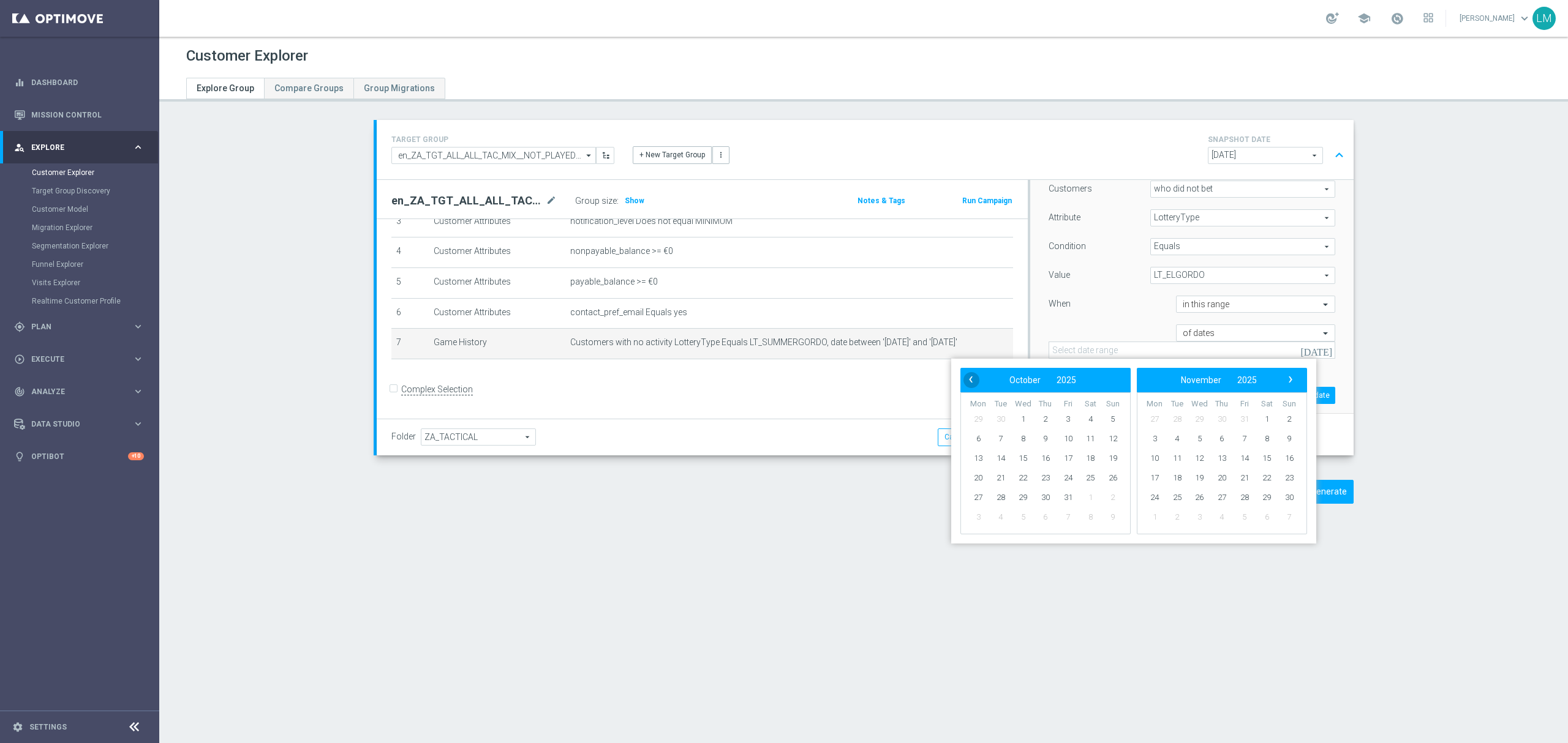
click at [967, 377] on span "‹" at bounding box center [971, 380] width 16 height 16
click at [966, 377] on span "‹" at bounding box center [971, 380] width 16 height 16
click at [966, 378] on span "‹" at bounding box center [971, 380] width 16 height 16
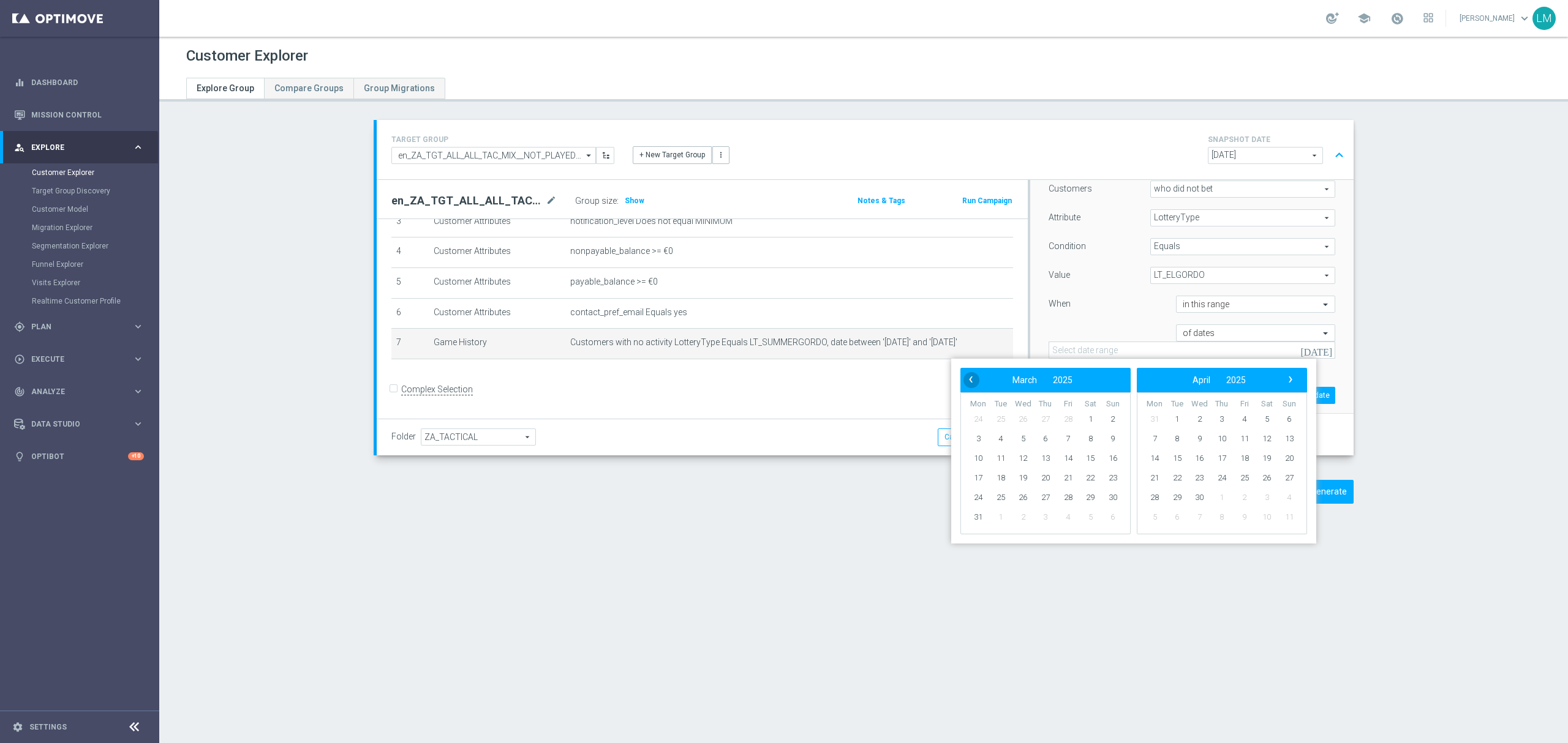
click at [966, 377] on span "‹" at bounding box center [971, 380] width 16 height 16
click at [966, 378] on span "‹" at bounding box center [971, 380] width 16 height 16
click at [1105, 479] on span "22" at bounding box center [1112, 477] width 19 height 19
click at [1089, 319] on div "Customers who did not bet who did not bet arrow_drop_down search Attribute Lott…" at bounding box center [1192, 274] width 286 height 188
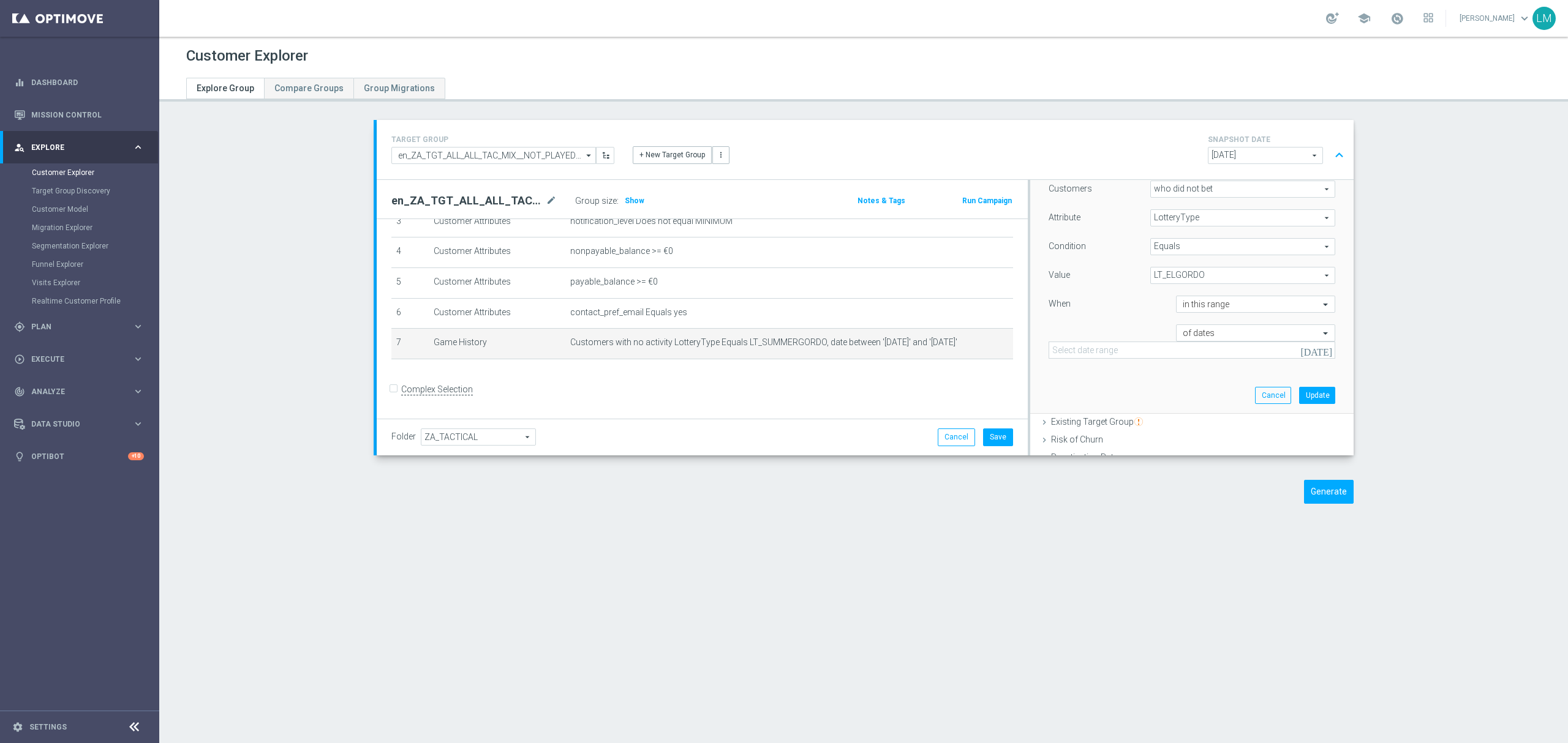
click at [1306, 348] on icon "[DATE]" at bounding box center [1316, 350] width 33 height 11
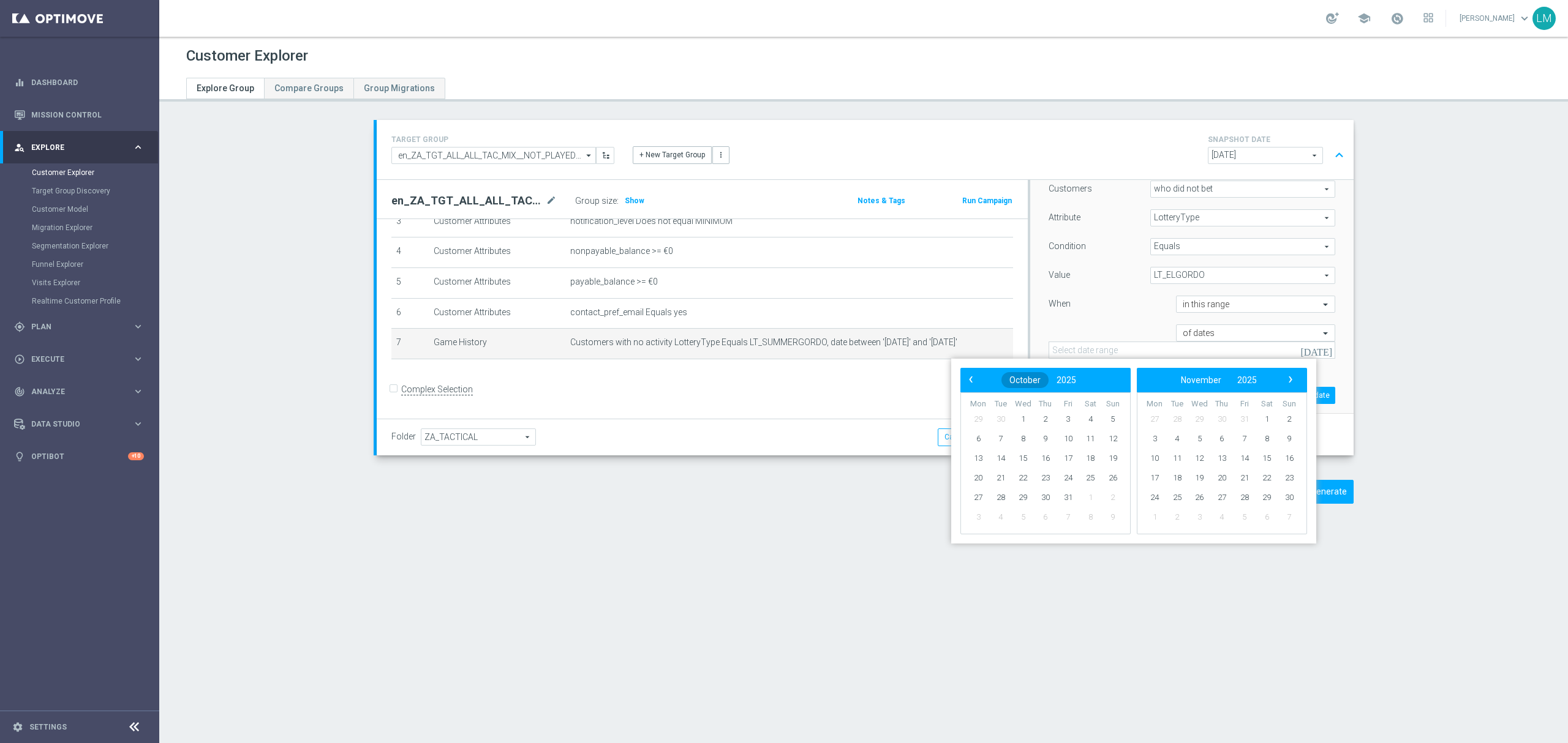
click at [1014, 380] on span "October" at bounding box center [1025, 380] width 32 height 10
click at [965, 377] on span "‹" at bounding box center [971, 380] width 16 height 16
click at [1084, 504] on span "December" at bounding box center [1095, 511] width 57 height 17
click at [982, 498] on span "23" at bounding box center [978, 498] width 19 height 19
click at [1294, 381] on span "›" at bounding box center [1291, 380] width 16 height 16
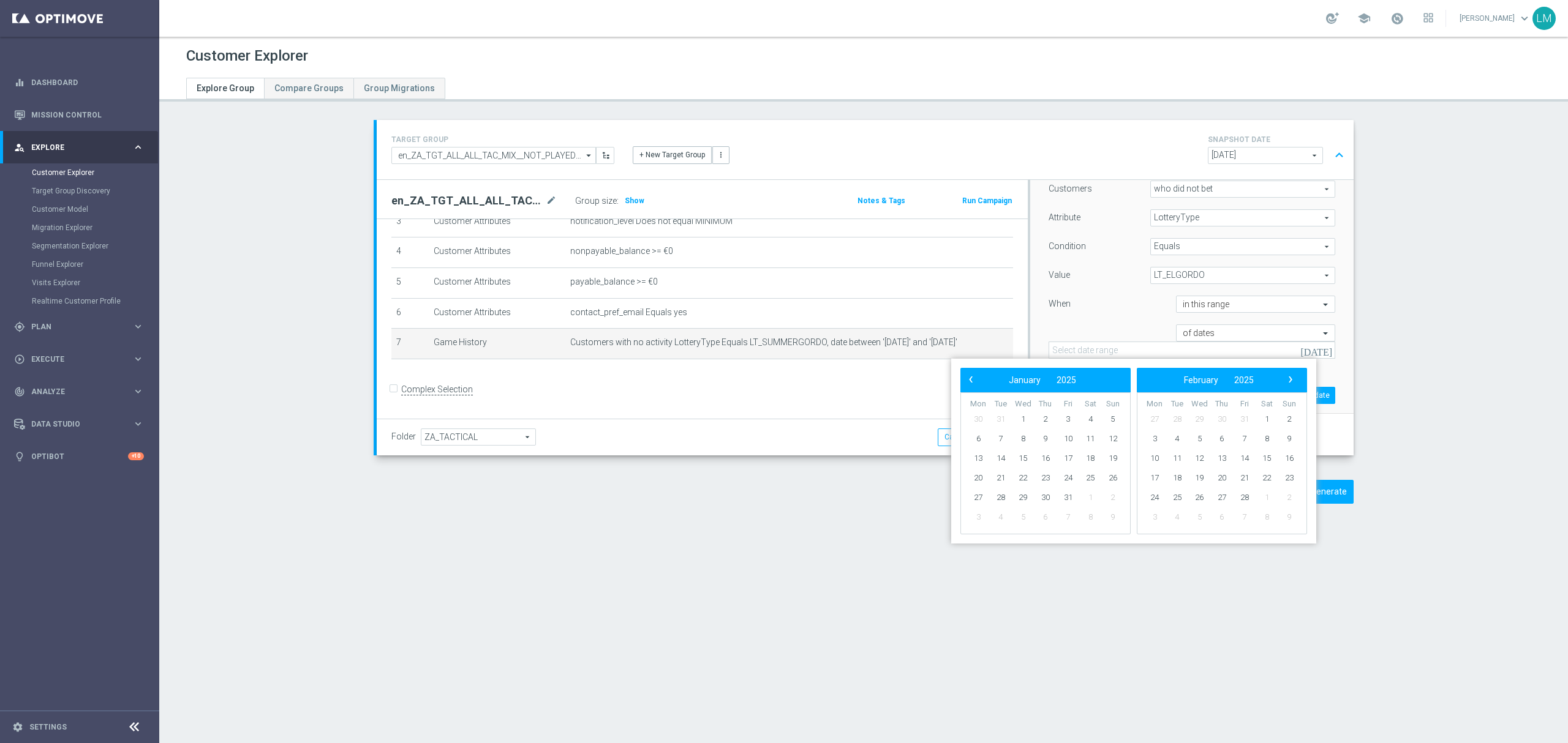
click at [1294, 381] on span "›" at bounding box center [1291, 380] width 16 height 16
click at [1292, 383] on span "›" at bounding box center [1291, 380] width 16 height 16
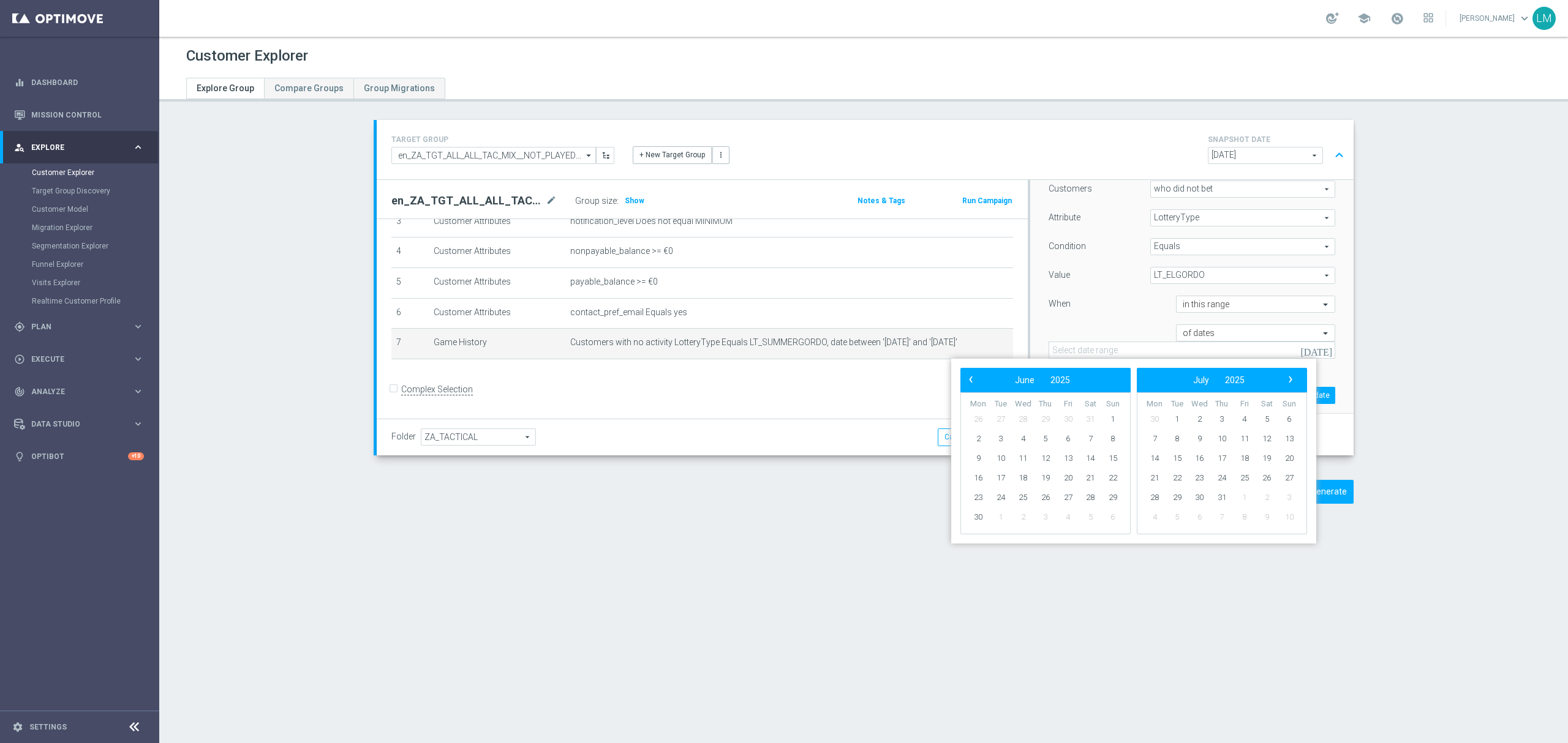
click at [1292, 384] on span "›" at bounding box center [1291, 380] width 16 height 16
click at [1290, 380] on span "›" at bounding box center [1291, 380] width 16 height 16
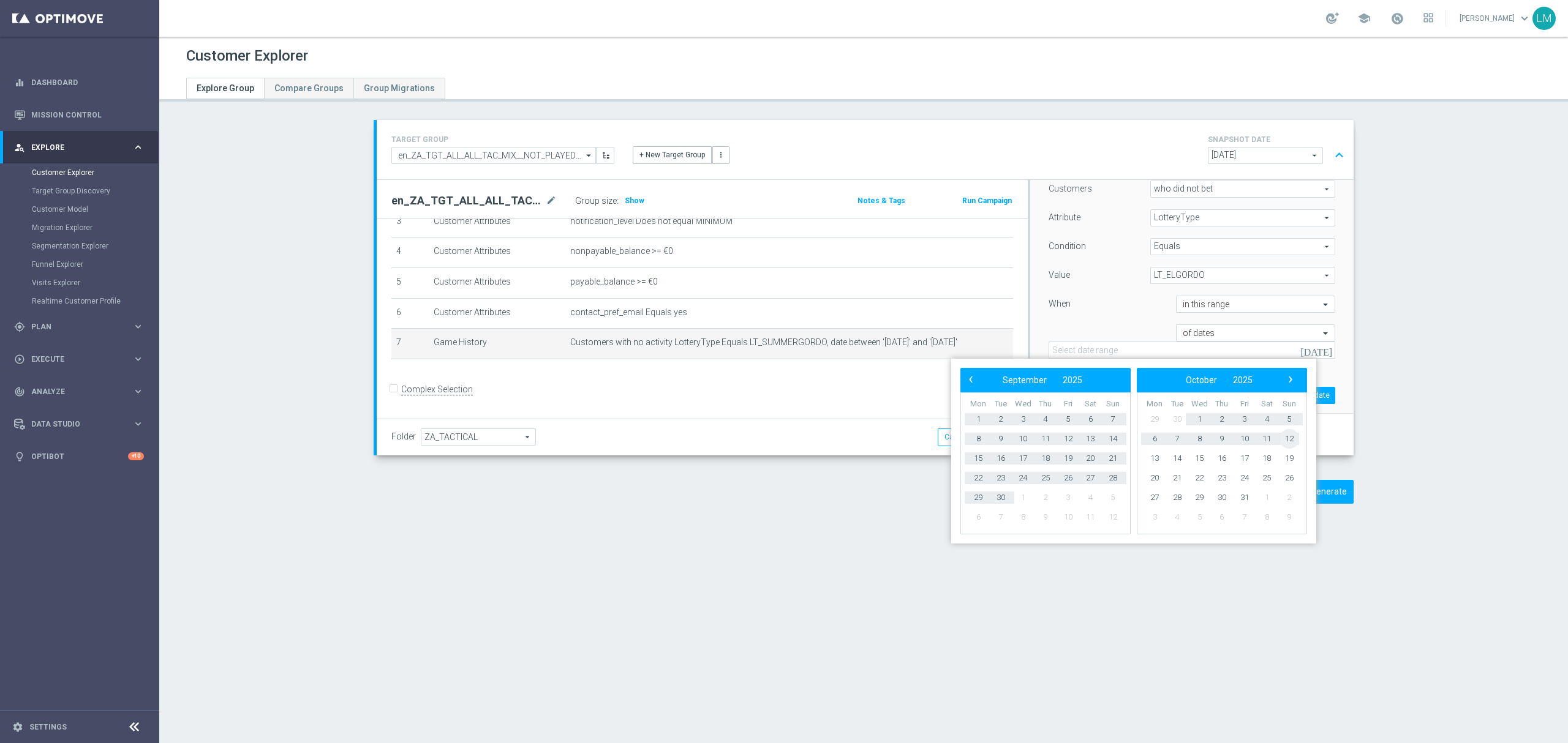
click at [1294, 441] on span "12" at bounding box center [1289, 439] width 19 height 19
type input "[DATE] - [DATE]"
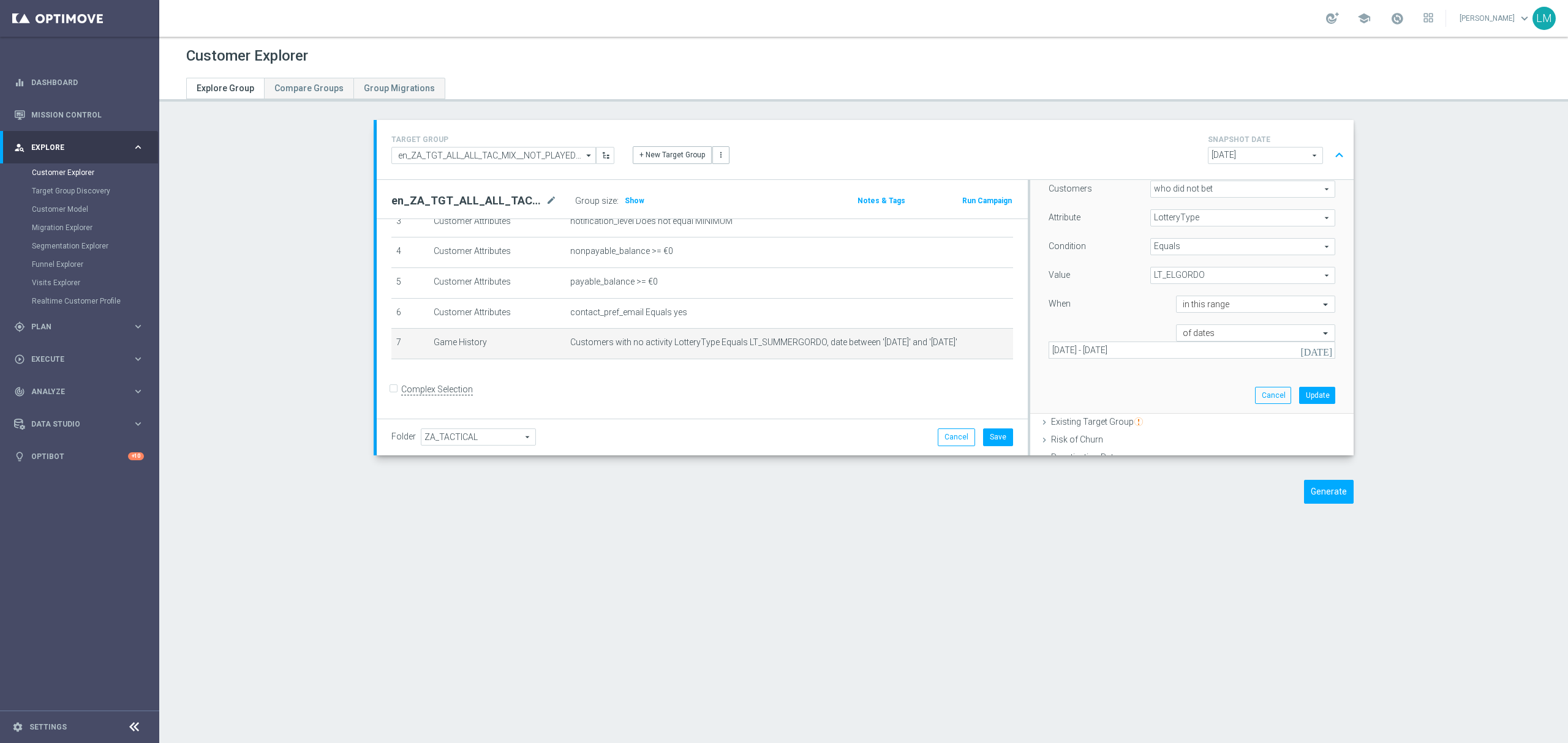
click at [1155, 380] on div "Customers who did not bet who did not bet arrow_drop_down search Attribute Lott…" at bounding box center [1192, 290] width 305 height 248
click at [1300, 399] on button "Update" at bounding box center [1318, 396] width 36 height 17
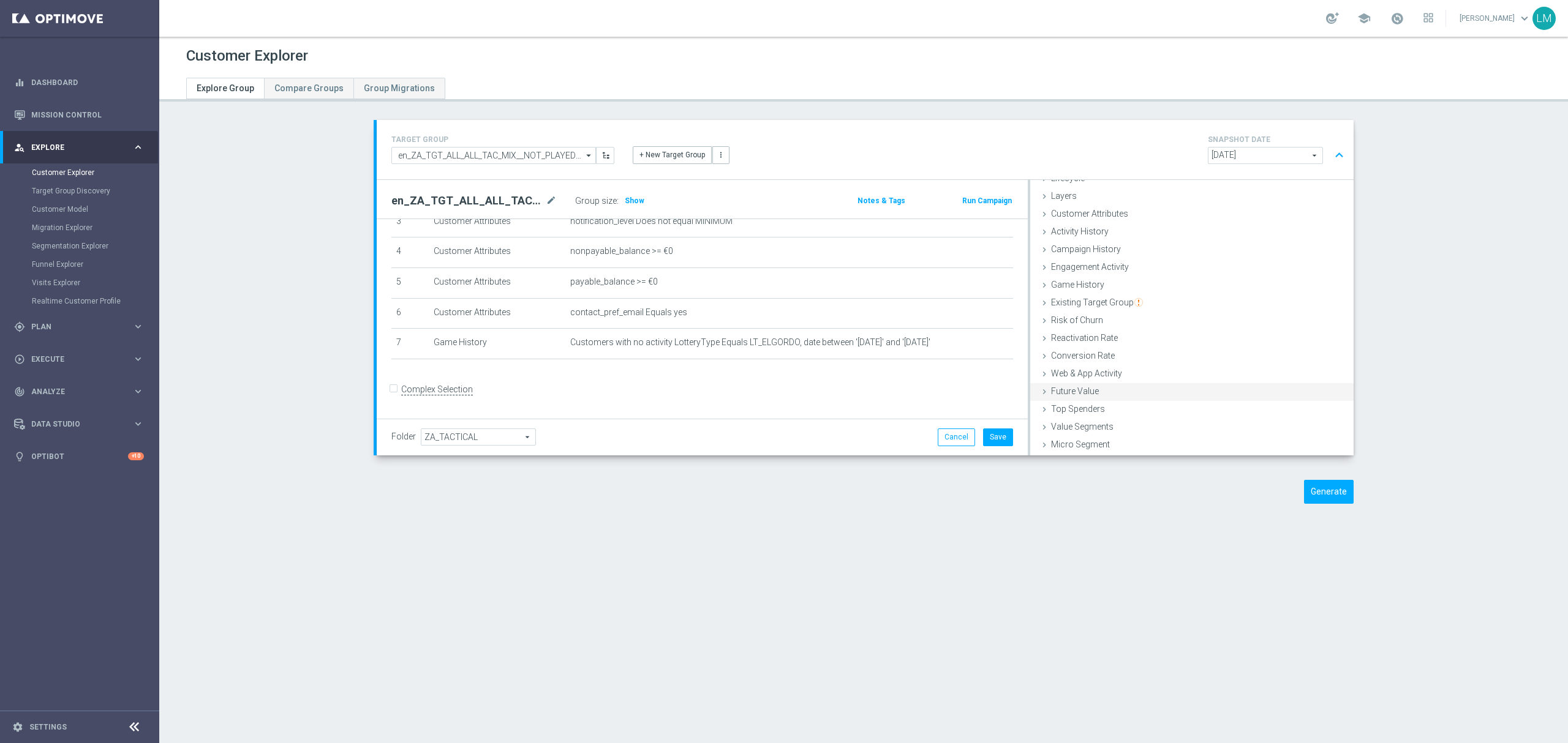
scroll to position [50, 0]
click at [1076, 448] on span "Customer List" at bounding box center [1078, 445] width 54 height 10
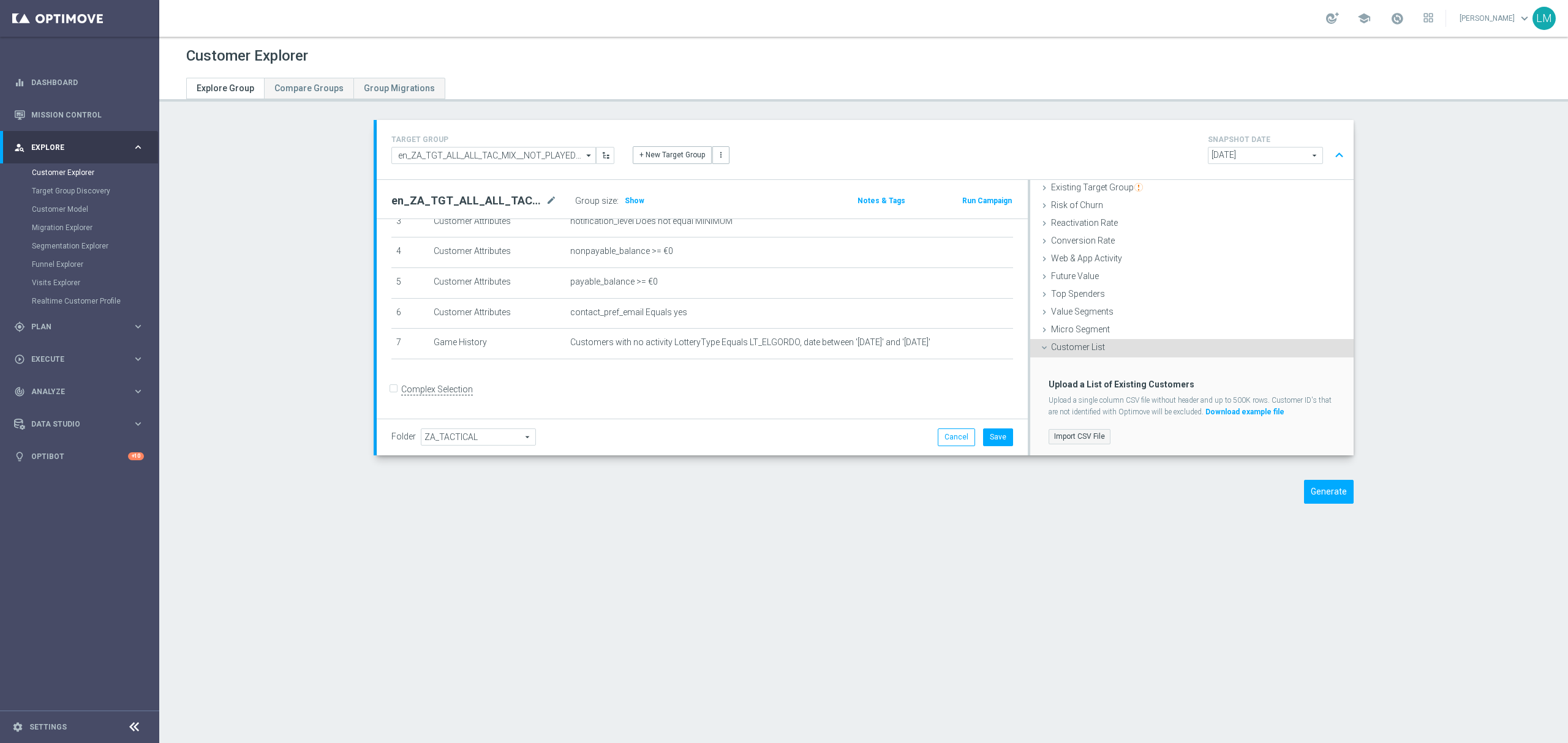
click at [1072, 434] on label "Import CSV File" at bounding box center [1080, 437] width 62 height 15
click at [0, 0] on input "Import CSV File" at bounding box center [0, 0] width 0 height 0
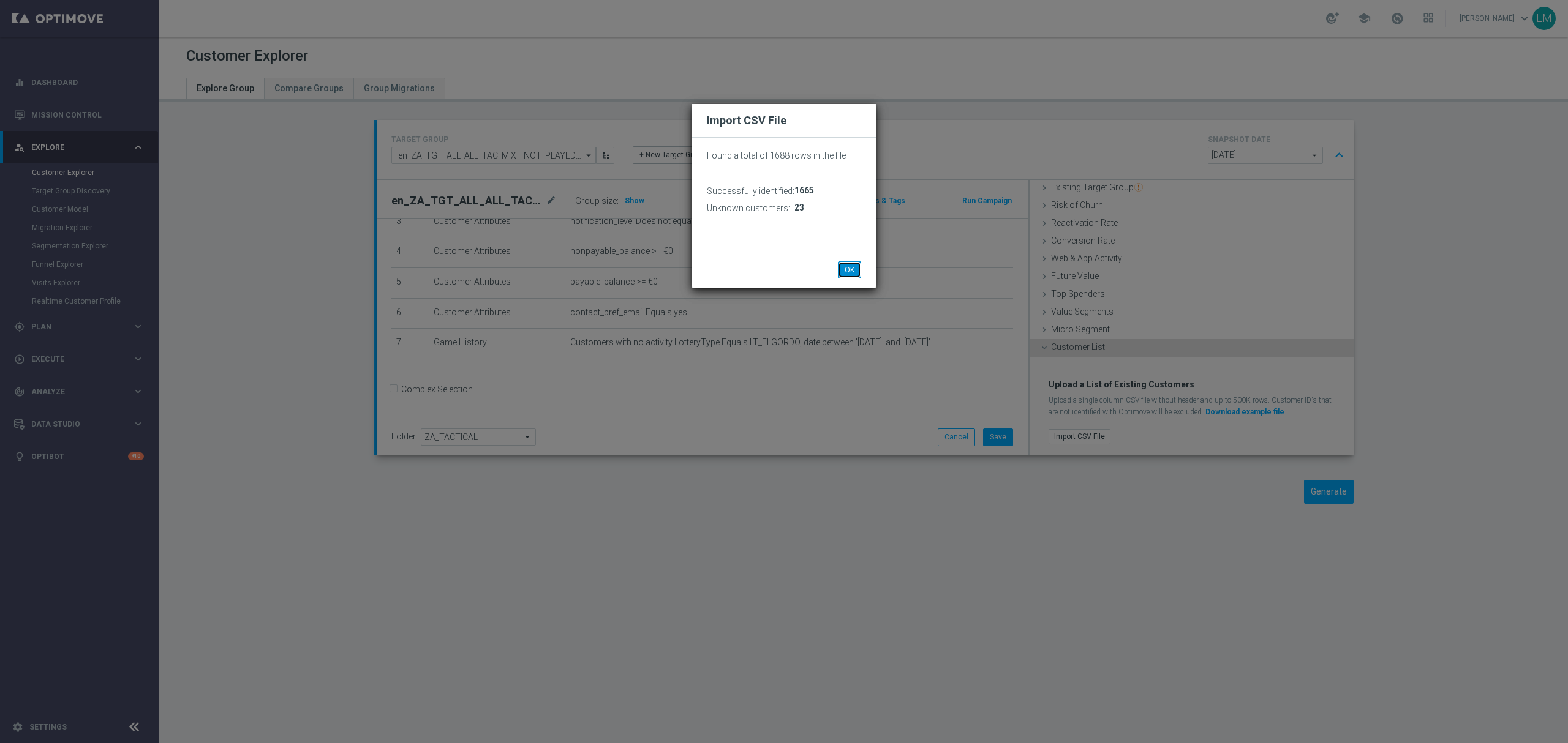
click at [853, 270] on button "OK" at bounding box center [849, 270] width 23 height 17
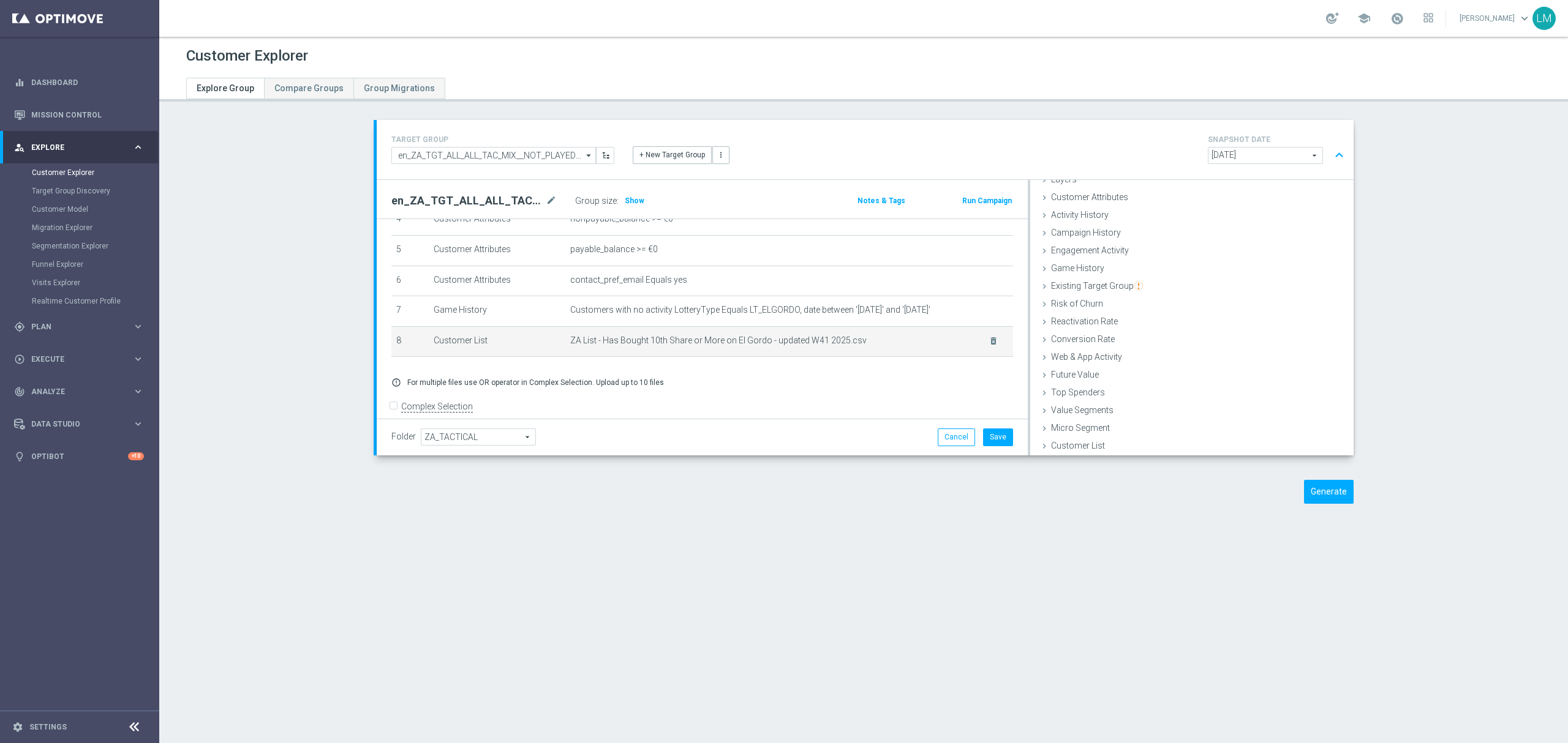
scroll to position [166, 0]
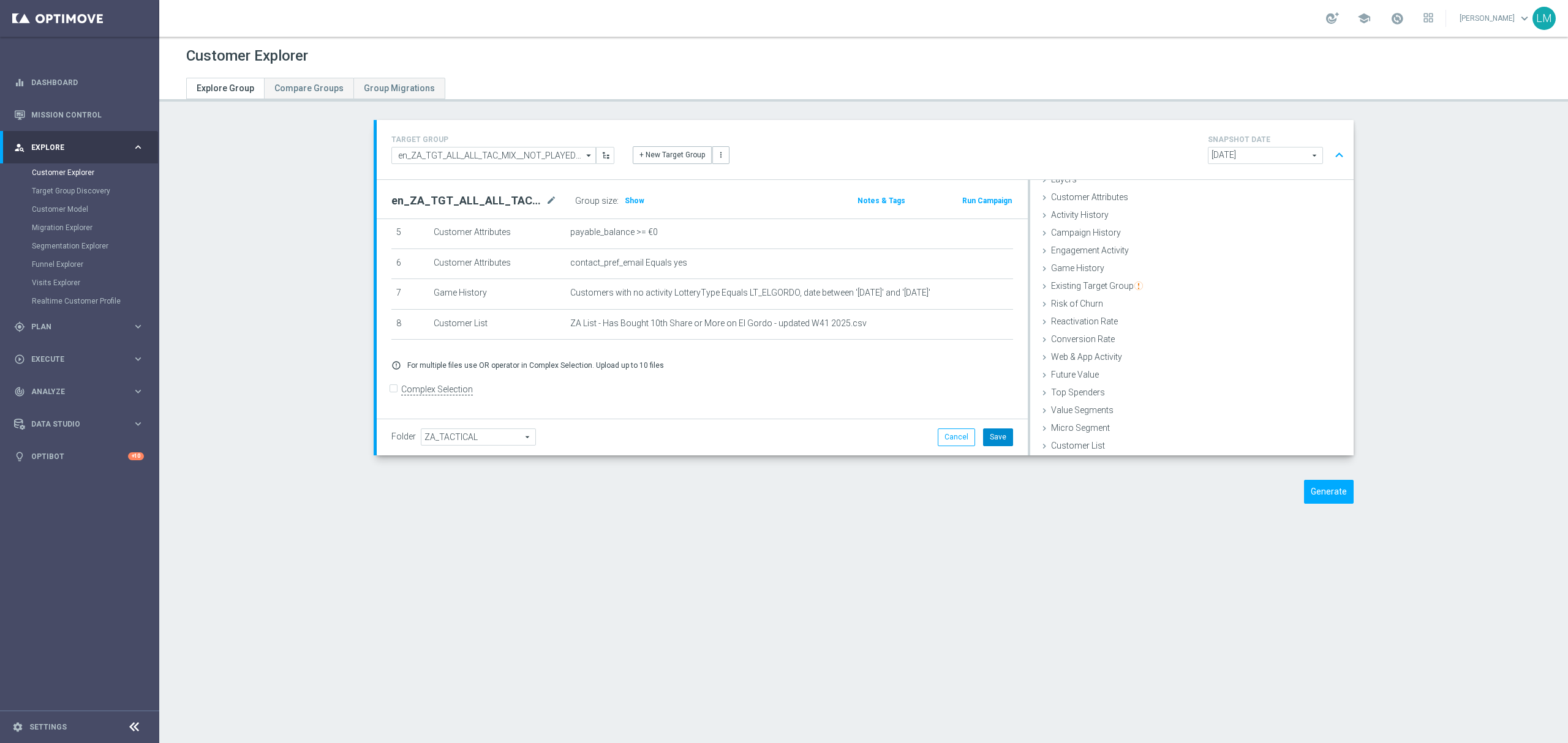
click at [984, 441] on button "Save" at bounding box center [998, 437] width 30 height 17
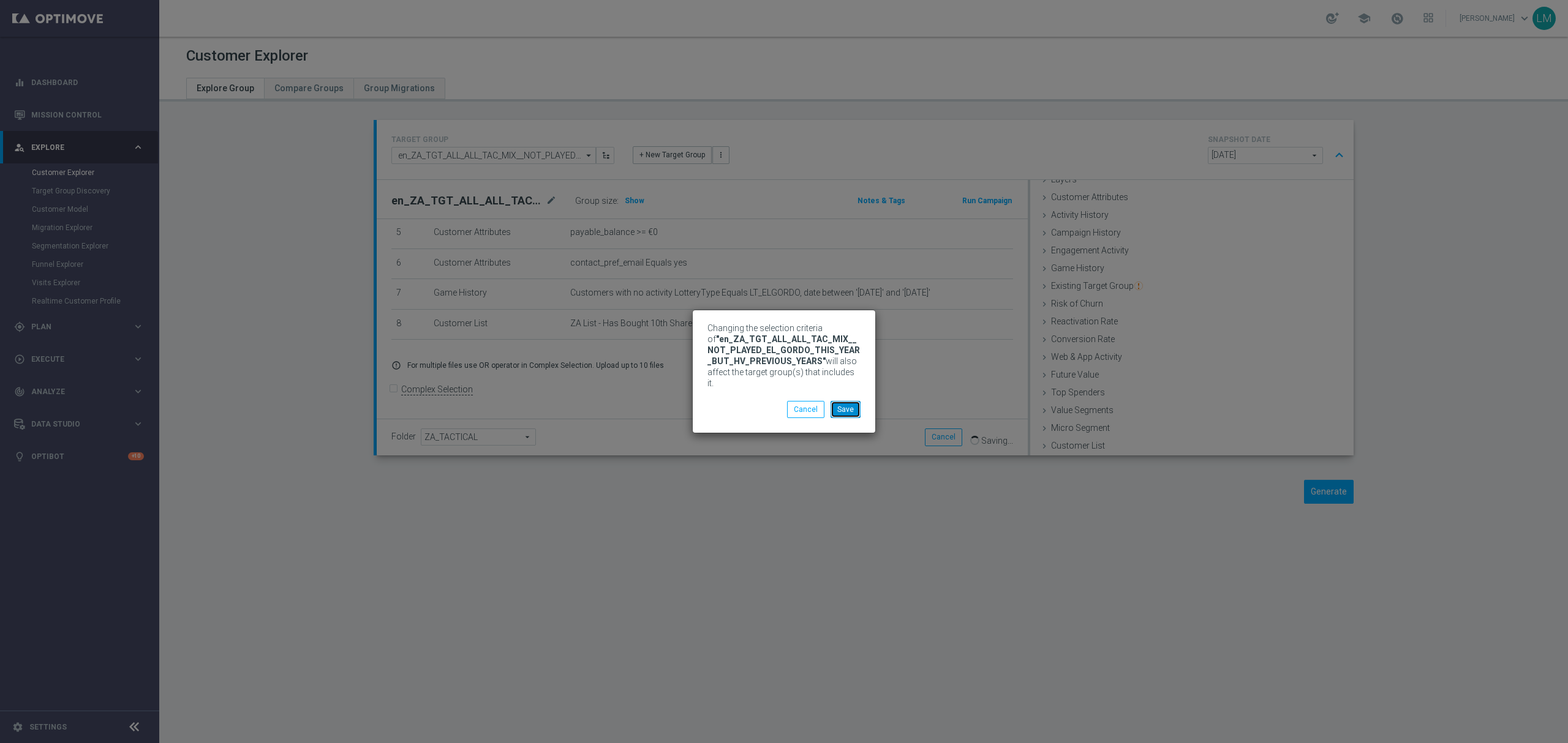
click at [853, 404] on button "Save" at bounding box center [845, 410] width 30 height 17
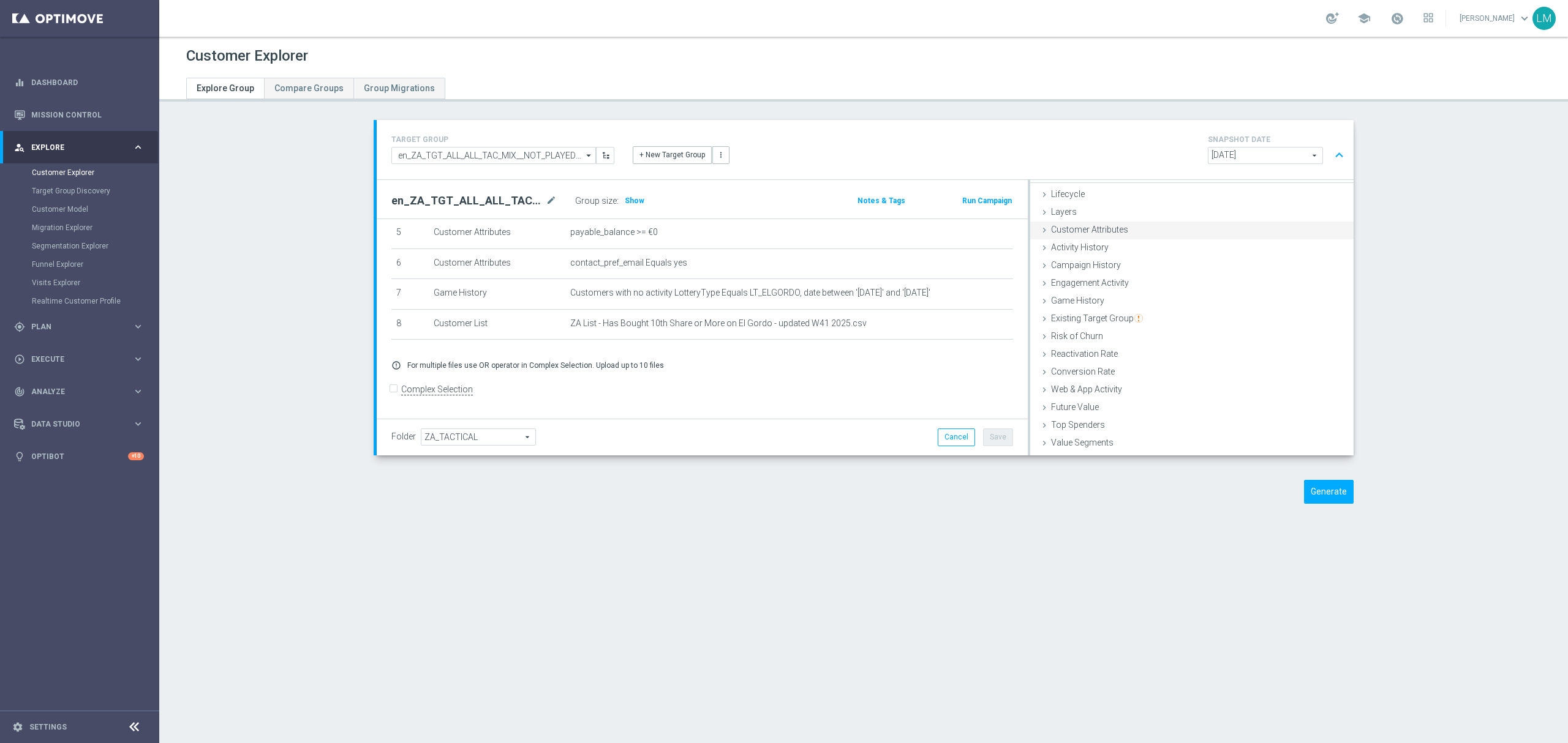
scroll to position [0, 0]
click at [1327, 192] on icon "close" at bounding box center [1333, 190] width 12 height 17
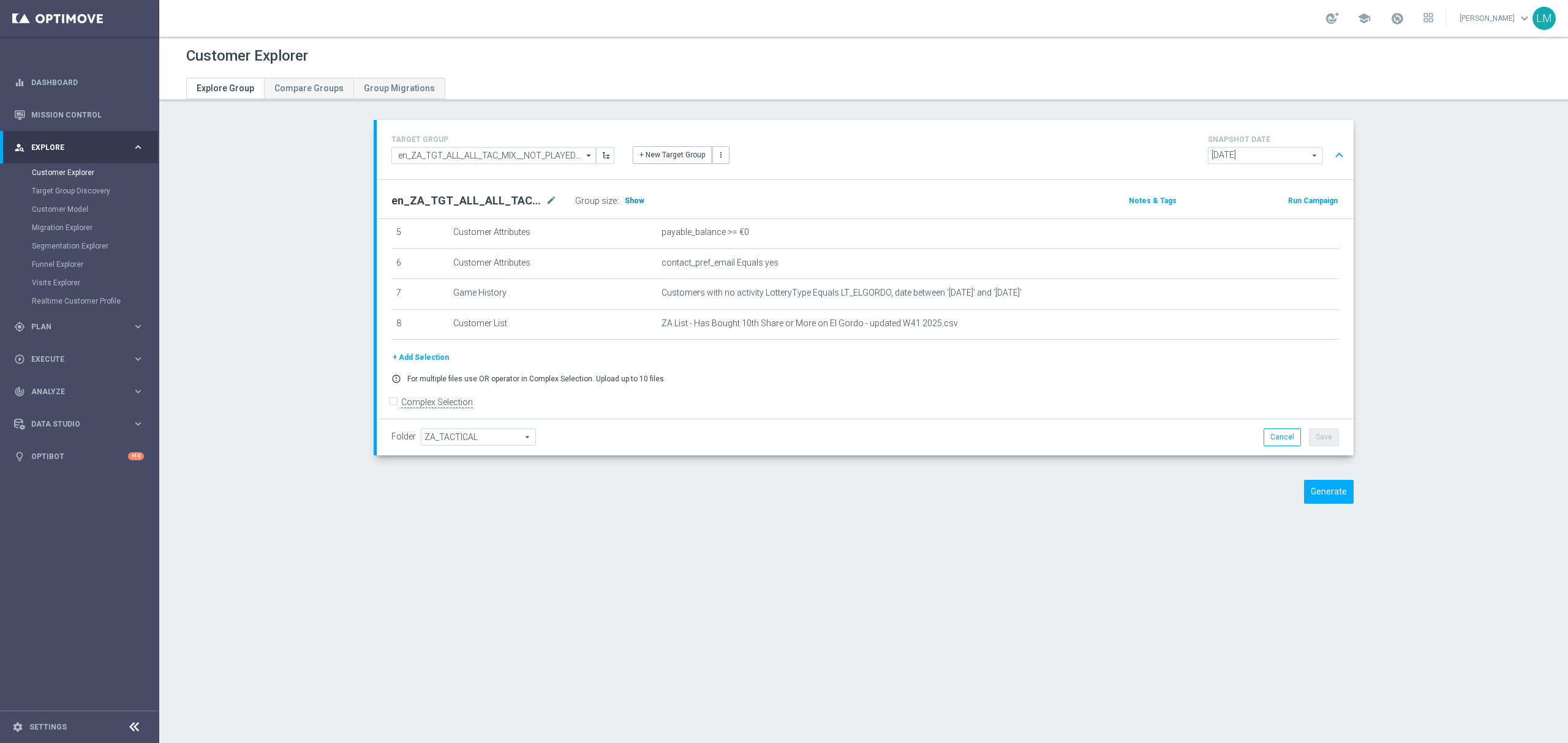
click at [631, 202] on span "Show" at bounding box center [634, 201] width 19 height 9
click at [1314, 496] on button "Generate" at bounding box center [1329, 492] width 50 height 24
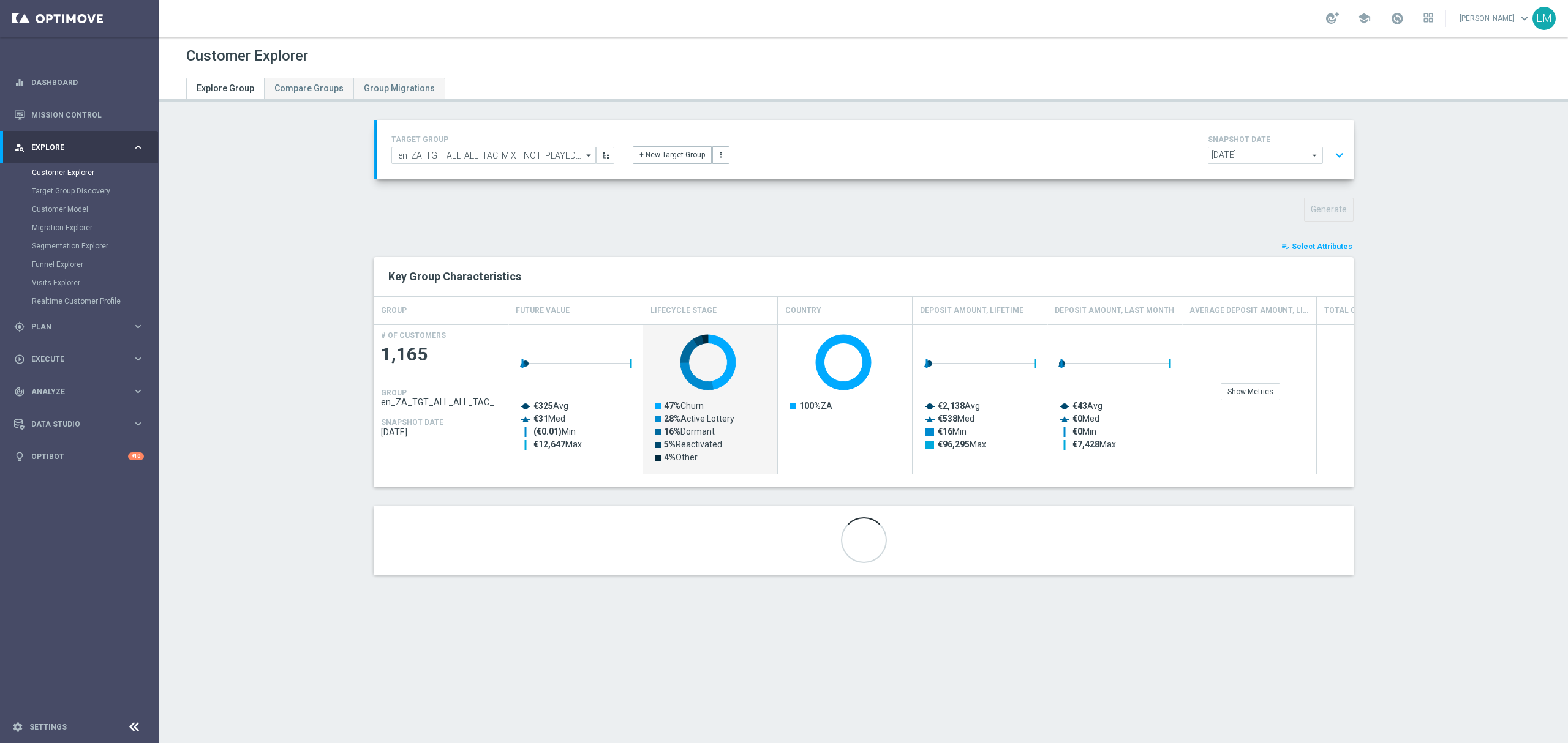
click at [681, 474] on rect "Press SPACE to select this row." at bounding box center [711, 406] width 123 height 156
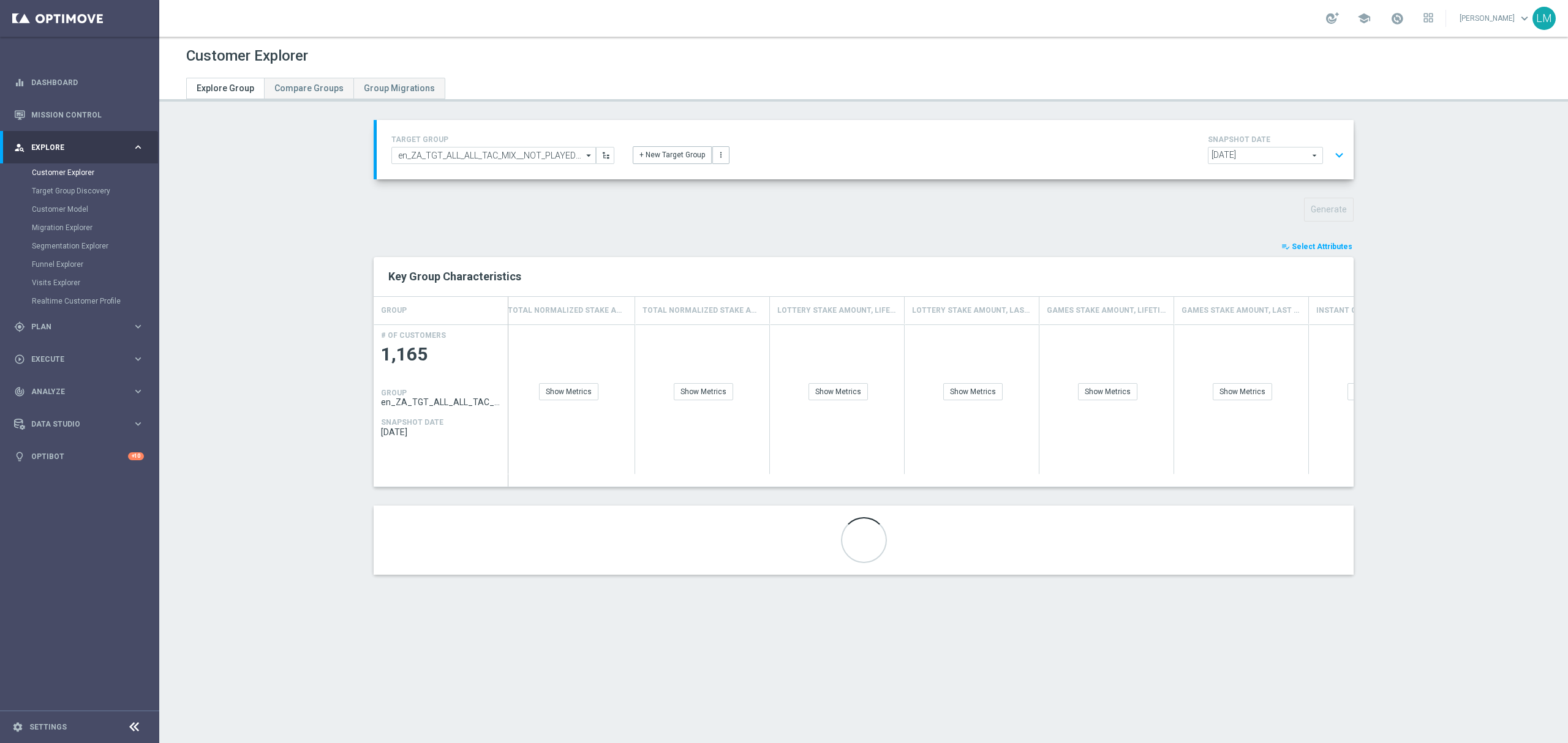
scroll to position [0, 2185]
click at [743, 399] on div "Show Metrics" at bounding box center [740, 392] width 60 height 17
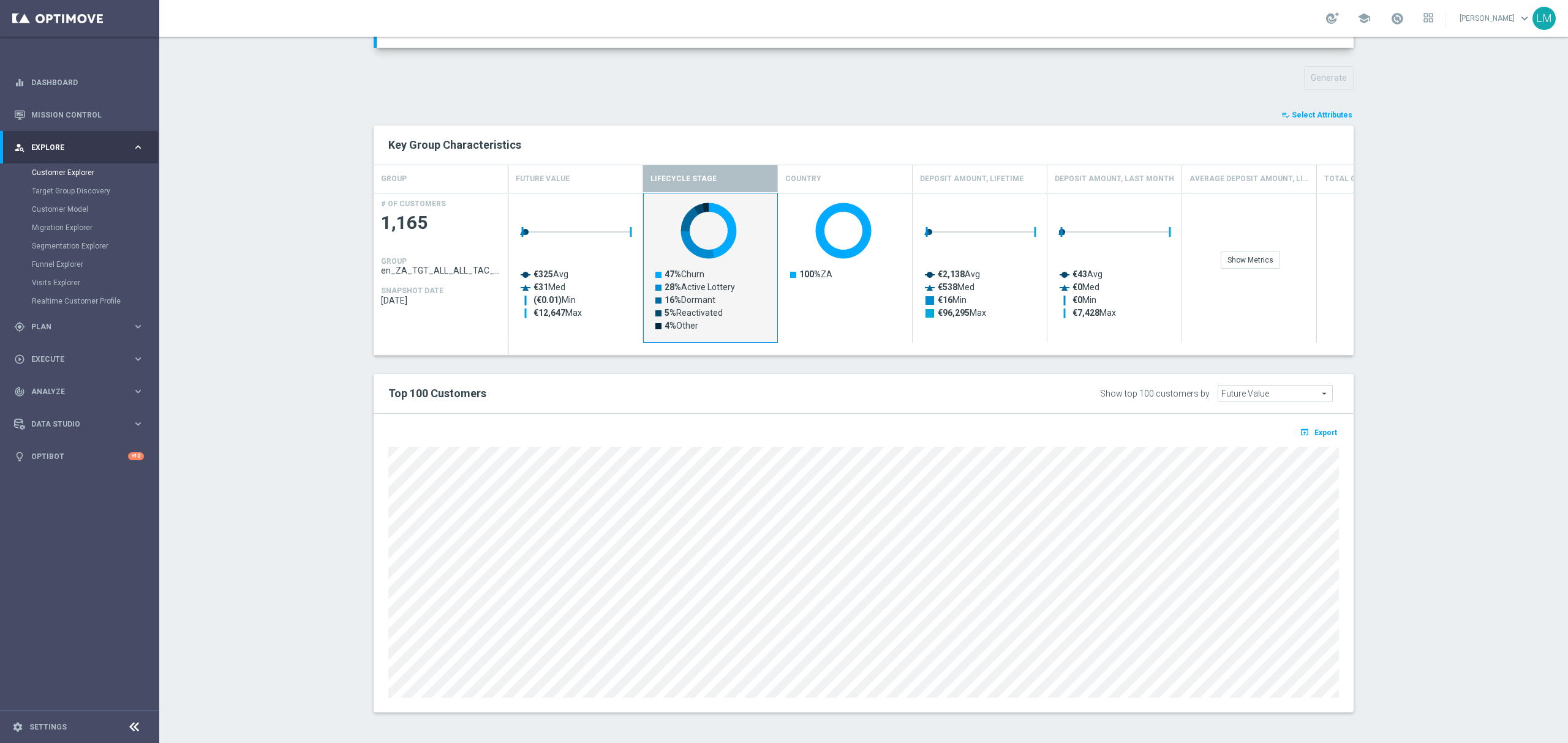
scroll to position [0, 0]
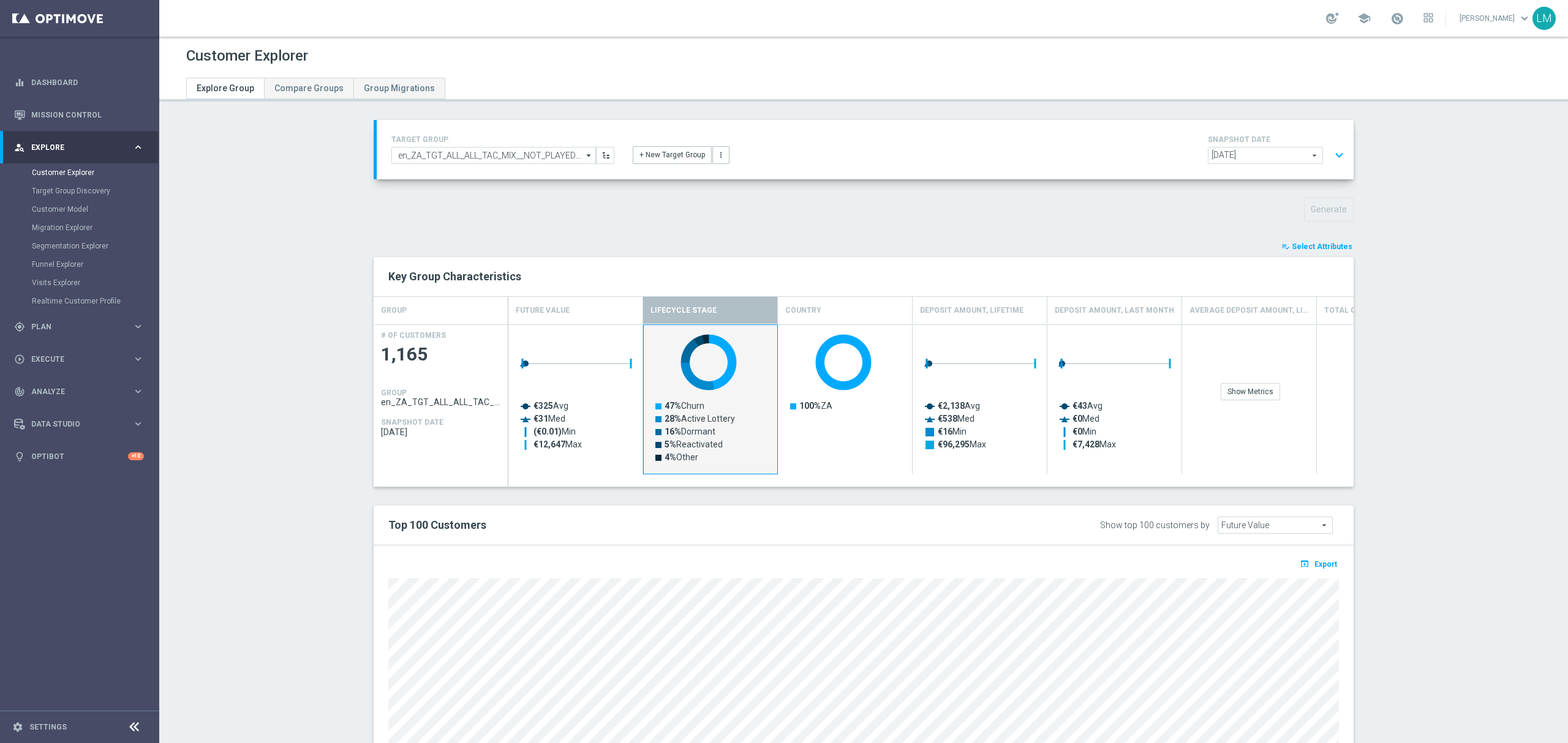
click at [1337, 152] on button "expand_more" at bounding box center [1339, 156] width 17 height 23
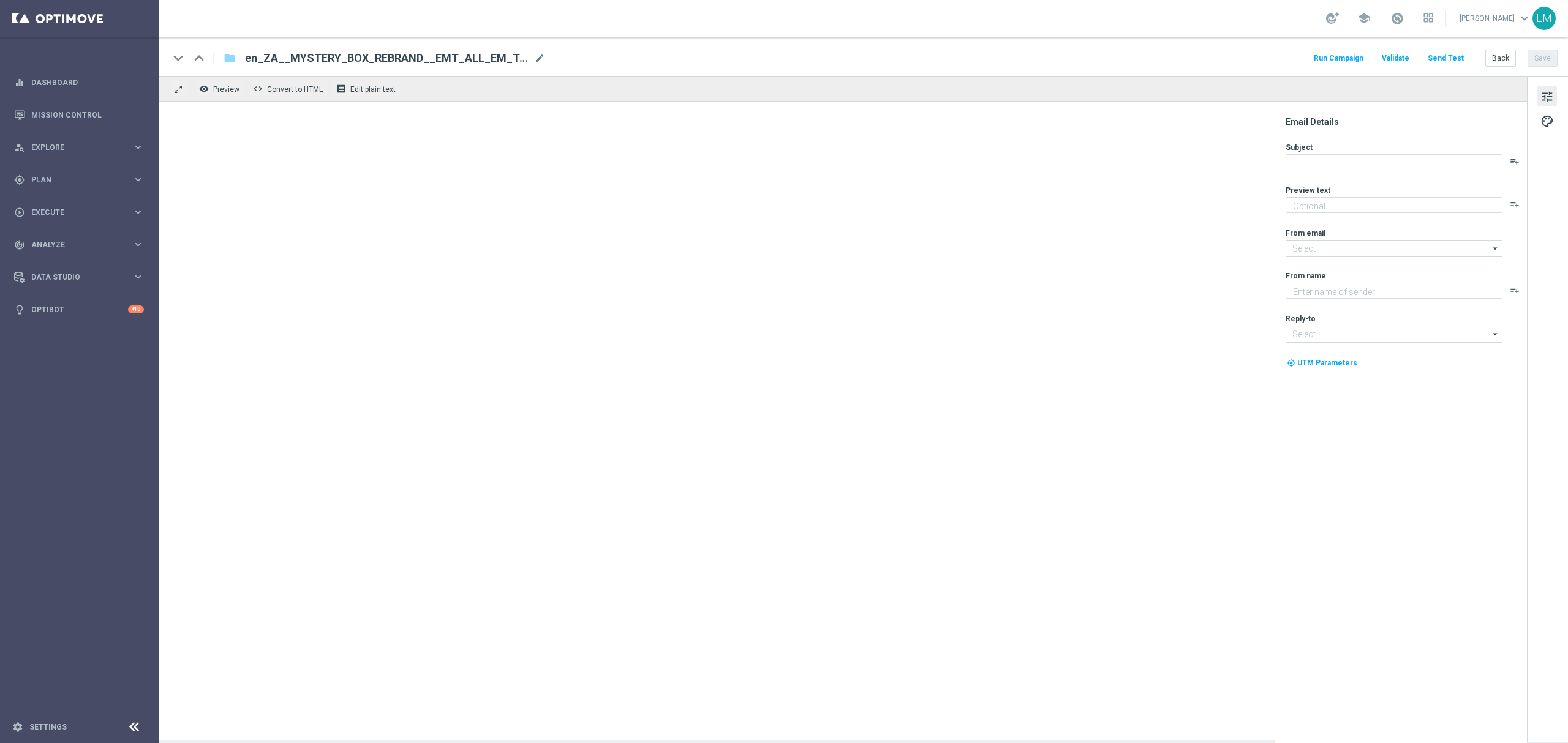
type textarea "It's the only way to find out what's inside!"
type input "mail@crm.lottoland.com"
type textarea "Lottoland"
type input "support@lottoland.co.za"
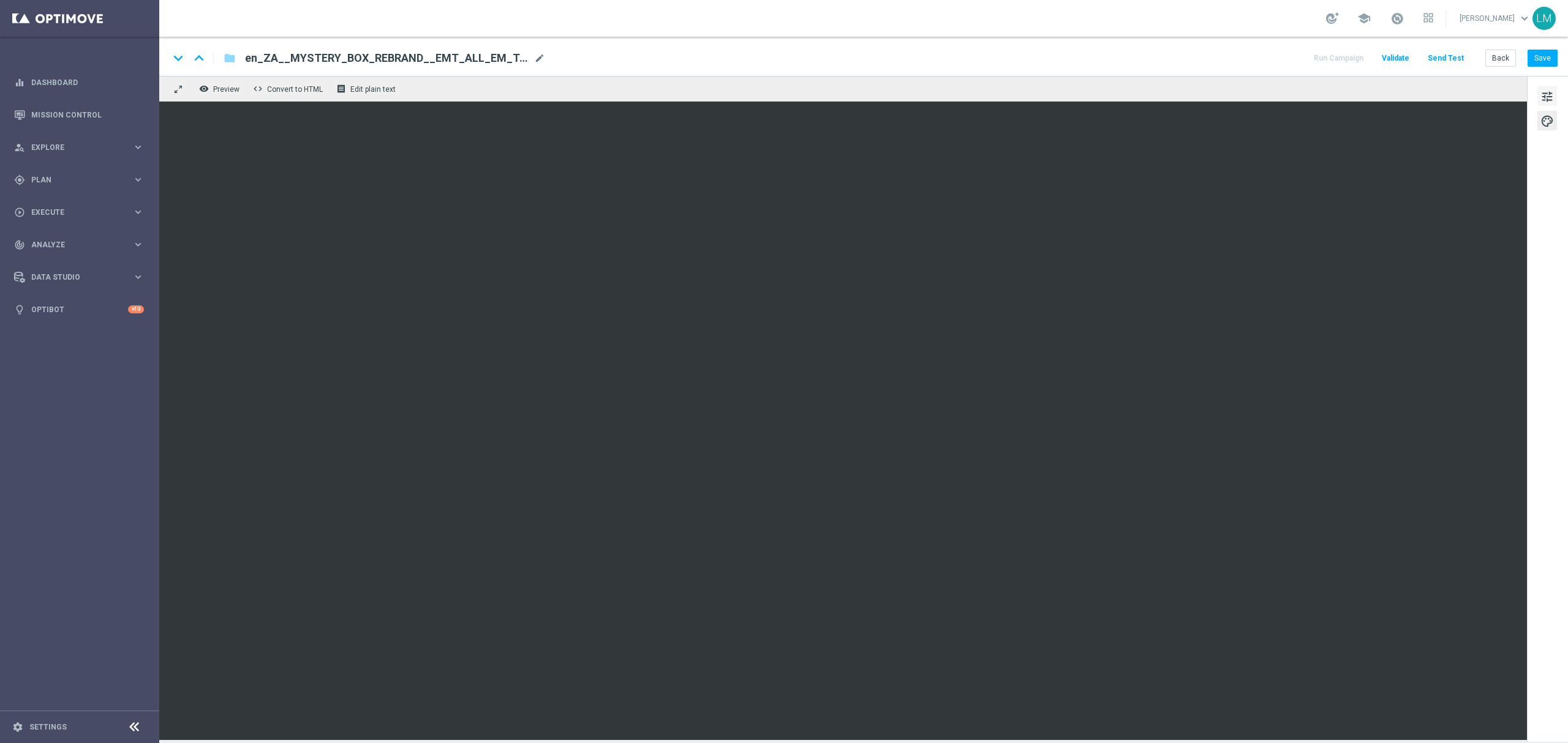
click at [1541, 98] on span "tune" at bounding box center [1547, 97] width 13 height 16
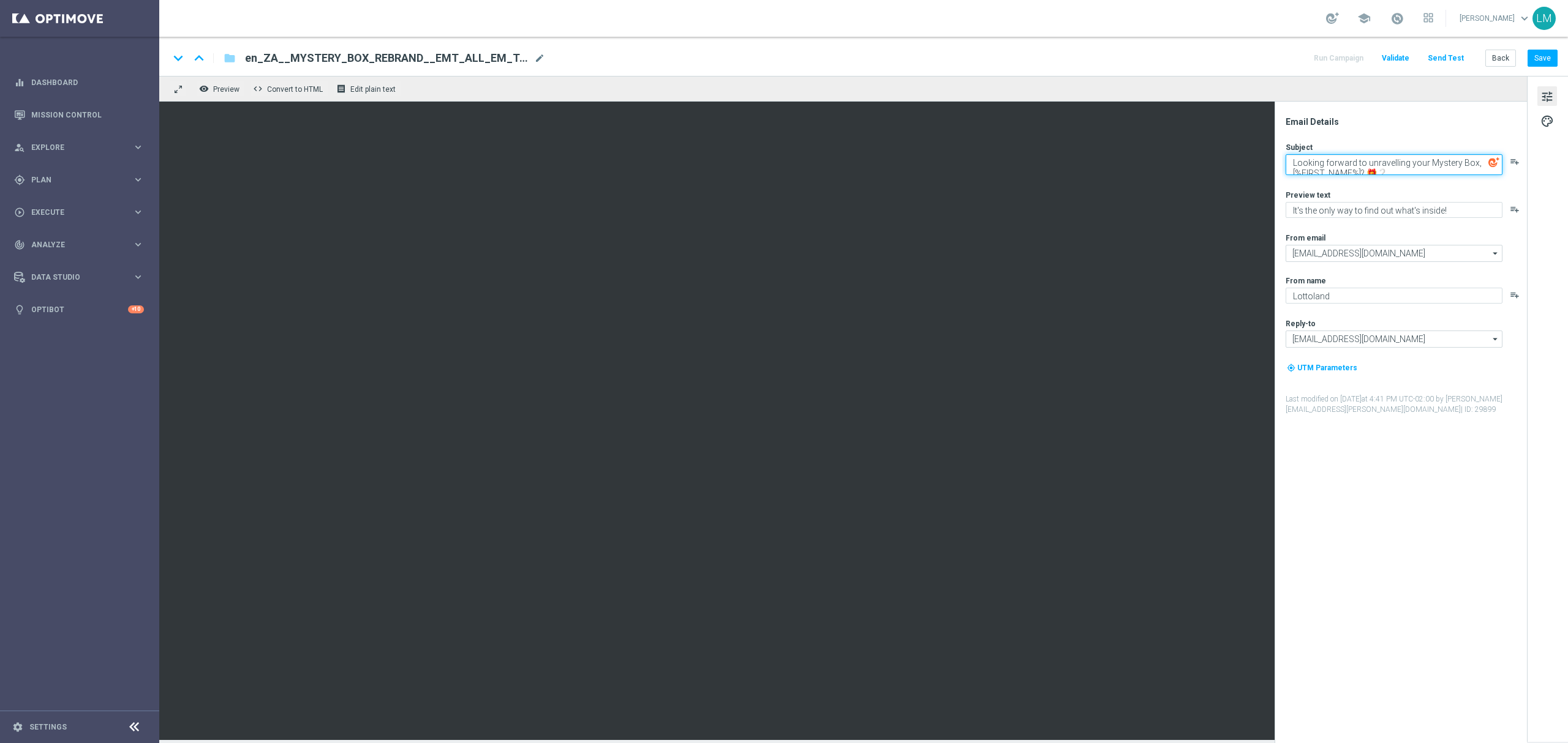
click at [1354, 170] on textarea "Looking forward to unravelling your Mystery Box, [%FIRST_NAME%]? 🎁❔" at bounding box center [1394, 164] width 217 height 21
paste textarea "Oooh Mystery, [%FIRST_NAME%]..."
type textarea "Oooh Mystery, [%FIRST_NAME%]... 🎁❔"
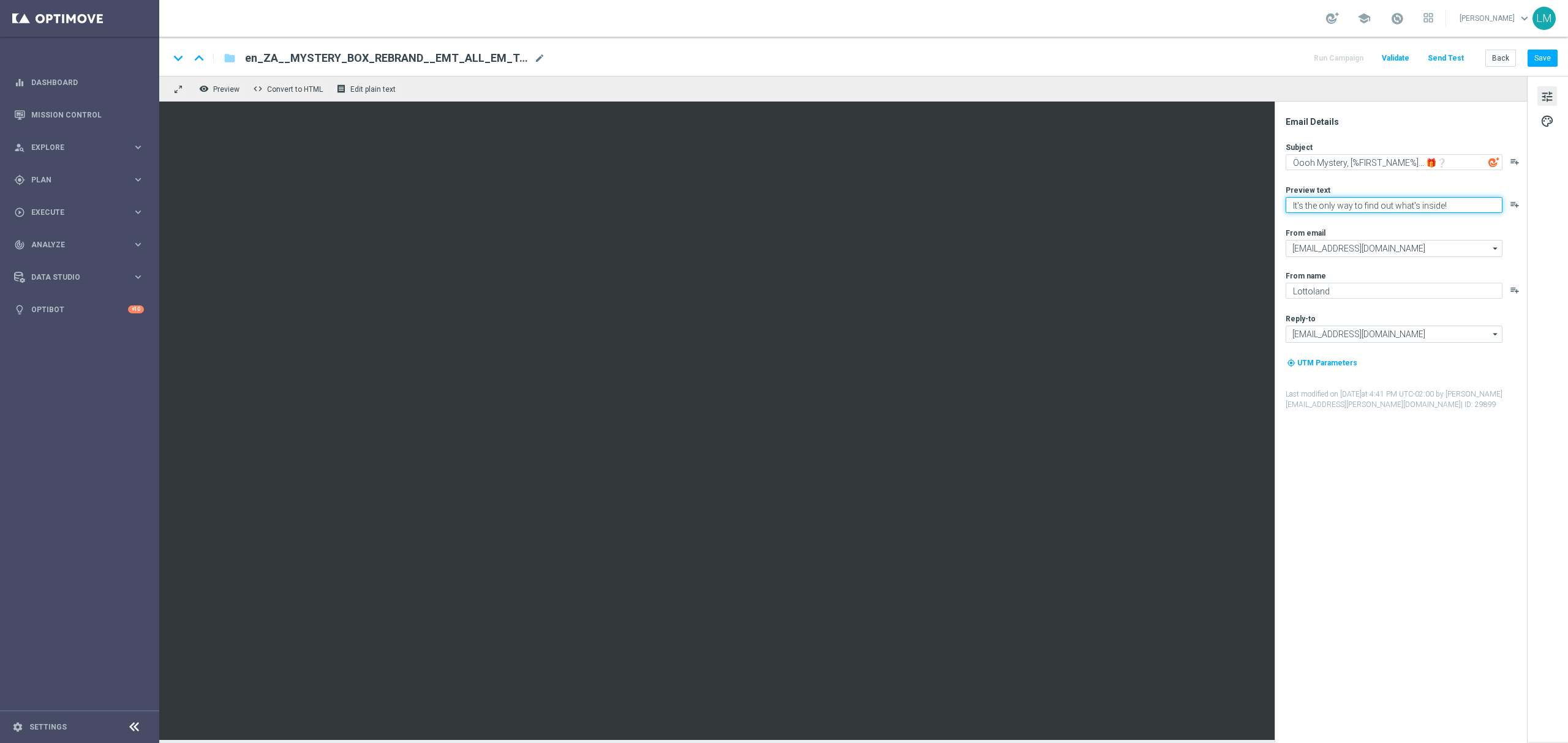
click at [1312, 198] on textarea "It's the only way to find out what's inside!" at bounding box center [1394, 205] width 217 height 16
paste textarea "O"
type textarea "Only way to find out what's inside!"
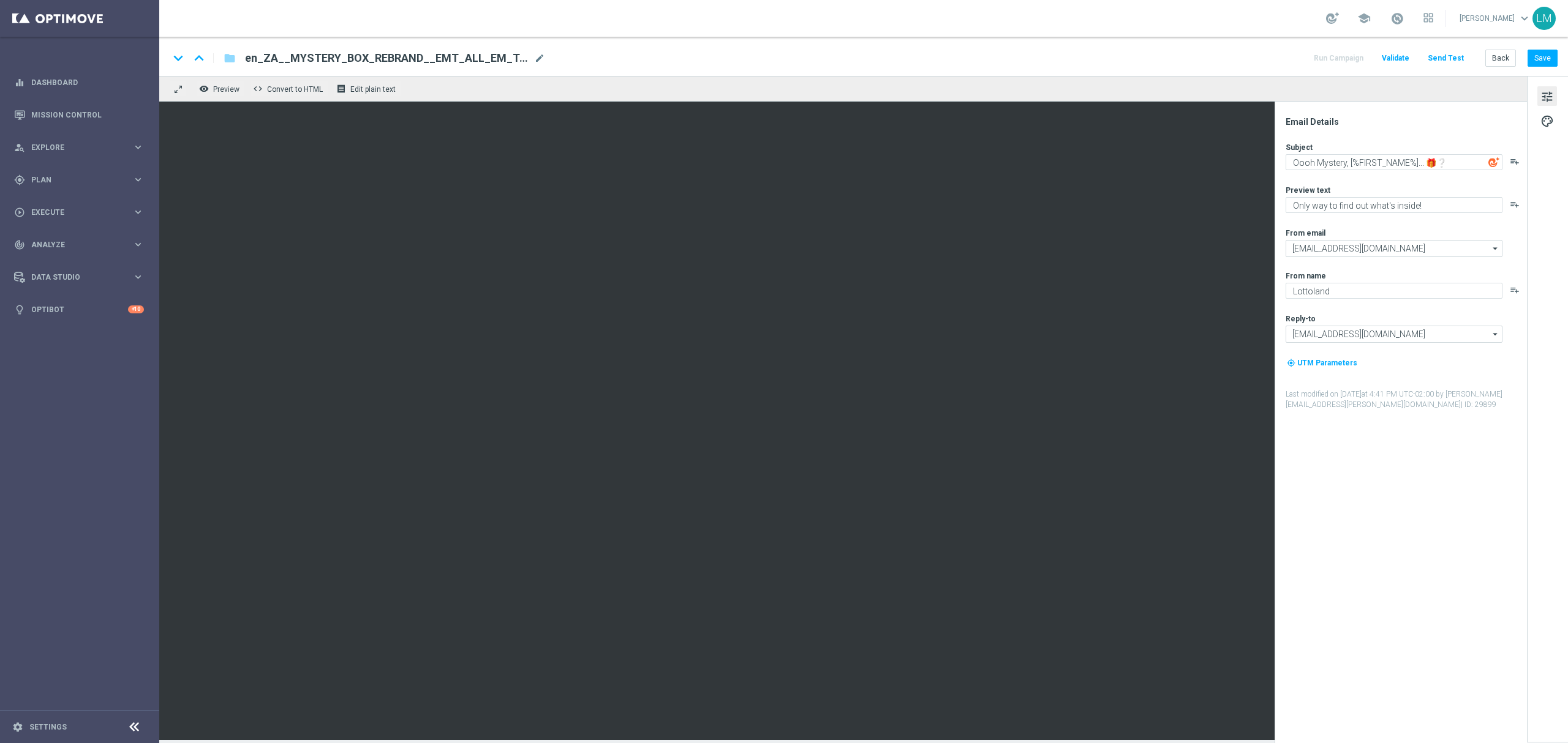
click at [1363, 231] on div "From email" at bounding box center [1406, 233] width 240 height 10
click at [1553, 57] on button "Save" at bounding box center [1543, 58] width 30 height 17
click at [1453, 60] on button "Send Test" at bounding box center [1446, 58] width 40 height 17
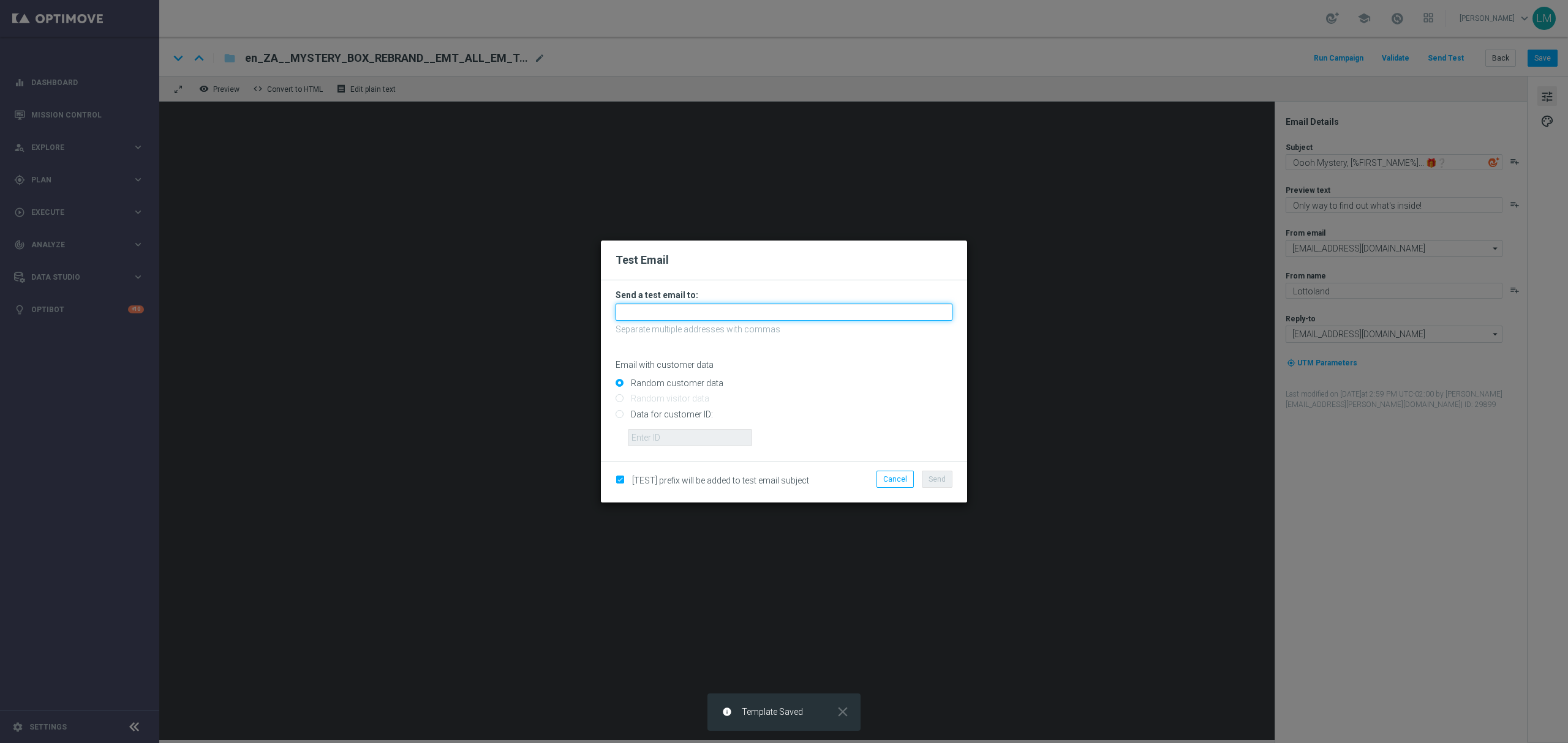
click at [674, 311] on input "text" at bounding box center [784, 312] width 337 height 17
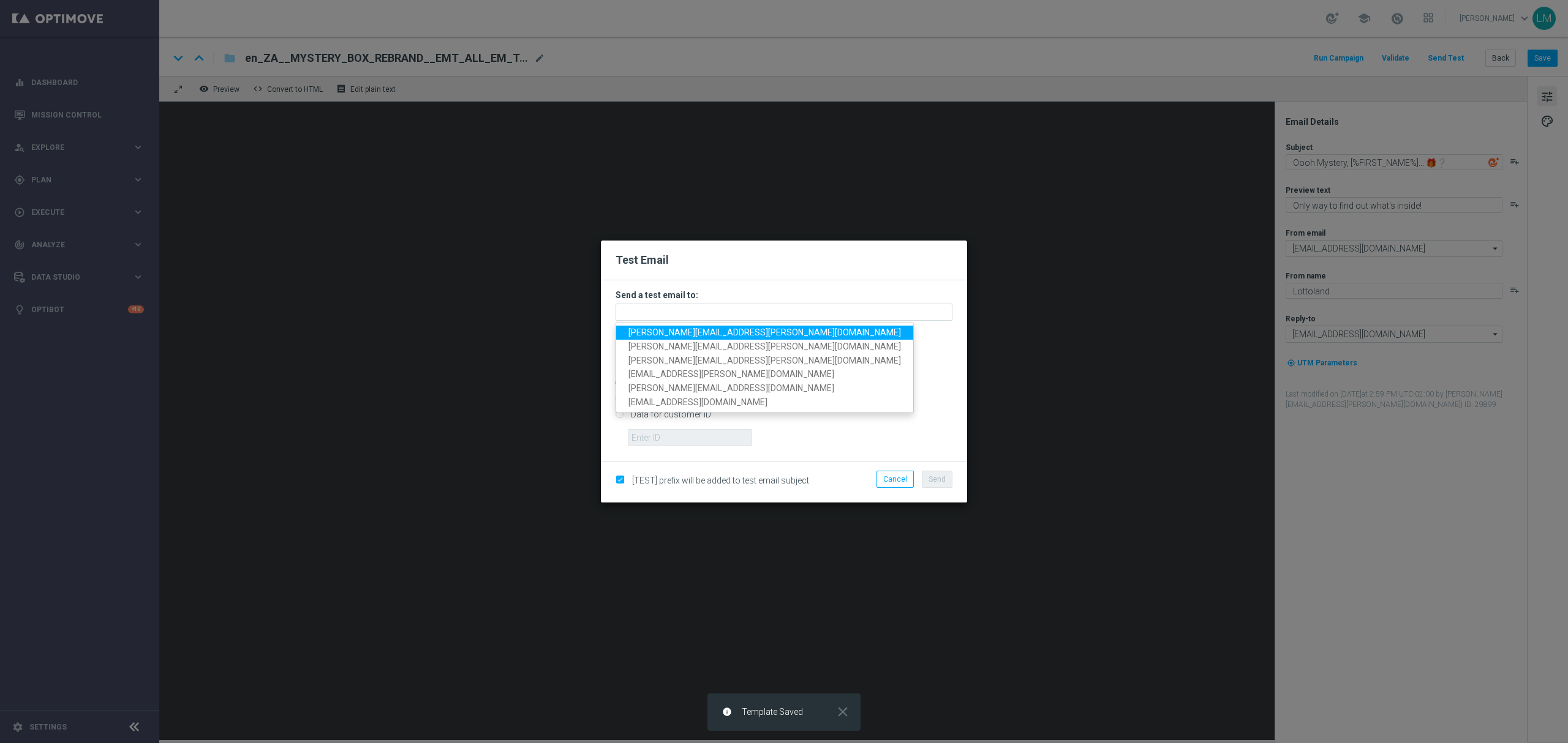
click at [655, 329] on span "leslie.martinez@lottoland.com" at bounding box center [765, 332] width 272 height 10
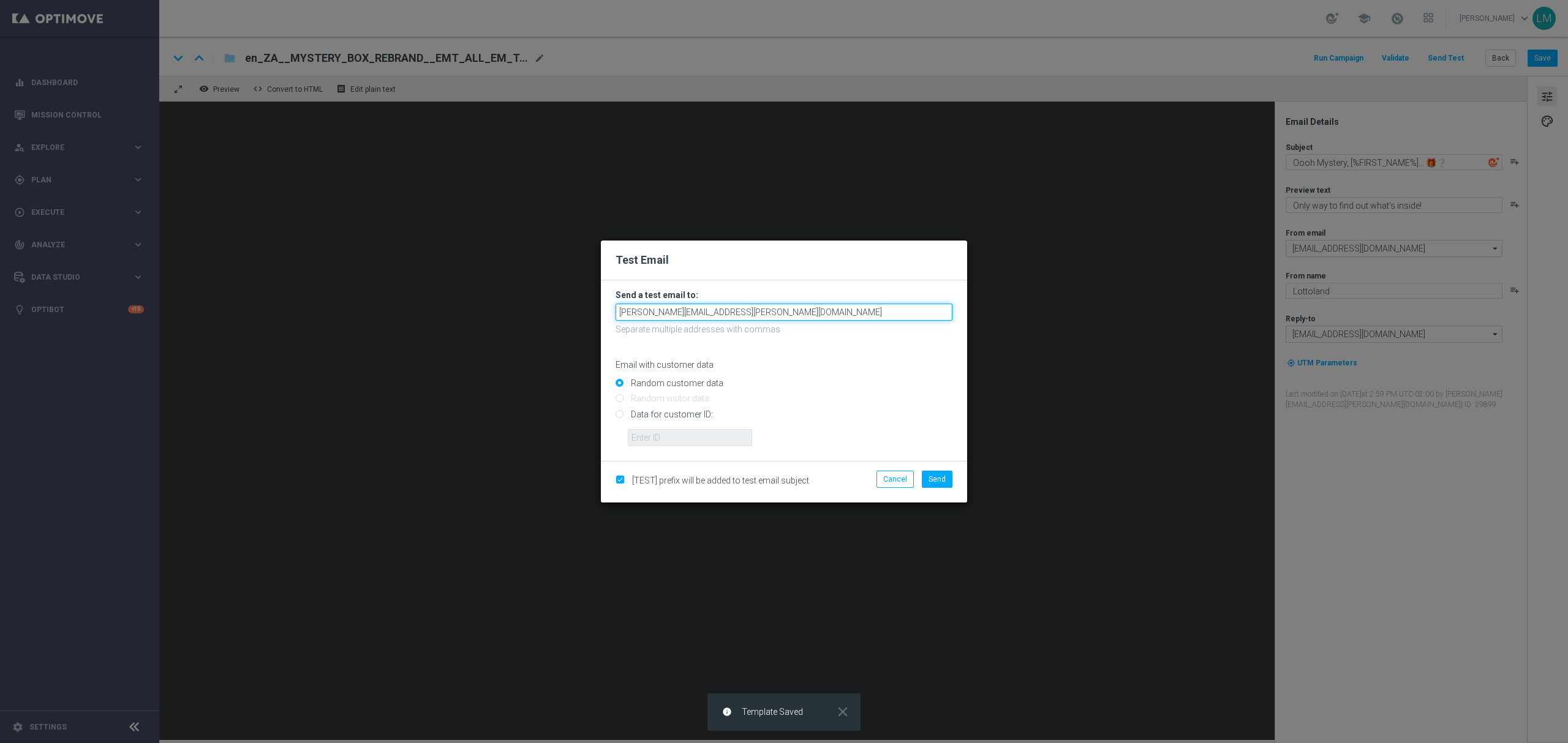
click at [747, 319] on input "leslie.martinez@lottoland.com" at bounding box center [784, 312] width 337 height 17
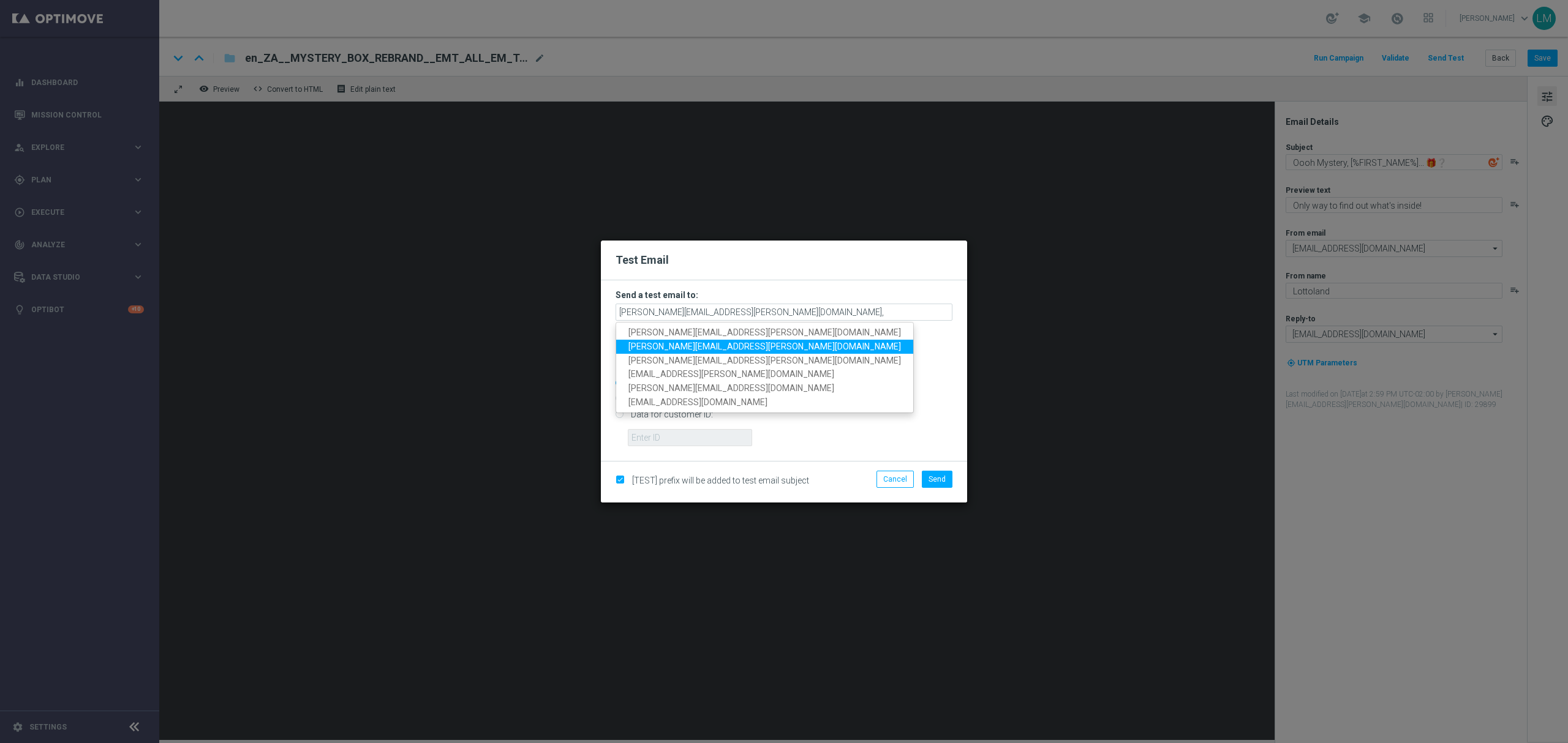
click at [714, 341] on span "ricky.hubbard@lottoland.com" at bounding box center [765, 346] width 272 height 10
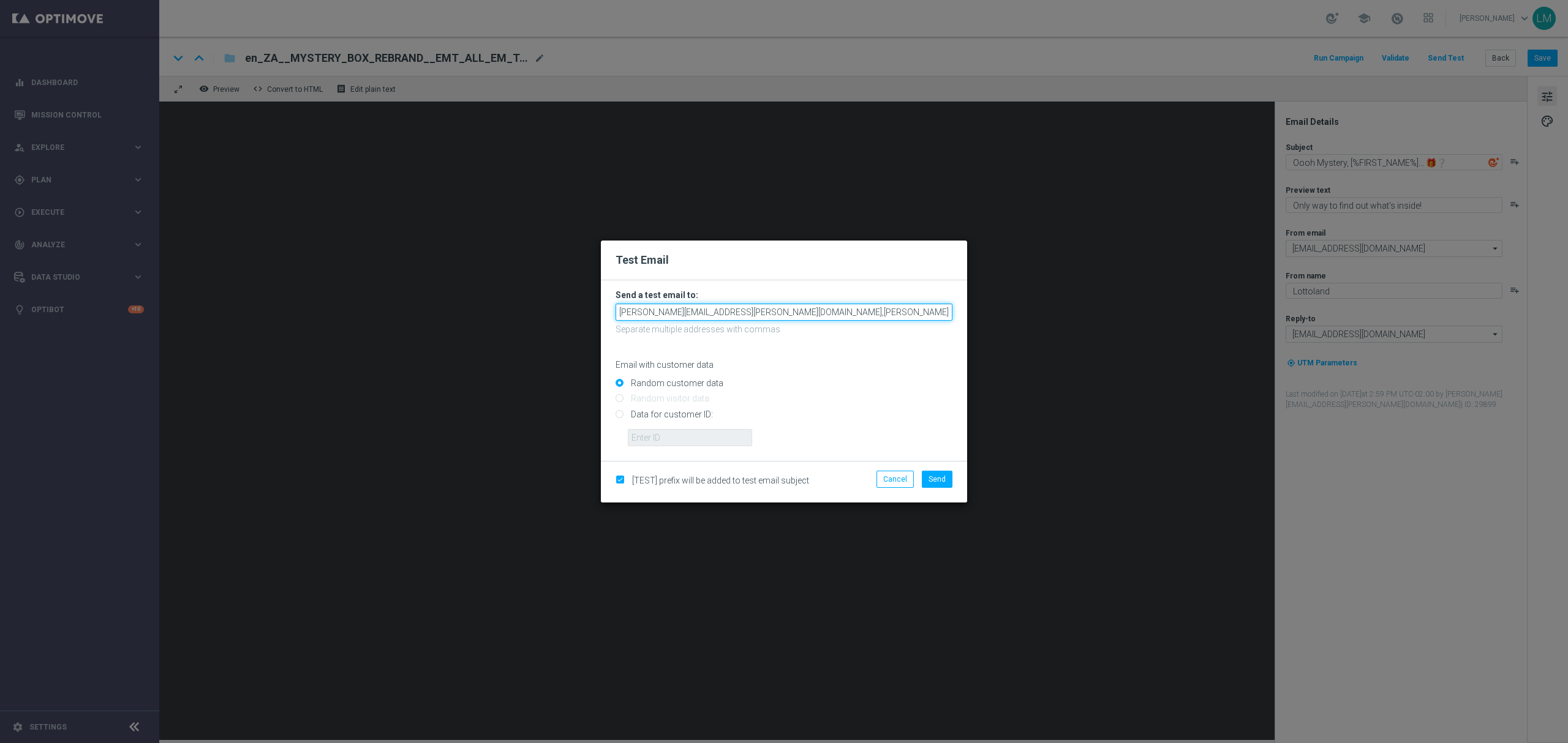
click at [868, 317] on input "leslie.martinez@lottoland.com,ricky.hubbard@lottoland.com" at bounding box center [784, 312] width 337 height 17
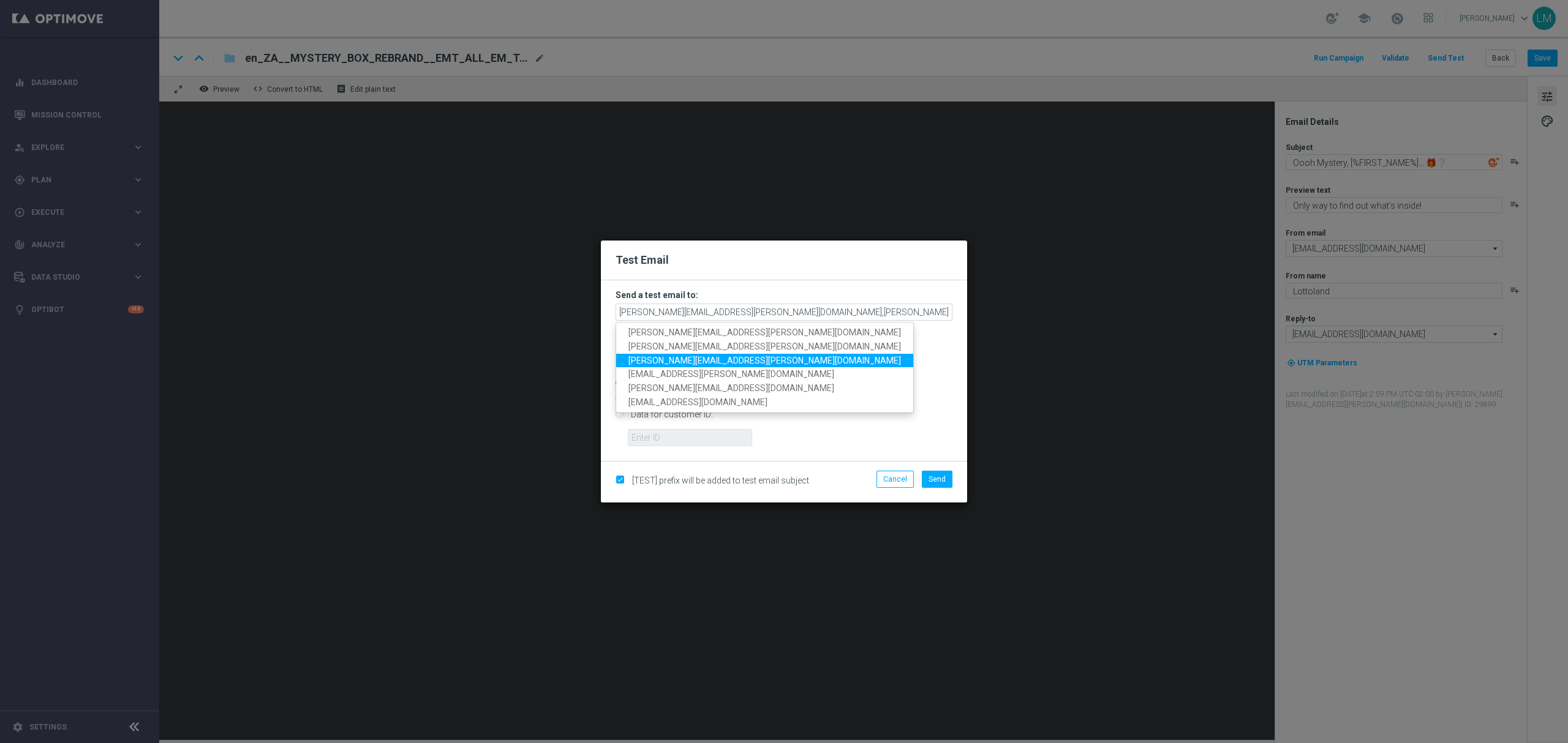
click at [709, 363] on span "millie.purcell@lottoland.com" at bounding box center [765, 360] width 272 height 10
type input "leslie.martinez@lottoland.com,ricky.hubbard@lottoland.com,millie.purcell@lottol…"
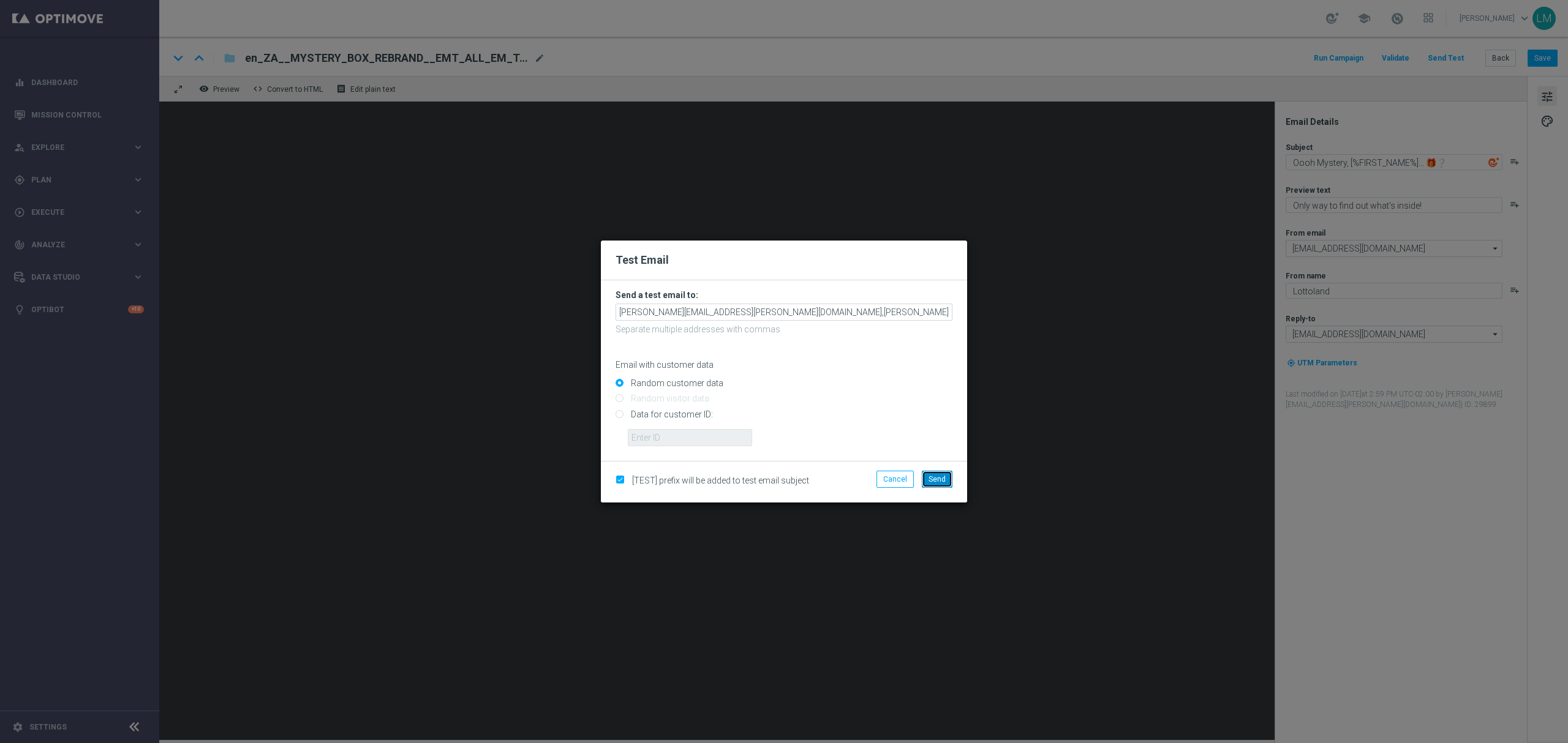
click at [934, 476] on span "Send" at bounding box center [937, 479] width 17 height 9
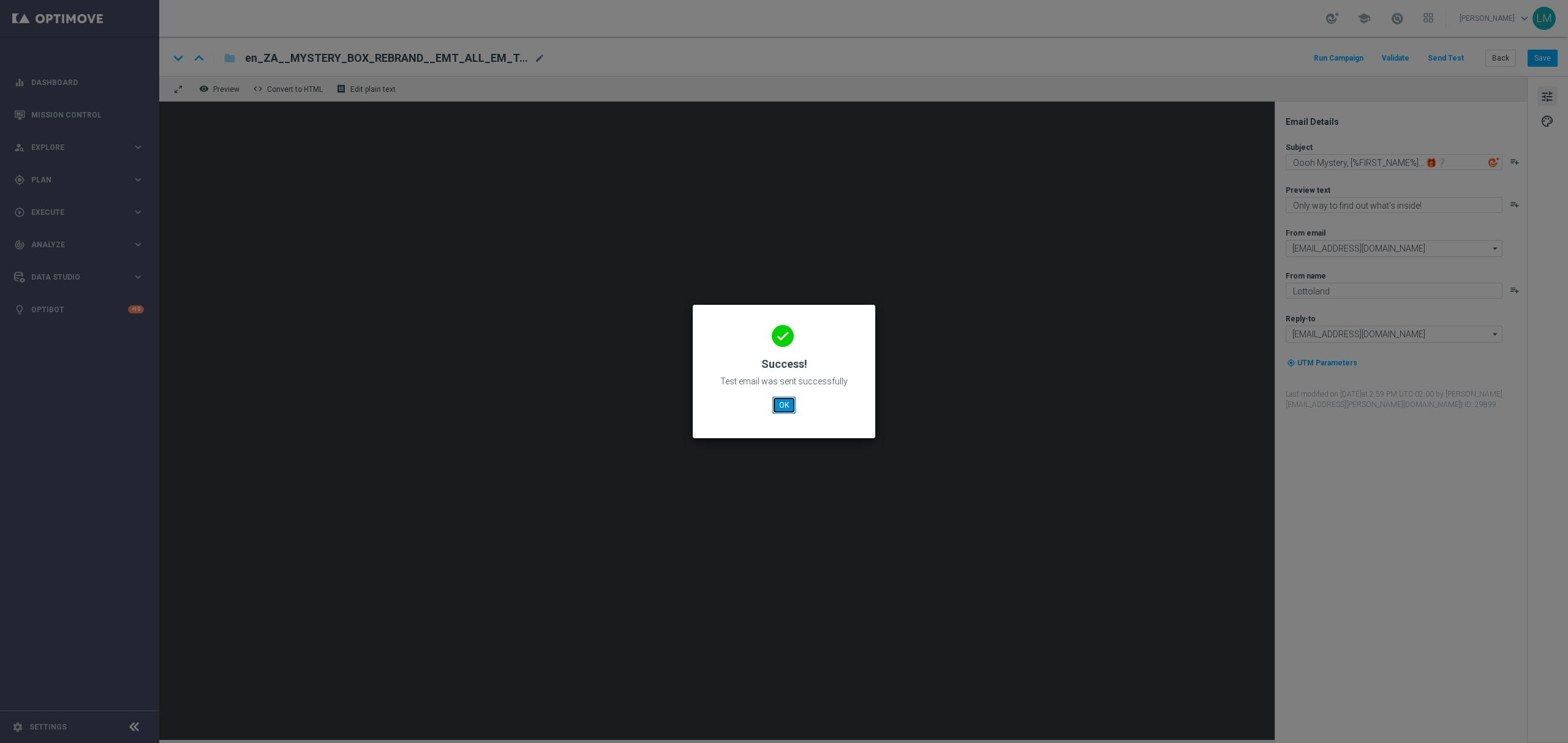
click at [778, 400] on button "OK" at bounding box center [784, 406] width 23 height 17
